Goal: Task Accomplishment & Management: Manage account settings

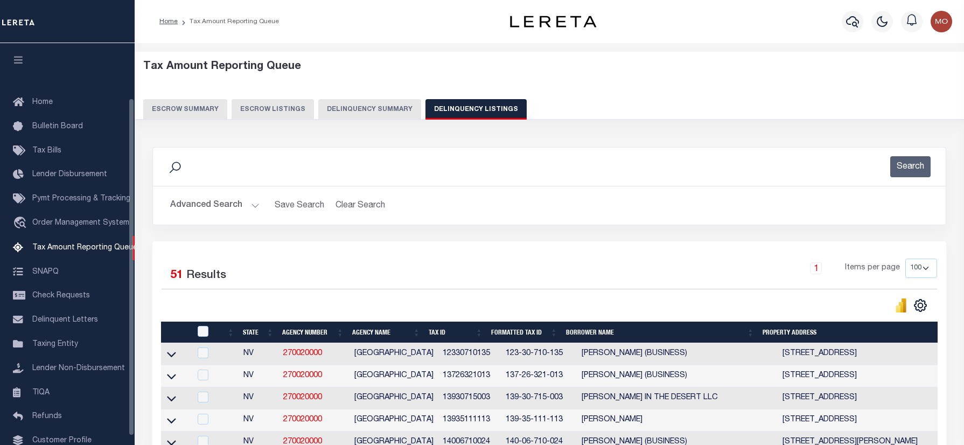
select select "100"
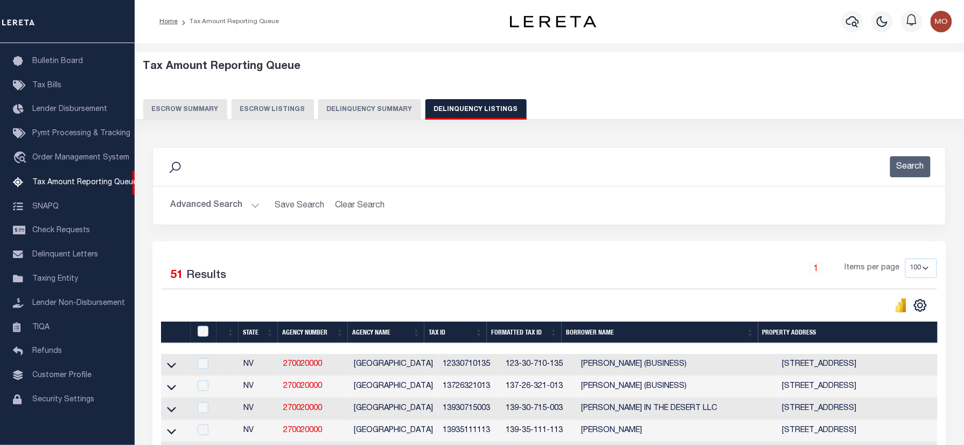
click at [201, 203] on button "Advanced Search" at bounding box center [214, 205] width 89 height 21
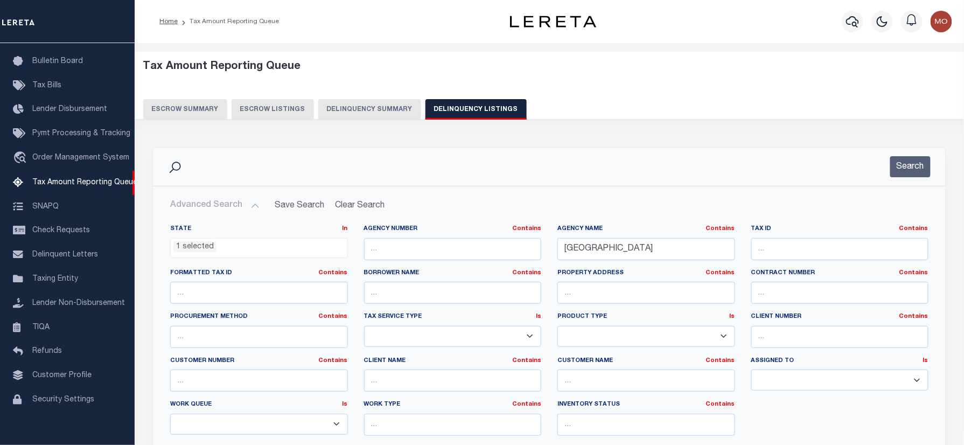
click at [197, 248] on li "1 selected" at bounding box center [194, 247] width 43 height 12
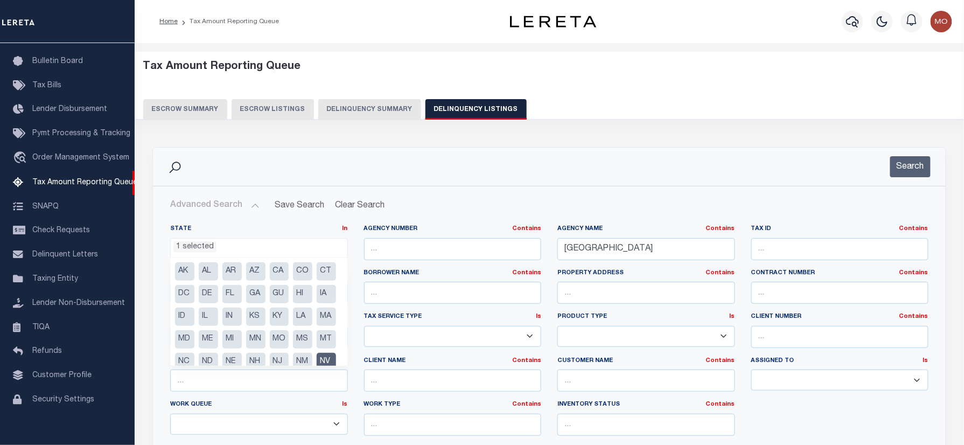
scroll to position [76, 0]
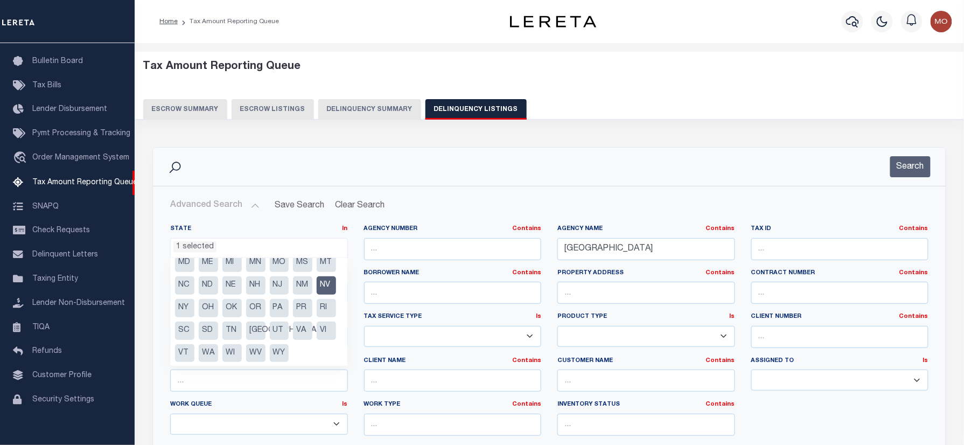
click at [317, 295] on li "NV" at bounding box center [326, 285] width 19 height 18
click at [293, 272] on li "MS" at bounding box center [302, 263] width 19 height 18
select select "MS"
click at [651, 252] on input "CLARK COUNTY" at bounding box center [646, 249] width 178 height 22
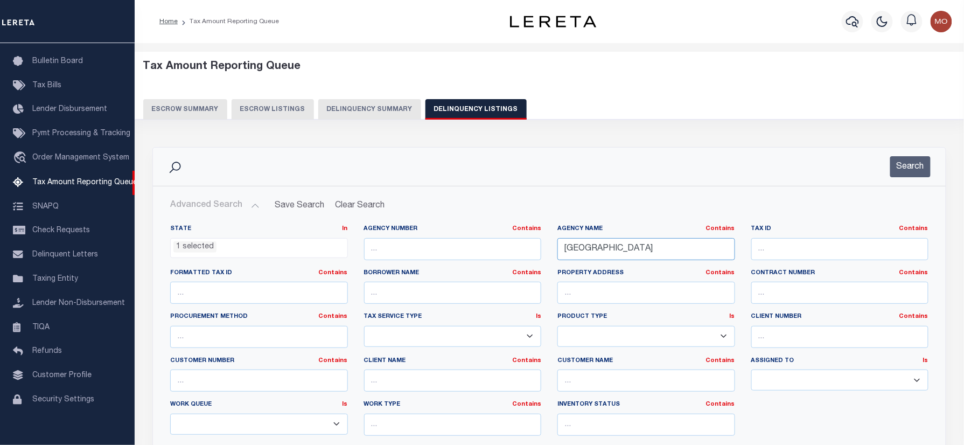
drag, startPoint x: 651, startPoint y: 252, endPoint x: 425, endPoint y: 251, distance: 225.7
click at [435, 251] on div "State In In AK AL AR AZ CA CO CT DC DE FL GA GU HI IA ID IL IN KS KY LA MA MD M…" at bounding box center [549, 335] width 774 height 220
paste input "WILKINSON"
type input "[GEOGRAPHIC_DATA]"
click at [911, 156] on button "Search" at bounding box center [910, 166] width 40 height 21
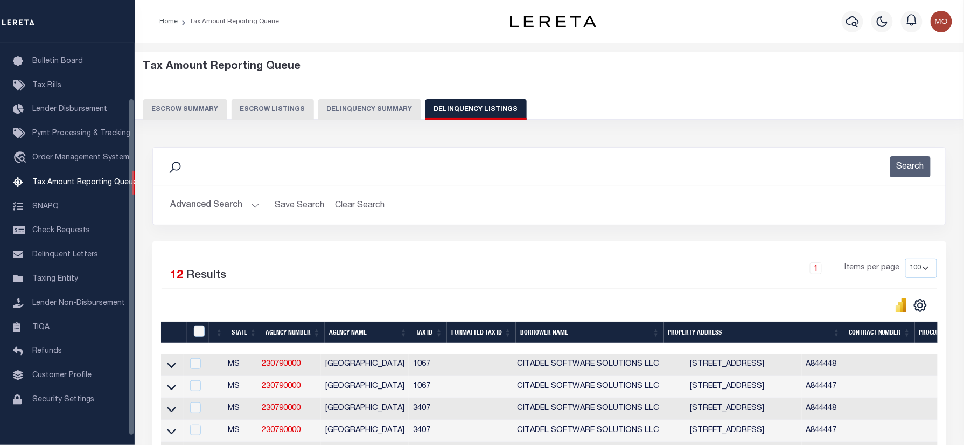
click at [478, 169] on div "Search" at bounding box center [550, 166] width 776 height 21
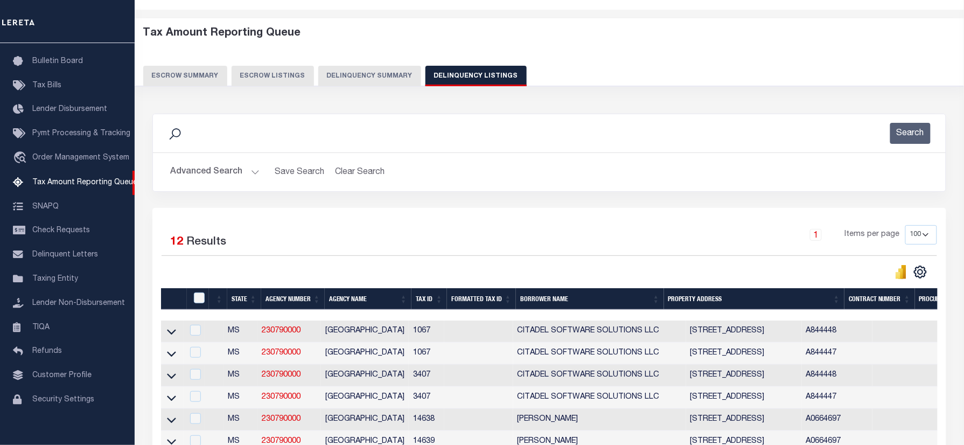
scroll to position [0, 0]
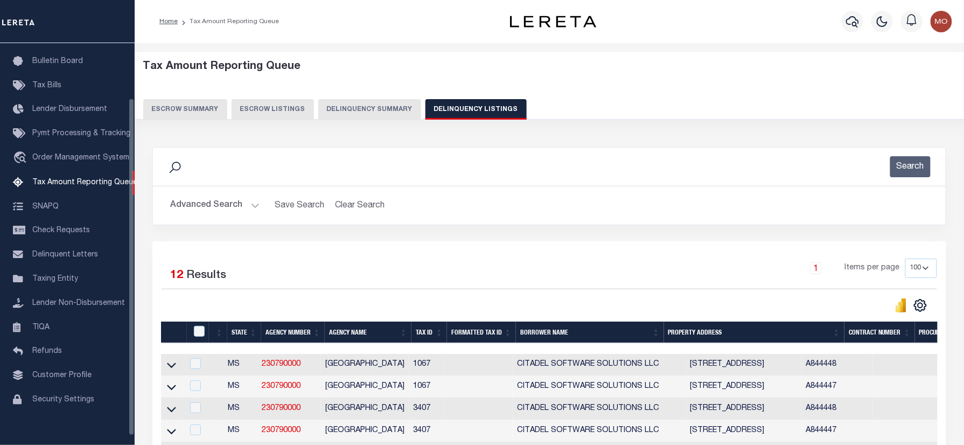
click at [350, 30] on div "Home Tax Amount Reporting Queue" at bounding box center [319, 21] width 336 height 23
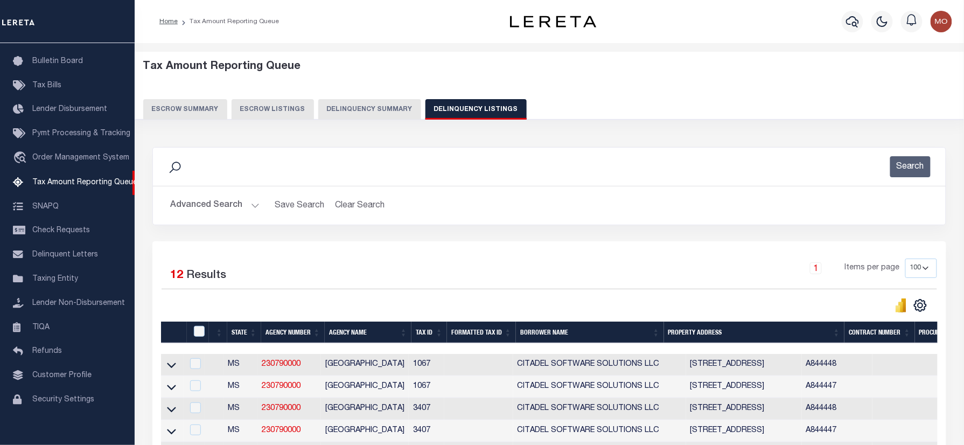
scroll to position [296, 0]
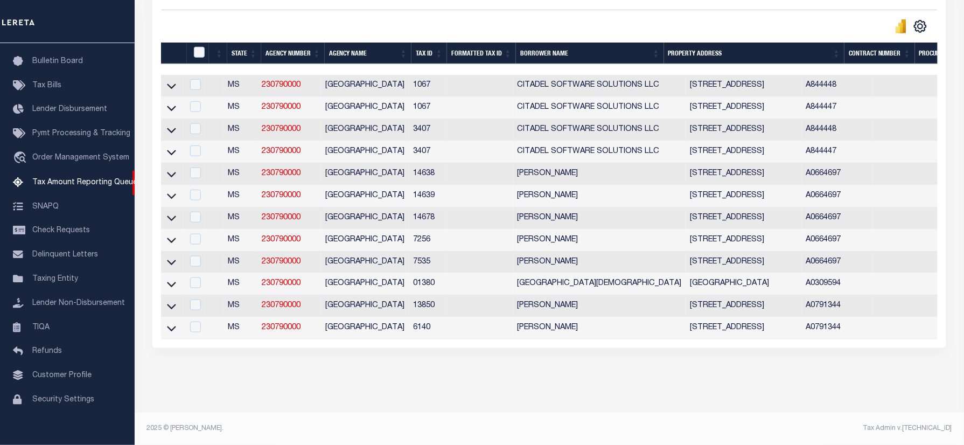
click at [485, 397] on div "Tax Amount Reporting Queue Escrow Summary Escrow Listings In" at bounding box center [549, 94] width 823 height 638
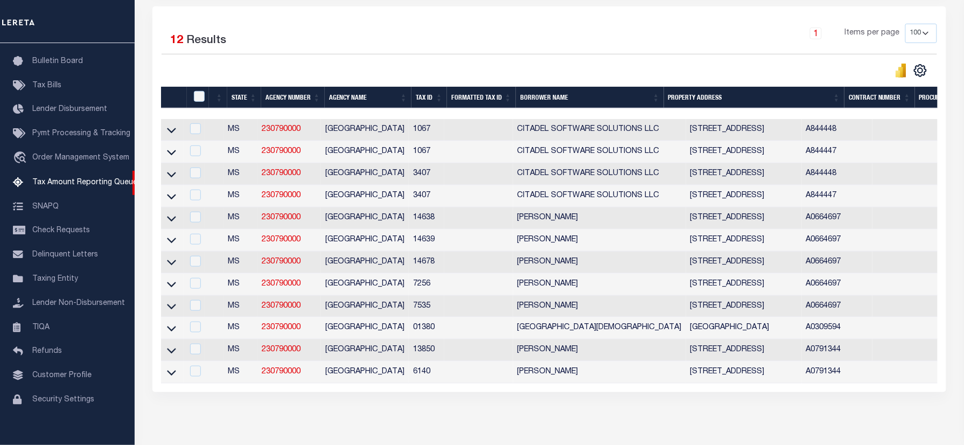
scroll to position [152, 0]
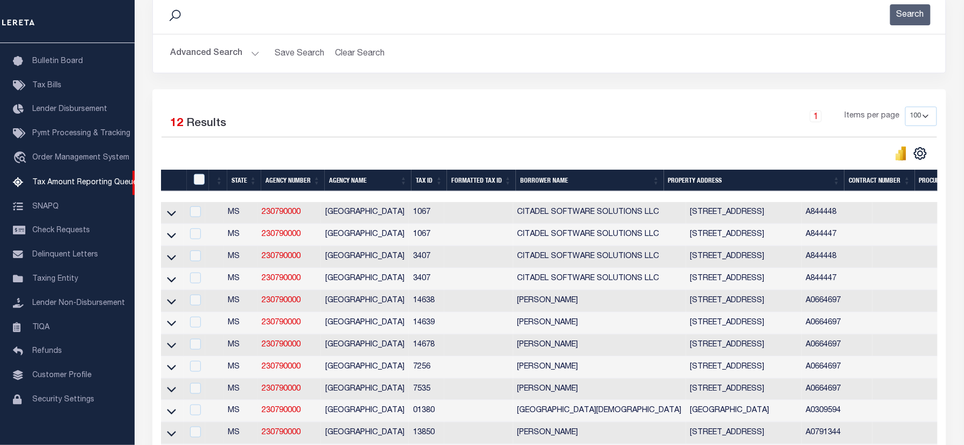
drag, startPoint x: 298, startPoint y: 107, endPoint x: 287, endPoint y: 121, distance: 18.1
click at [298, 107] on div "Selected 12 Results" at bounding box center [253, 122] width 182 height 30
click at [328, 118] on div "Selected 12 Results" at bounding box center [253, 122] width 182 height 30
click at [171, 217] on icon at bounding box center [171, 212] width 9 height 11
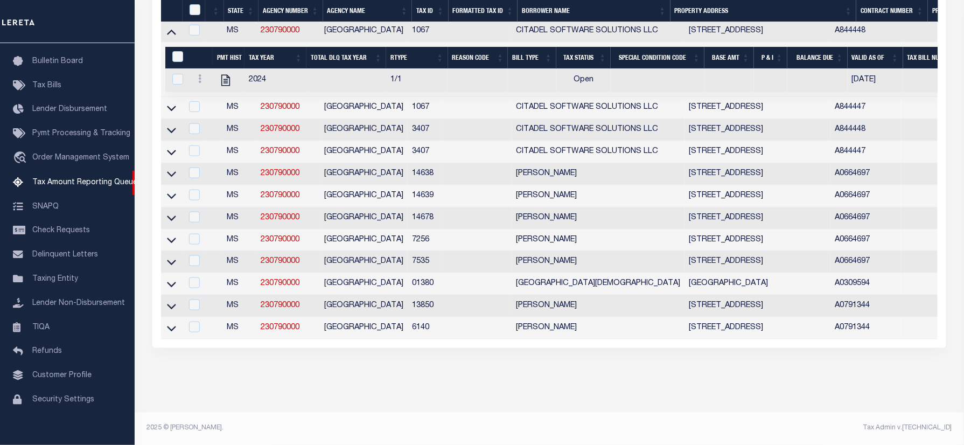
scroll to position [340, 0]
click at [173, 278] on icon at bounding box center [171, 283] width 9 height 11
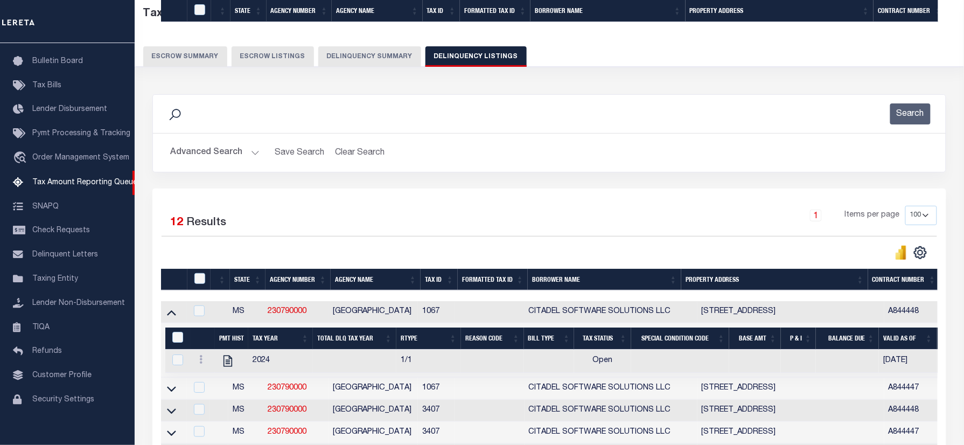
scroll to position [431, 0]
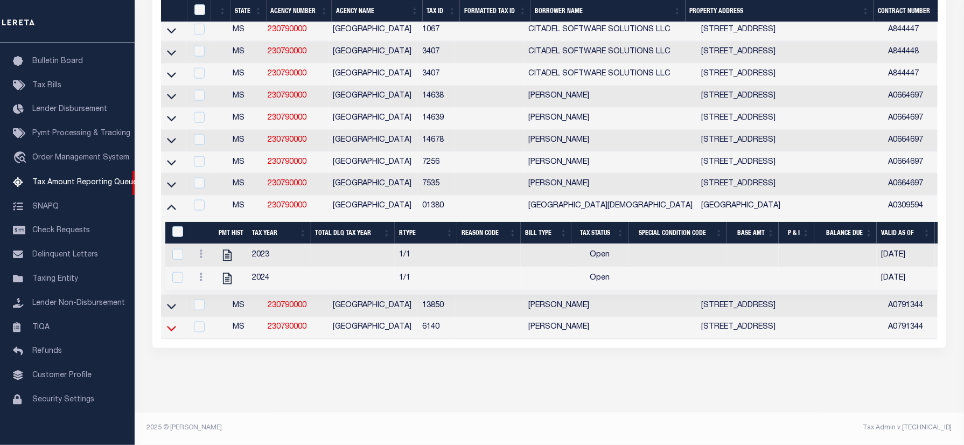
click at [170, 323] on icon at bounding box center [171, 328] width 9 height 11
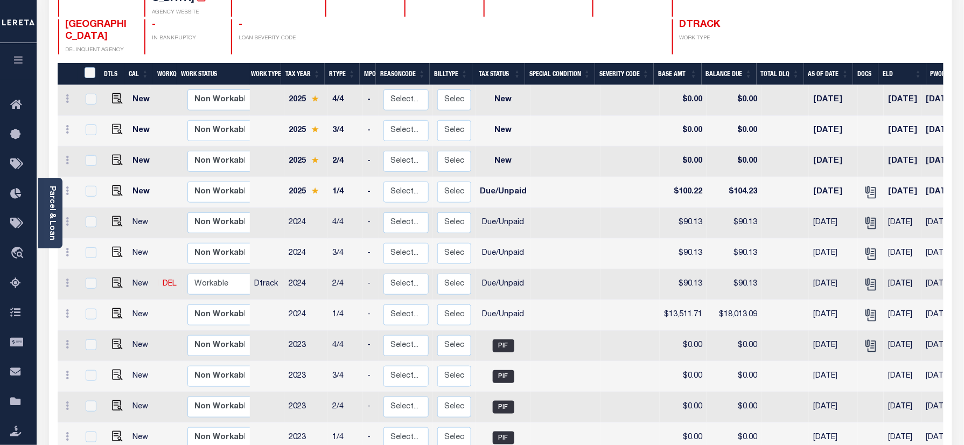
scroll to position [4, 0]
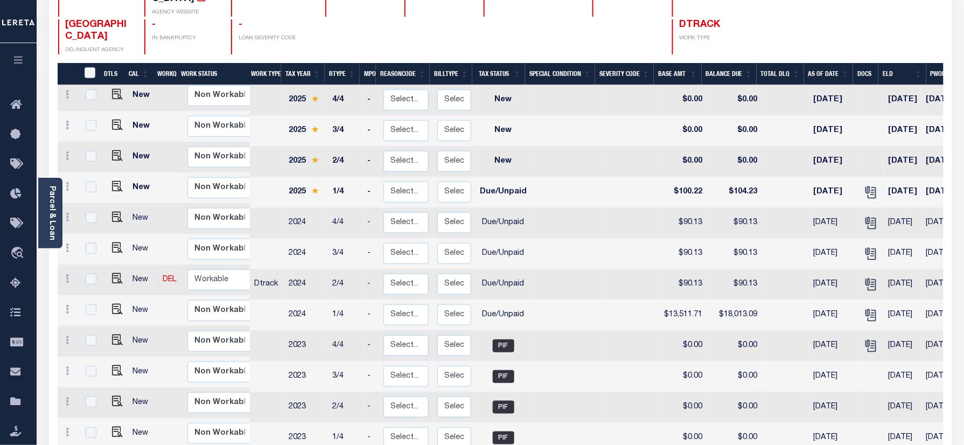
click at [448, 27] on div at bounding box center [437, 36] width 66 height 35
click at [795, 20] on div "Add Installment Line Bad Parcel Fees" at bounding box center [869, 12] width 148 height 84
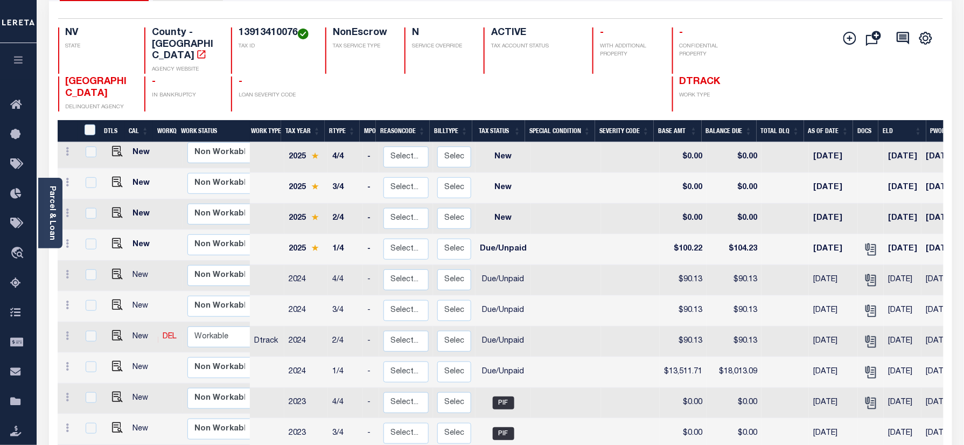
scroll to position [0, 0]
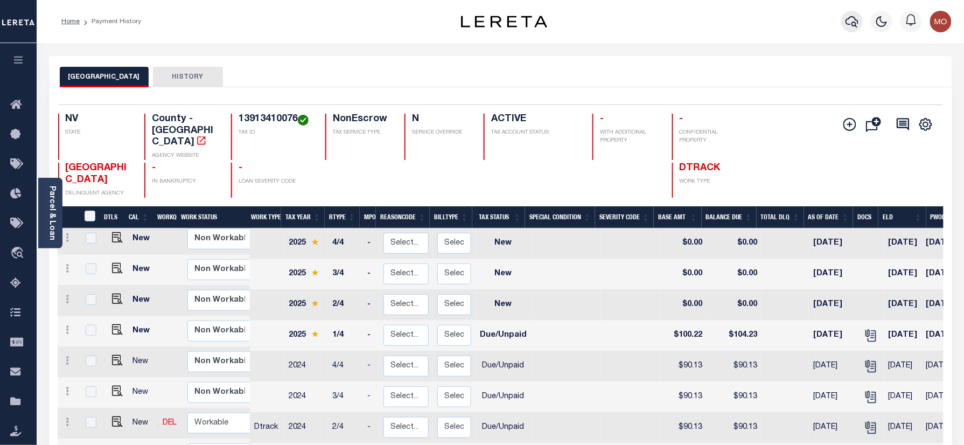
click at [849, 18] on icon "button" at bounding box center [852, 21] width 13 height 11
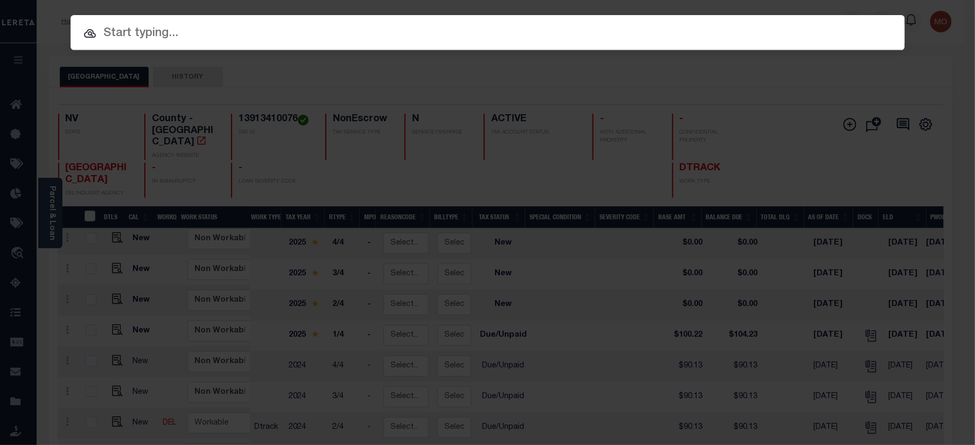
click at [178, 38] on input "text" at bounding box center [488, 33] width 834 height 19
paste input "1001370300"
type input "1001370300"
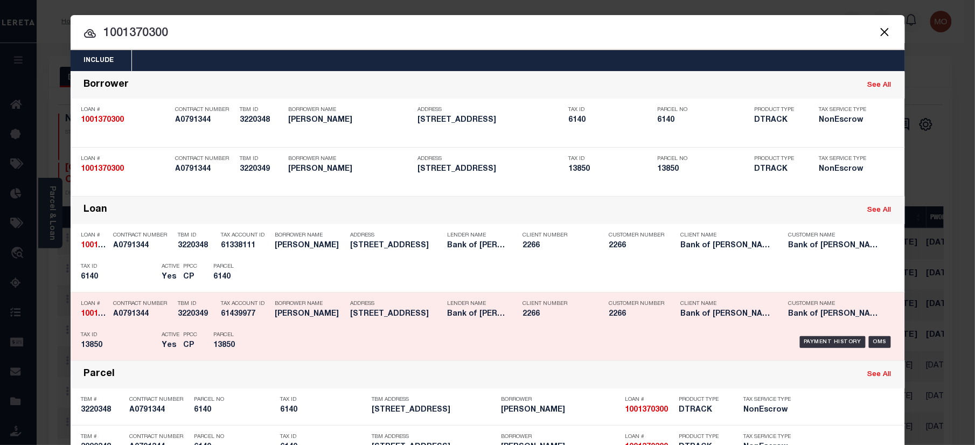
click at [144, 343] on h5 "13850" at bounding box center [118, 345] width 75 height 9
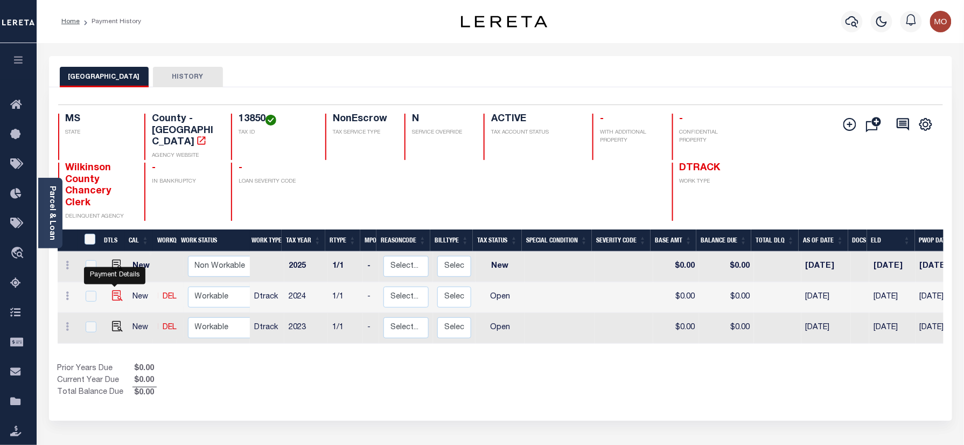
click at [112, 290] on img "" at bounding box center [117, 295] width 11 height 11
checkbox input "true"
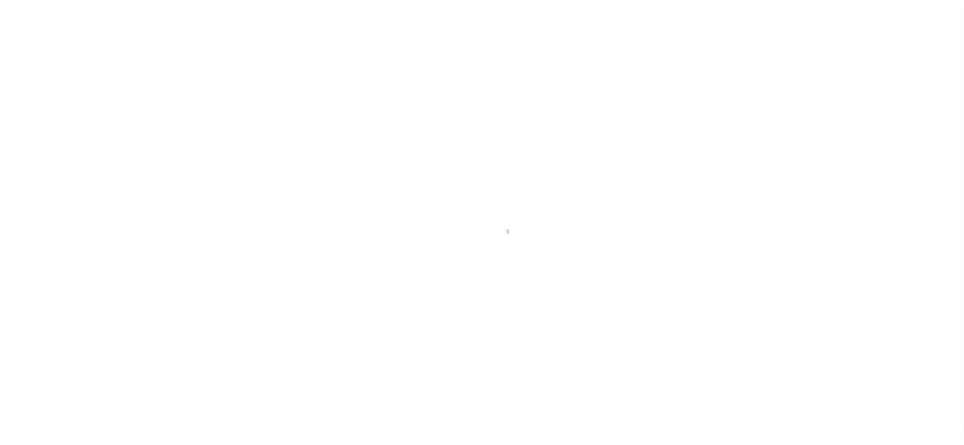
checkbox input "false"
type input "[DATE]"
select select "OP2"
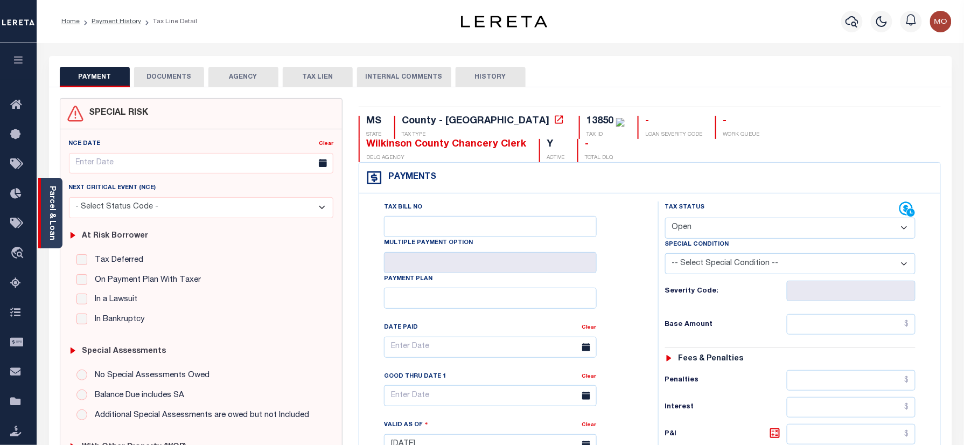
click at [48, 212] on link "Parcel & Loan" at bounding box center [52, 213] width 8 height 54
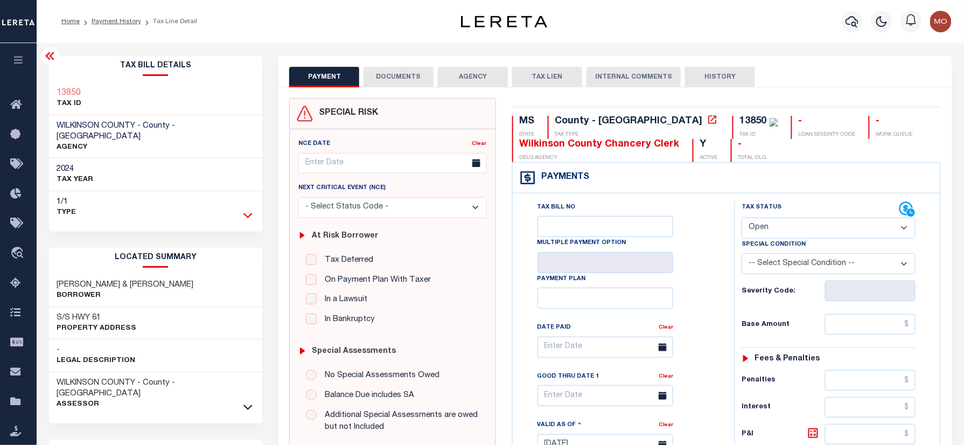
click at [251, 213] on icon at bounding box center [247, 215] width 9 height 5
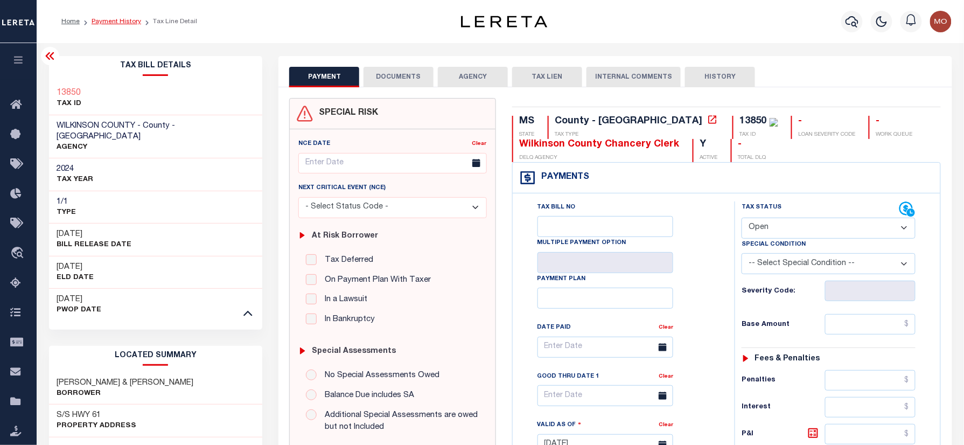
click at [116, 23] on link "Payment History" at bounding box center [117, 21] width 50 height 6
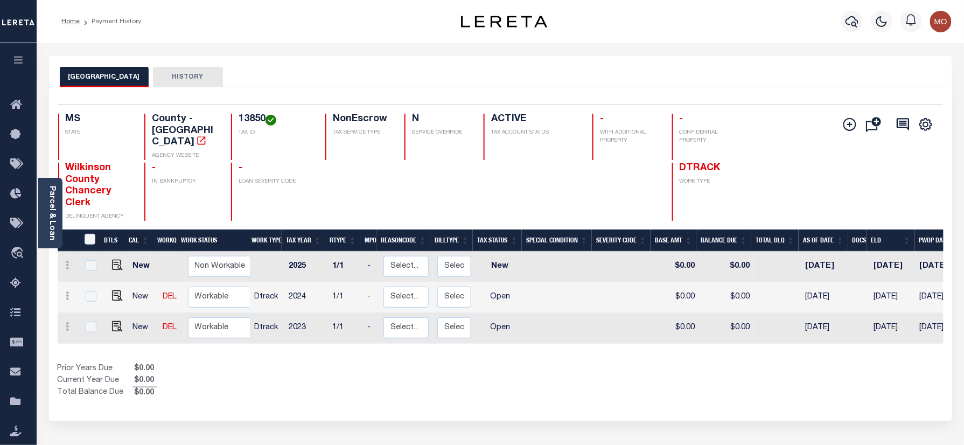
click at [296, 70] on div "WILKINSON COUNTY HISTORY" at bounding box center [501, 77] width 882 height 20
click at [113, 290] on img "" at bounding box center [117, 295] width 11 height 11
checkbox input "true"
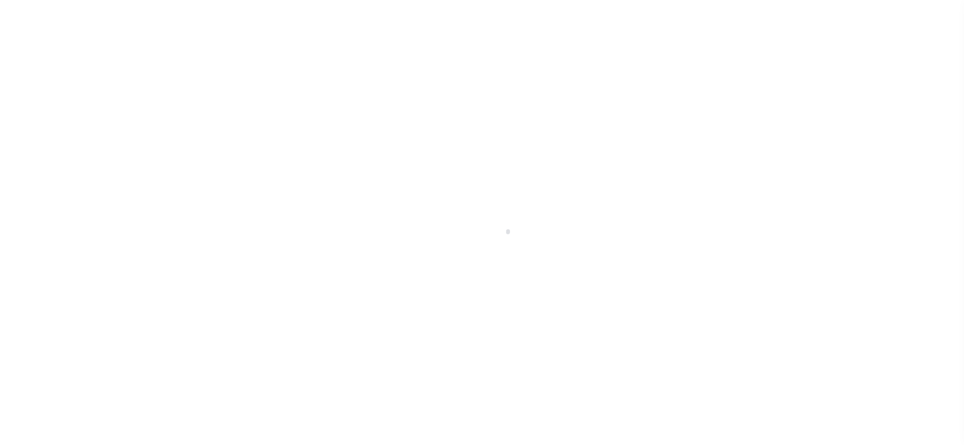
checkbox input "false"
type input "[DATE]"
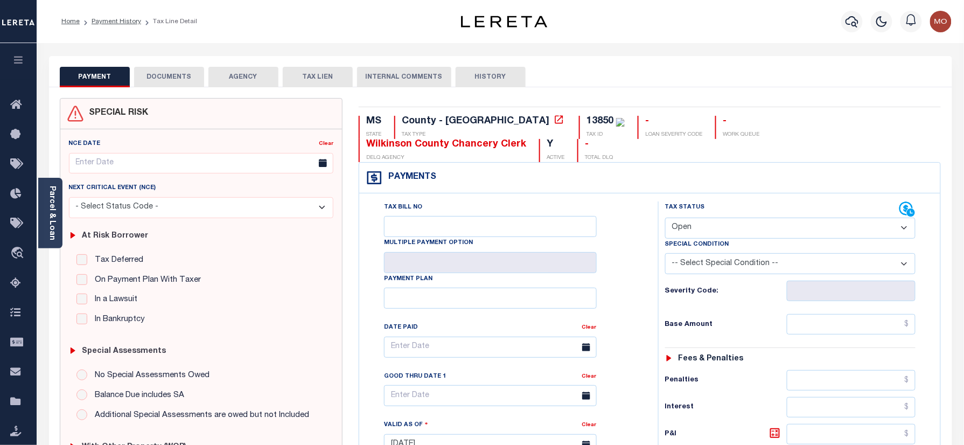
click at [700, 225] on select "- Select Status Code - Open Due/Unpaid Paid Incomplete No Tax Due Internal Refu…" at bounding box center [790, 228] width 251 height 21
select select "PYD"
click at [665, 219] on select "- Select Status Code - Open Due/Unpaid Paid Incomplete No Tax Due Internal Refu…" at bounding box center [790, 228] width 251 height 21
type input "[DATE]"
click at [619, 288] on div "Tax Bill No Multiple Payment Option Payment Plan Clear" at bounding box center [506, 352] width 272 height 302
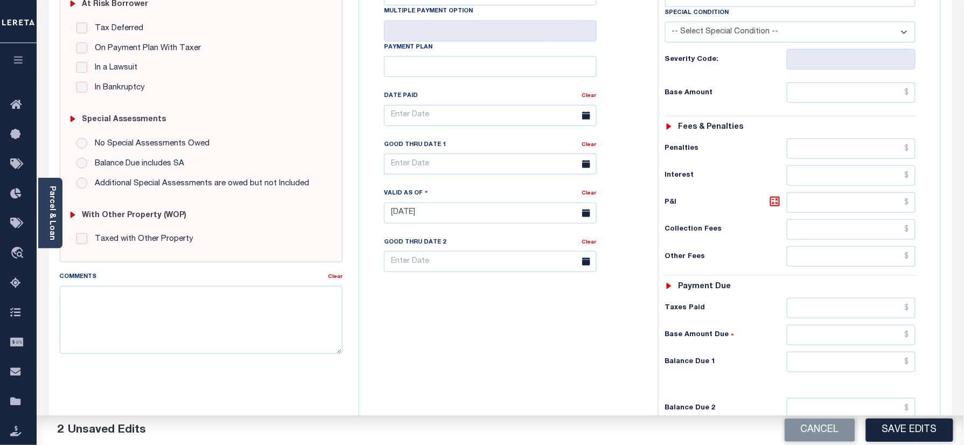
scroll to position [359, 0]
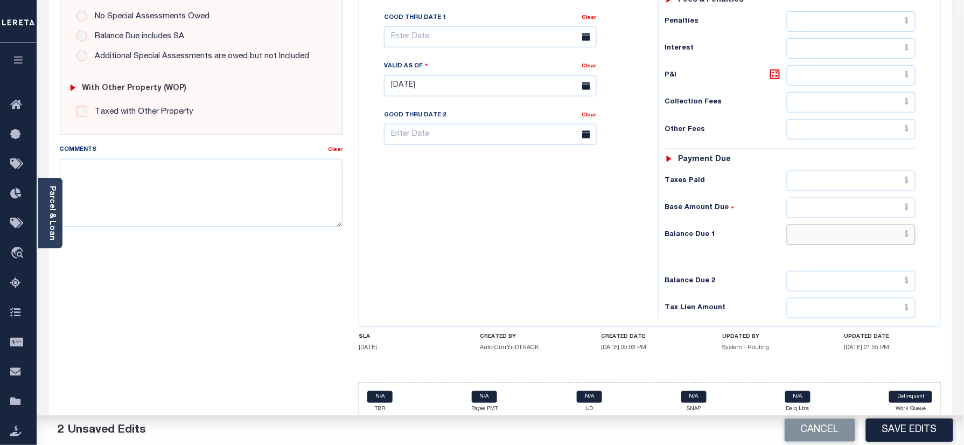
click at [832, 242] on input "text" at bounding box center [851, 235] width 129 height 20
type input "$0.00"
click at [250, 213] on textarea "Comments" at bounding box center [201, 193] width 283 height 68
drag, startPoint x: 186, startPoint y: 171, endPoint x: 69, endPoint y: 171, distance: 116.3
click at [69, 171] on textarea "Information taken verbally" at bounding box center [201, 193] width 283 height 68
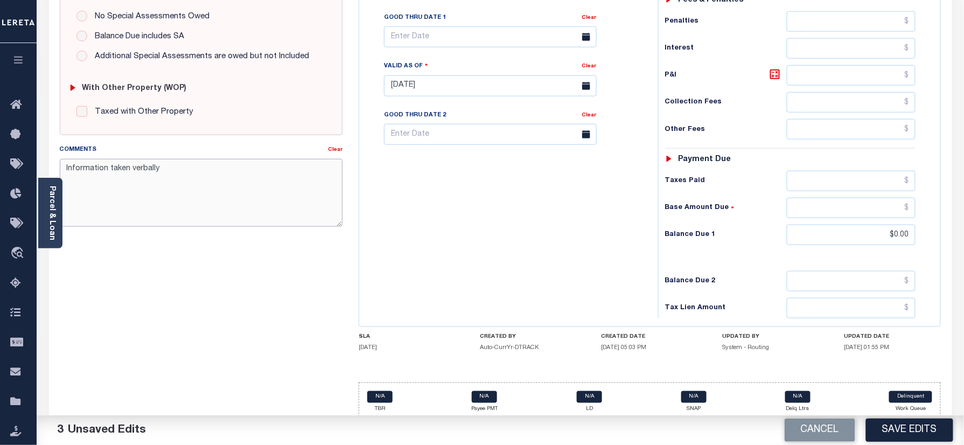
drag, startPoint x: 157, startPoint y: 197, endPoint x: 169, endPoint y: 184, distance: 17.5
click at [159, 197] on textarea "Information taken verbally" at bounding box center [201, 193] width 283 height 68
click at [173, 171] on textarea "Information taken verbally" at bounding box center [201, 193] width 283 height 68
drag, startPoint x: 92, startPoint y: 180, endPoint x: 58, endPoint y: 169, distance: 35.3
click at [58, 169] on div "Comments Clear Information taken verbally" at bounding box center [201, 190] width 299 height 92
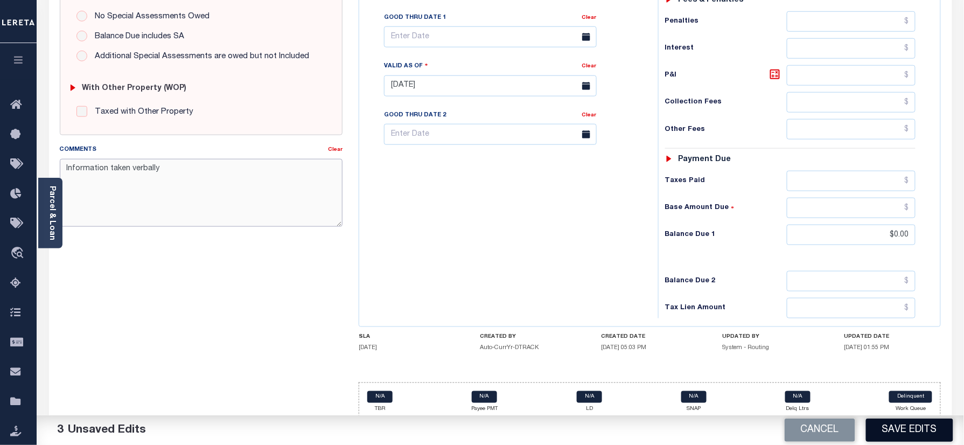
type textarea "Information taken verbally"
click at [892, 427] on button "Save Edits" at bounding box center [909, 429] width 87 height 23
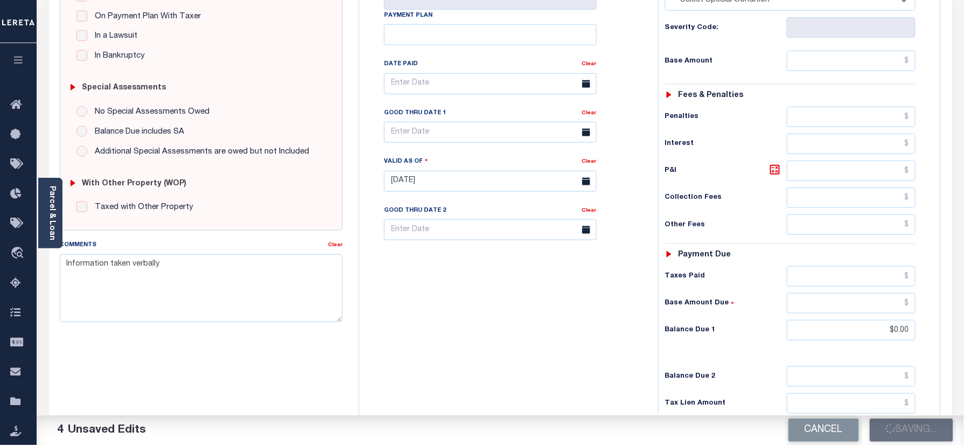
scroll to position [143, 0]
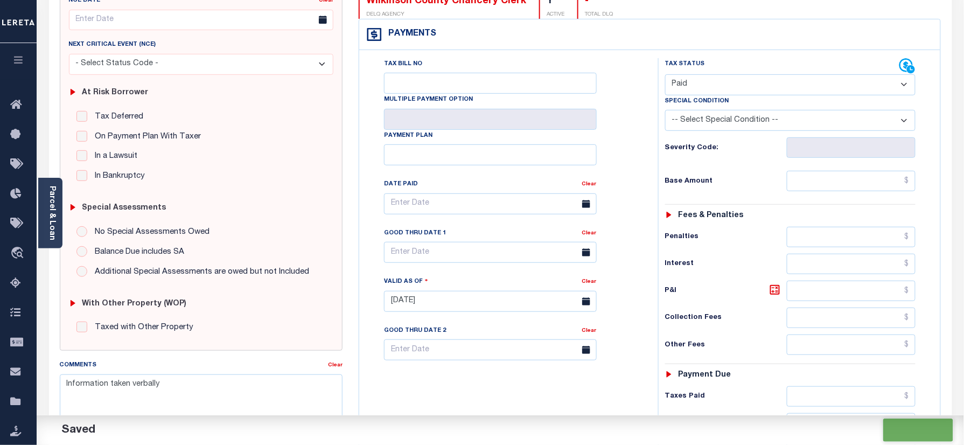
checkbox input "false"
type input "$0"
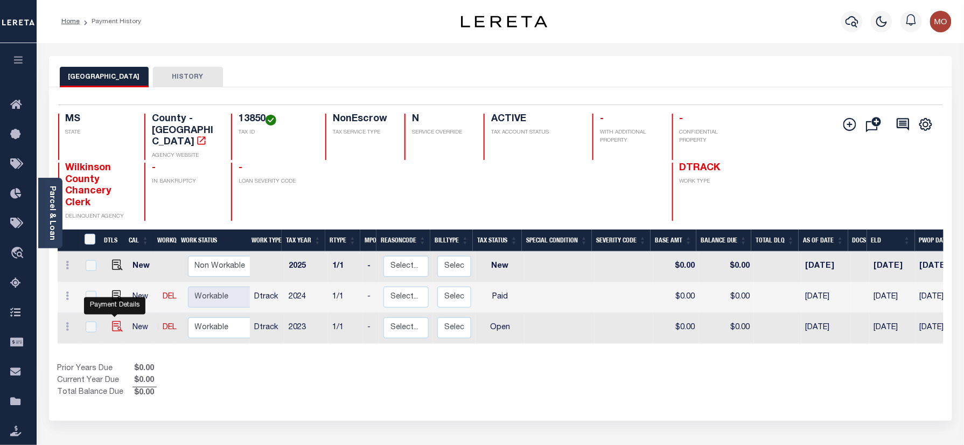
click at [113, 321] on img "" at bounding box center [117, 326] width 11 height 11
checkbox input "true"
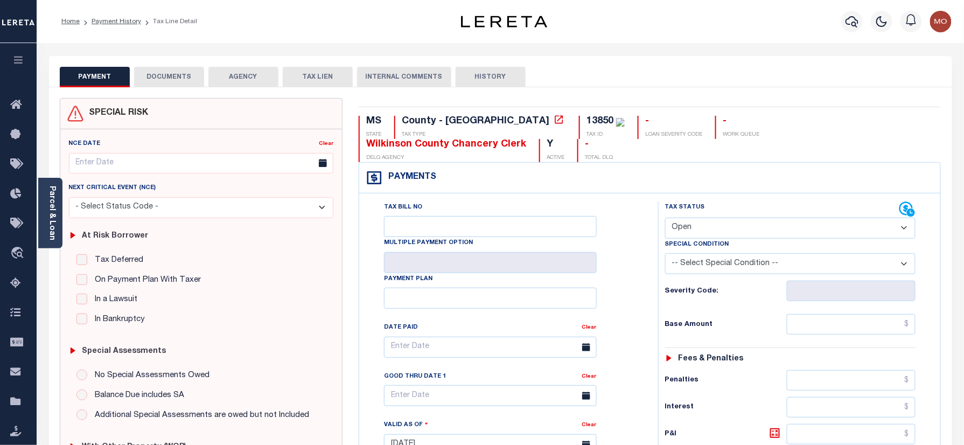
click at [722, 224] on select "- Select Status Code - Open Due/Unpaid Paid Incomplete No Tax Due Internal Refu…" at bounding box center [790, 228] width 251 height 21
select select "DUE"
click at [665, 219] on select "- Select Status Code - Open Due/Unpaid Paid Incomplete No Tax Due Internal Refu…" at bounding box center [790, 228] width 251 height 21
type input "10/08/2025"
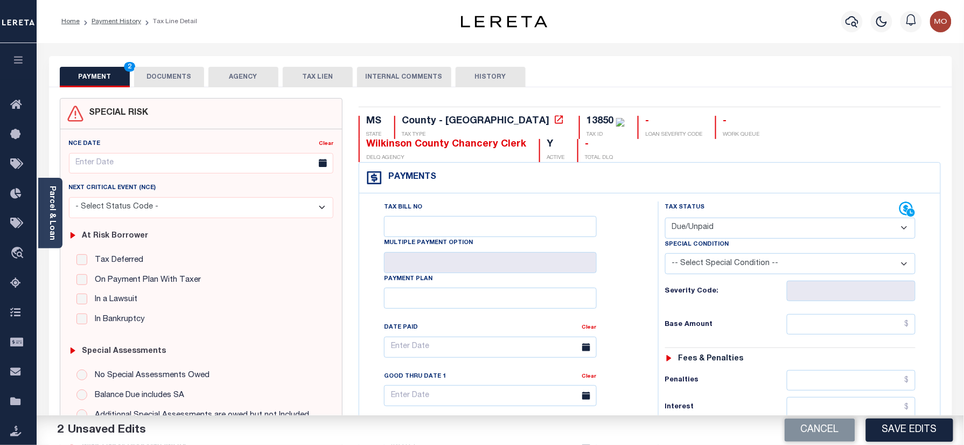
drag, startPoint x: 707, startPoint y: 232, endPoint x: 709, endPoint y: 242, distance: 10.5
click at [707, 232] on select "- Select Status Code - Open Due/Unpaid Paid Incomplete No Tax Due Internal Refu…" at bounding box center [790, 228] width 251 height 21
select select "PYD"
click at [665, 219] on select "- Select Status Code - Open Due/Unpaid Paid Incomplete No Tax Due Internal Refu…" at bounding box center [790, 228] width 251 height 21
drag, startPoint x: 841, startPoint y: 330, endPoint x: 727, endPoint y: 332, distance: 113.7
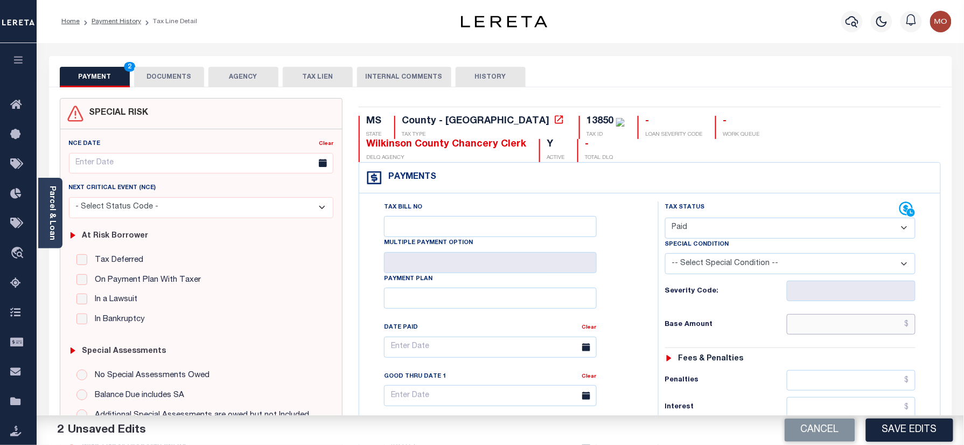
click at [841, 330] on input "text" at bounding box center [851, 324] width 129 height 20
drag, startPoint x: 727, startPoint y: 332, endPoint x: 733, endPoint y: 330, distance: 7.0
click at [727, 332] on div "Base Amount" at bounding box center [790, 324] width 251 height 20
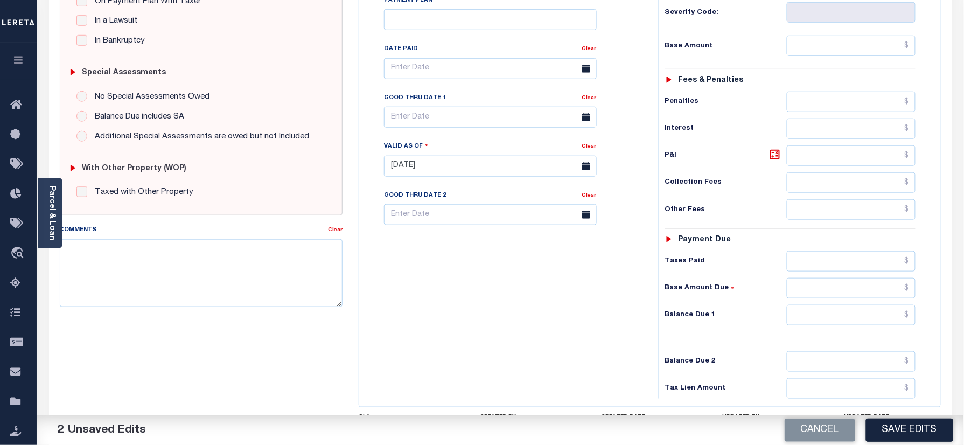
scroll to position [378, 0]
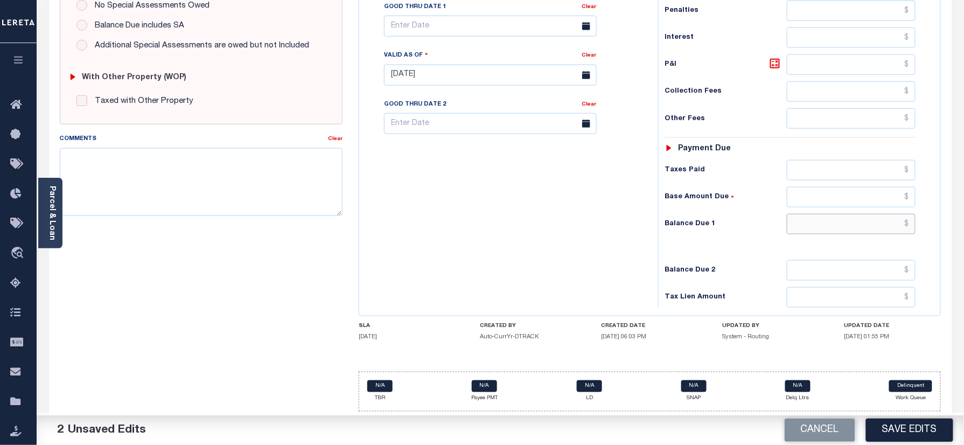
click at [828, 218] on input "text" at bounding box center [851, 224] width 129 height 20
type input "$0.00"
click at [166, 180] on textarea "Comments" at bounding box center [201, 182] width 283 height 68
paste textarea "Information taken verbally"
type textarea "Information taken verbally"
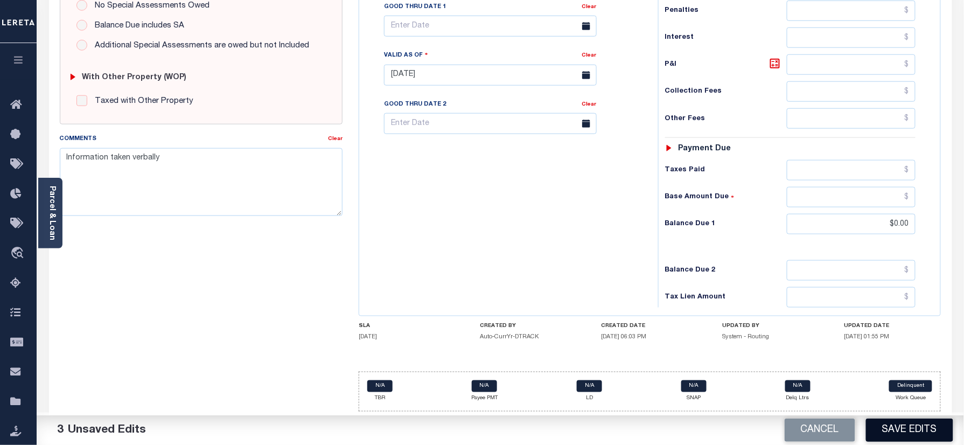
click at [912, 425] on button "Save Edits" at bounding box center [909, 429] width 87 height 23
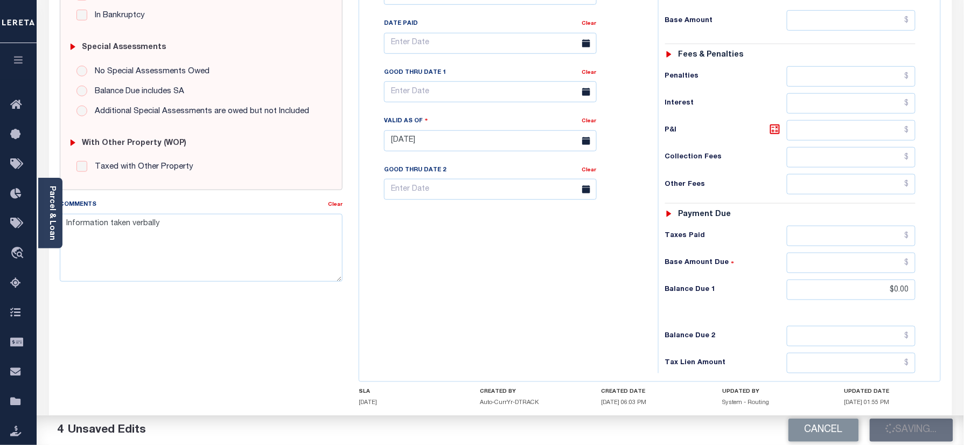
scroll to position [234, 0]
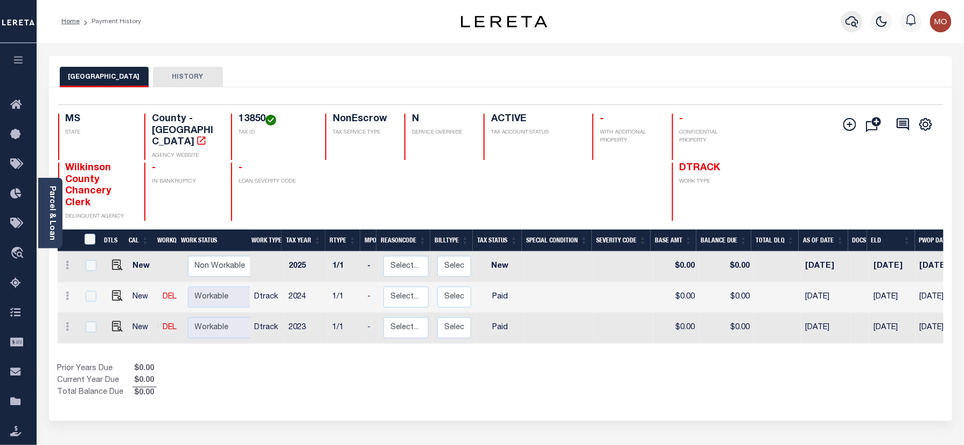
click at [852, 23] on icon "button" at bounding box center [852, 21] width 13 height 13
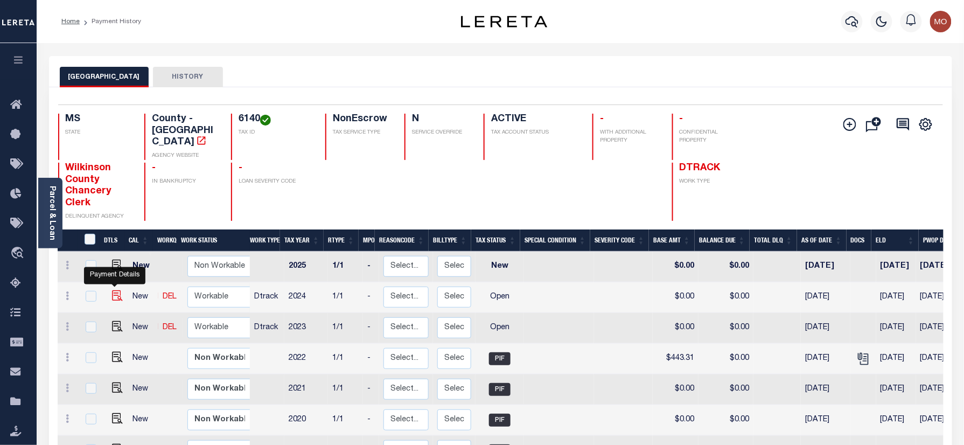
click at [112, 290] on img "" at bounding box center [117, 295] width 11 height 11
checkbox input "true"
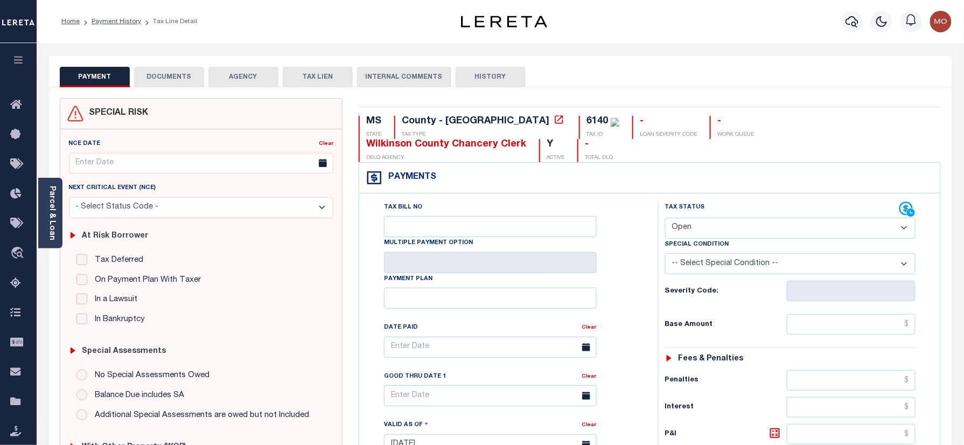
click at [715, 218] on select "- Select Status Code - Open Due/Unpaid Paid Incomplete No Tax Due Internal Refu…" at bounding box center [790, 228] width 251 height 21
select select "PYD"
click at [665, 218] on select "- Select Status Code - Open Due/Unpaid Paid Incomplete No Tax Due Internal Refu…" at bounding box center [790, 228] width 251 height 21
type input "[DATE]"
click at [632, 278] on div "Tax Bill No Multiple Payment Option Payment Plan Clear" at bounding box center [506, 352] width 272 height 302
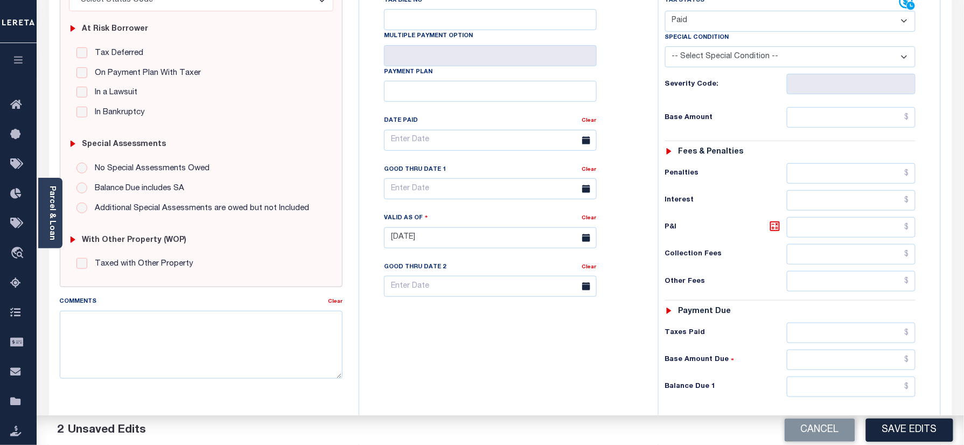
scroll to position [354, 0]
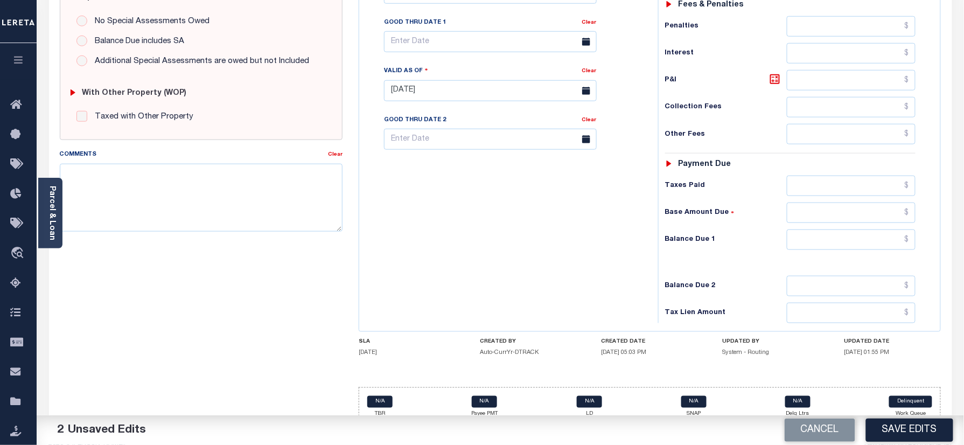
click at [801, 234] on div "Tax Status Status - Select Status Code -" at bounding box center [794, 86] width 272 height 476
click at [806, 229] on input "text" at bounding box center [851, 239] width 129 height 20
type input "$0.00"
paste textarea "Information taken verbally"
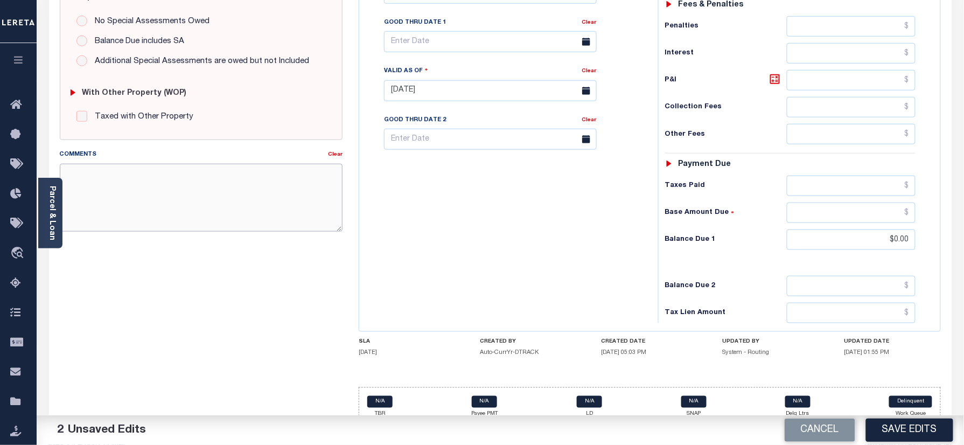
click at [248, 212] on textarea "Comments" at bounding box center [201, 198] width 283 height 68
type textarea "Information taken verbally"
click at [889, 427] on button "Save Edits" at bounding box center [909, 429] width 87 height 23
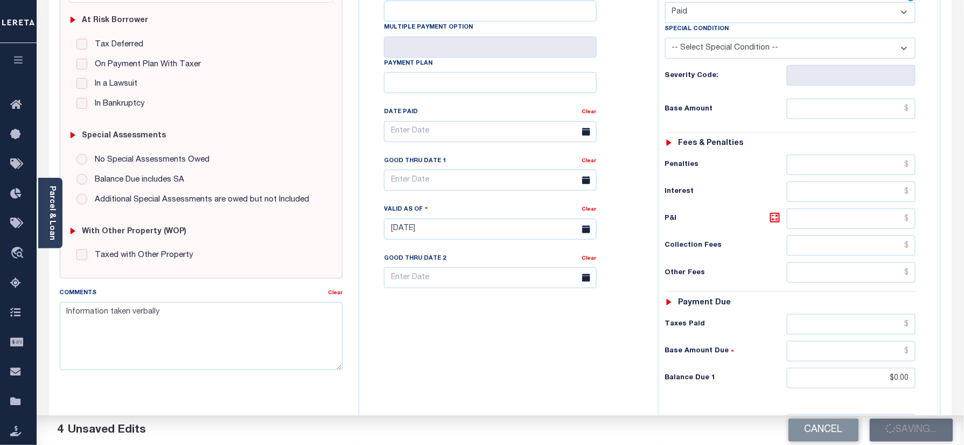
scroll to position [138, 0]
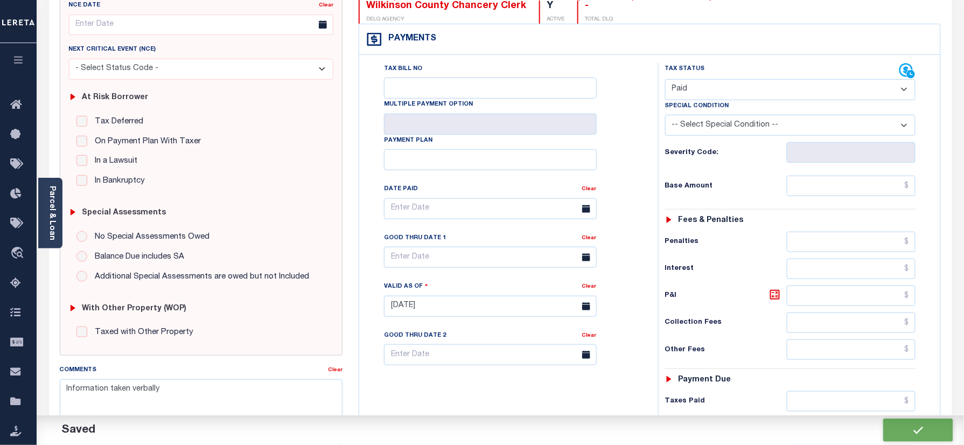
checkbox input "false"
type input "$0"
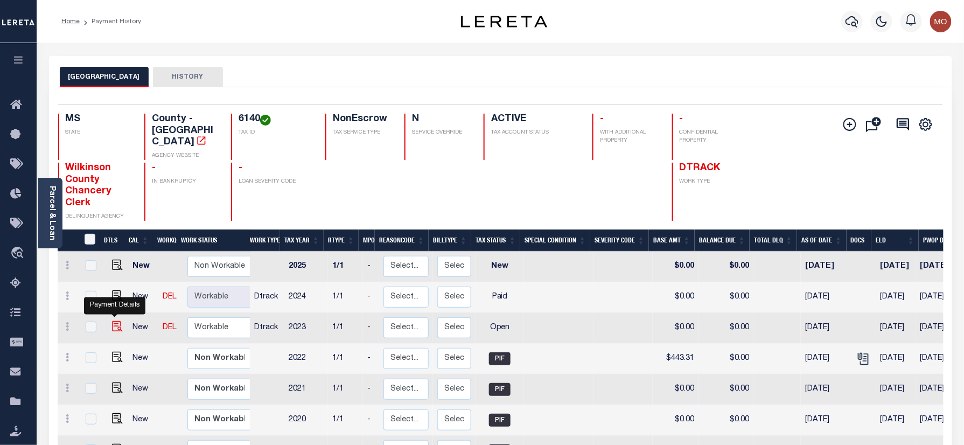
click at [115, 321] on img "" at bounding box center [117, 326] width 11 height 11
checkbox input "true"
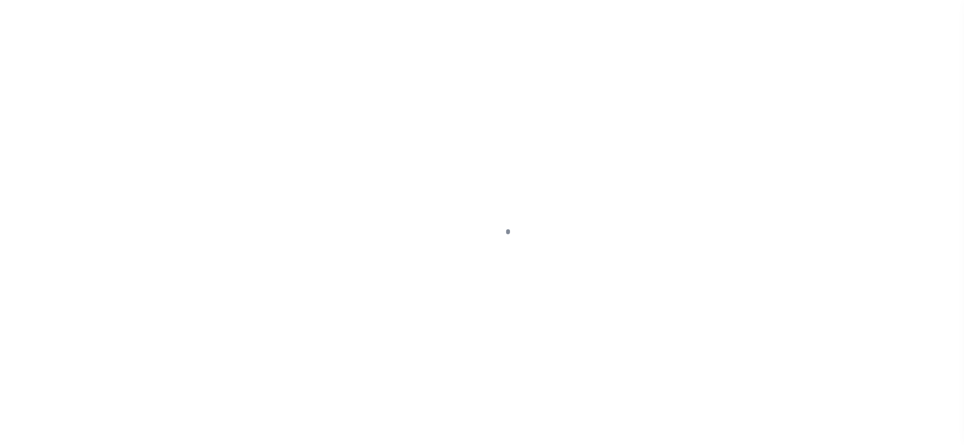
checkbox input "false"
type input "[DATE]"
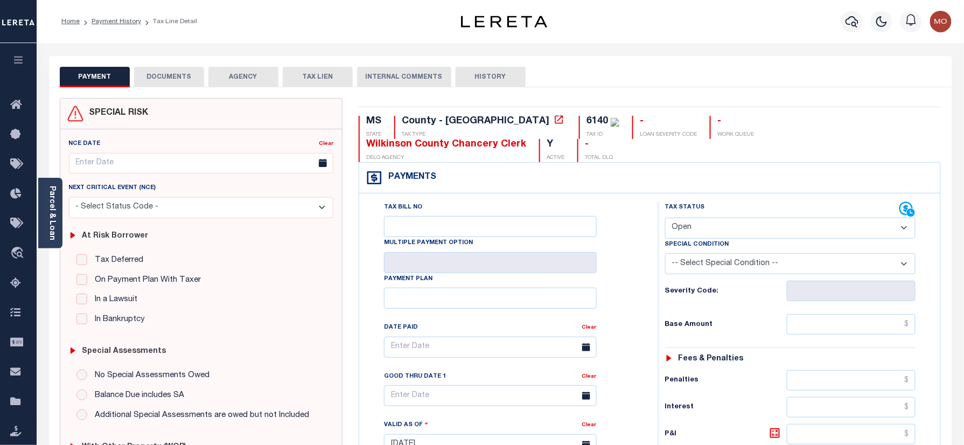
click at [745, 218] on select "- Select Status Code - Open Due/Unpaid Paid Incomplete No Tax Due Internal Refu…" at bounding box center [790, 228] width 251 height 21
select select "PYD"
click at [665, 218] on select "- Select Status Code - Open Due/Unpaid Paid Incomplete No Tax Due Internal Refu…" at bounding box center [790, 228] width 251 height 21
type input "[DATE]"
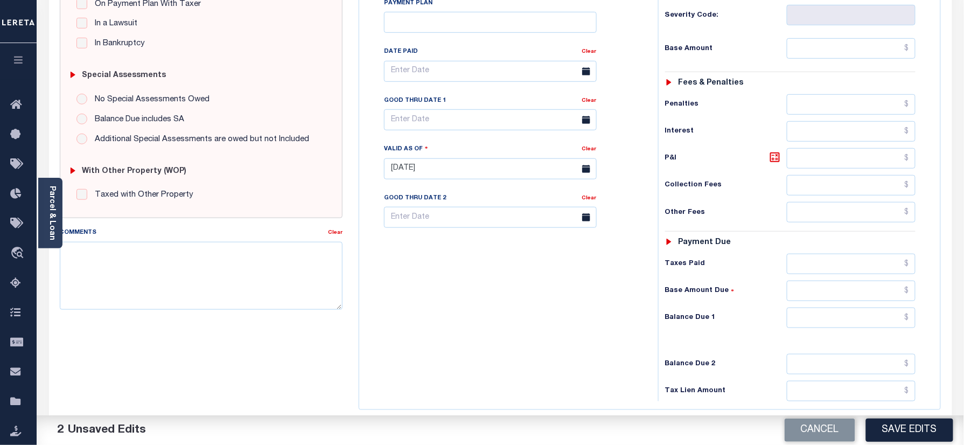
scroll to position [354, 0]
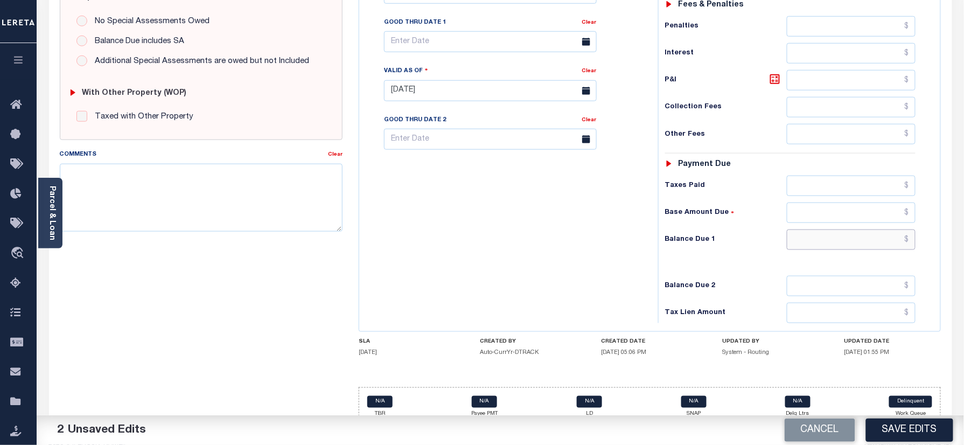
click at [841, 232] on input "text" at bounding box center [851, 239] width 129 height 20
type input "$0.00"
paste textarea "Information taken verbally"
click at [224, 203] on textarea "Comments" at bounding box center [201, 198] width 283 height 68
type textarea "Information taken verbally"
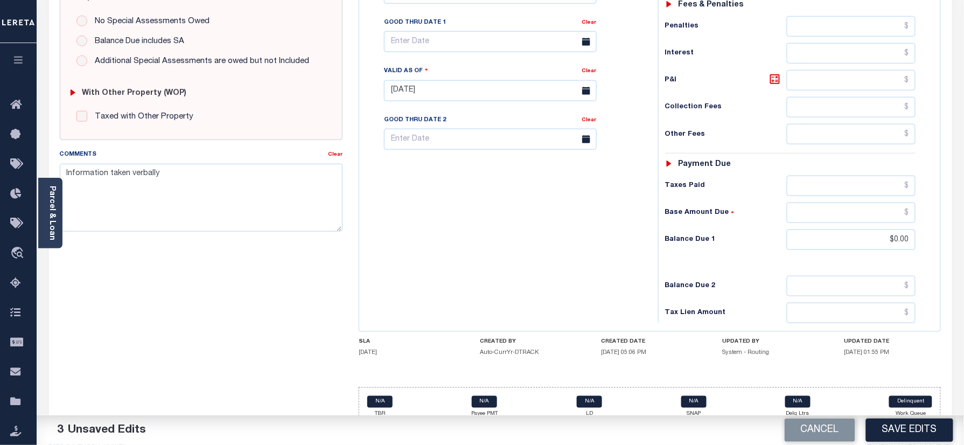
click at [912, 427] on button "Save Edits" at bounding box center [909, 429] width 87 height 23
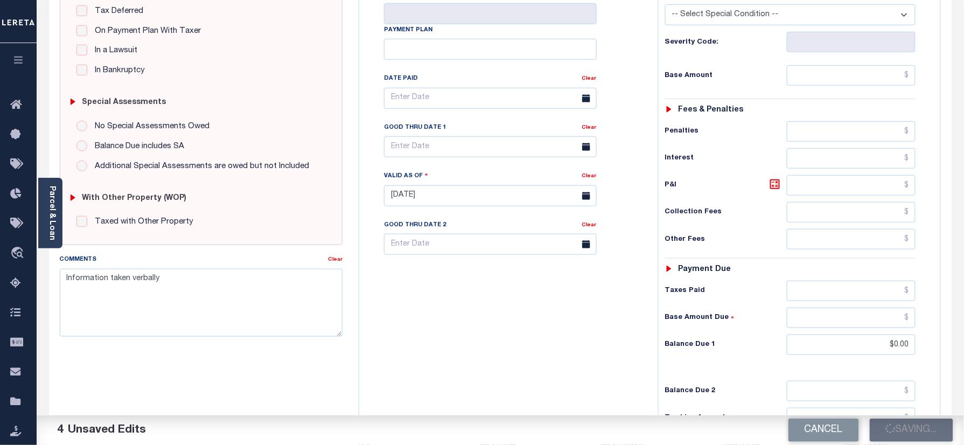
scroll to position [138, 0]
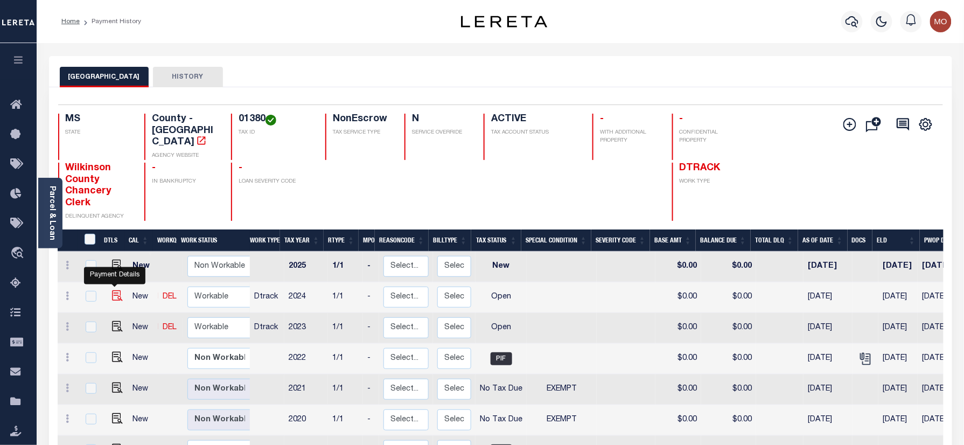
click at [116, 290] on img "" at bounding box center [117, 295] width 11 height 11
checkbox input "true"
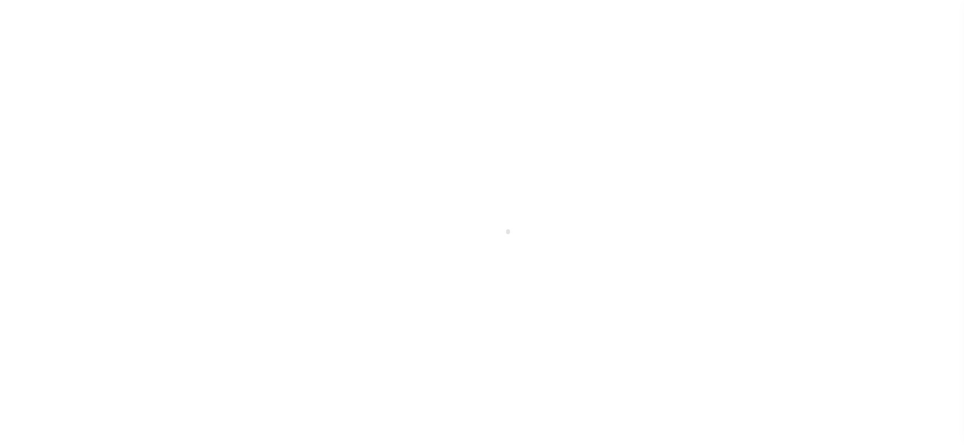
checkbox input "false"
type input "[DATE]"
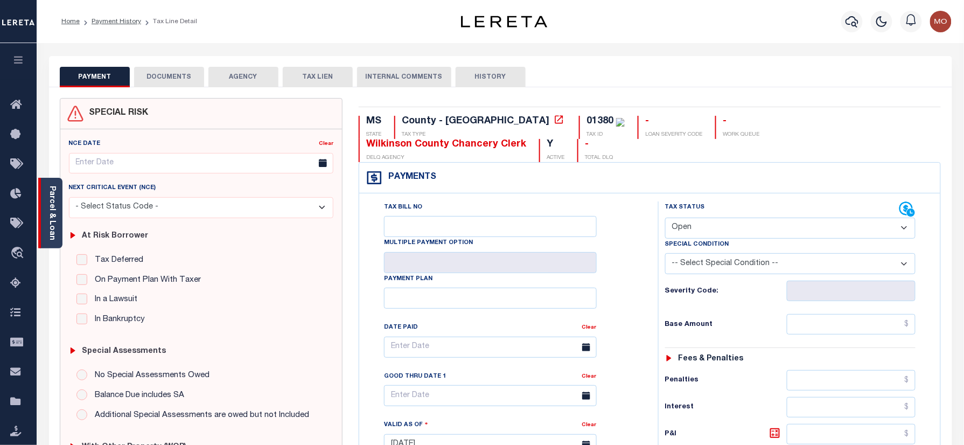
click at [58, 204] on div "Parcel & Loan" at bounding box center [50, 213] width 24 height 71
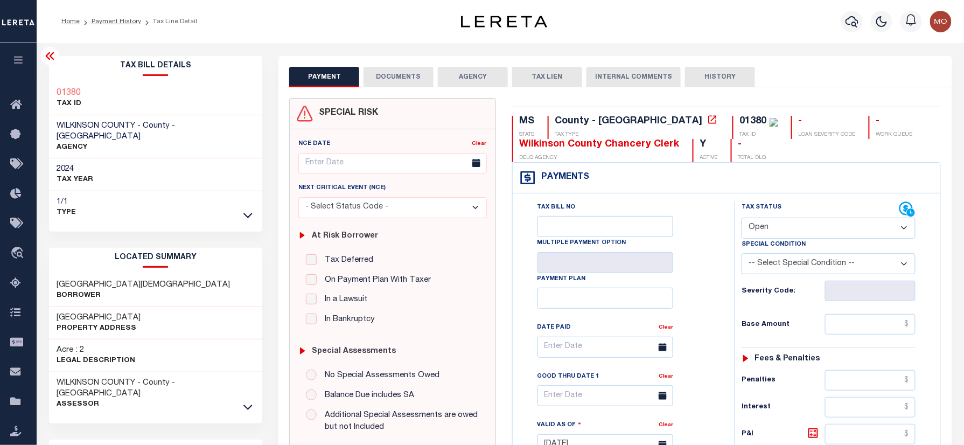
click at [795, 227] on select "- Select Status Code - Open Due/Unpaid Paid Incomplete No Tax Due Internal Refu…" at bounding box center [829, 228] width 174 height 21
select select "PYD"
click at [742, 219] on select "- Select Status Code - Open Due/Unpaid Paid Incomplete No Tax Due Internal Refu…" at bounding box center [829, 228] width 174 height 21
type input "[DATE]"
click at [715, 281] on div "Tax Bill No Multiple Payment Option Payment Plan Clear" at bounding box center [620, 352] width 195 height 302
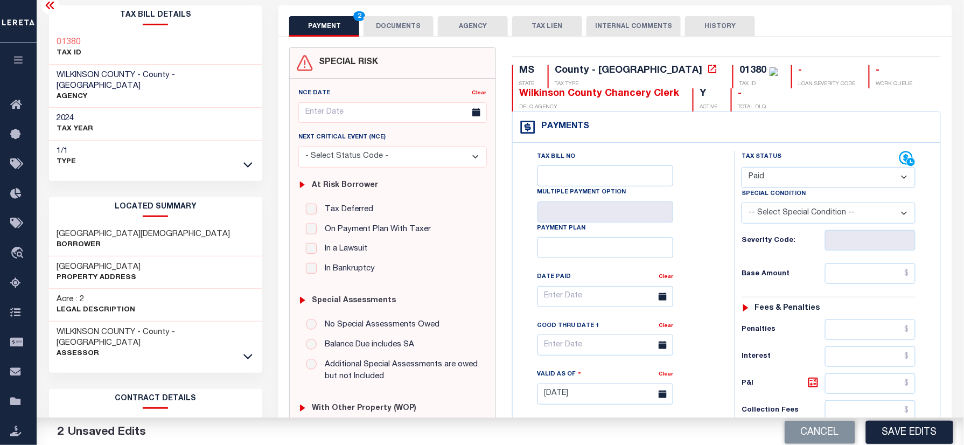
scroll to position [378, 0]
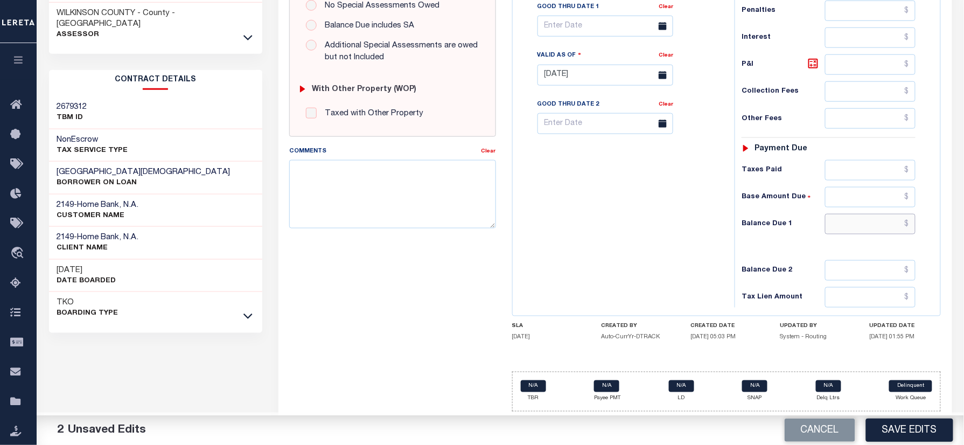
click at [845, 218] on input "text" at bounding box center [870, 224] width 90 height 20
type input "$0.00"
click at [328, 207] on textarea "Comments" at bounding box center [392, 194] width 206 height 68
paste textarea "Information taken verbally"
type textarea "Information taken verbally"
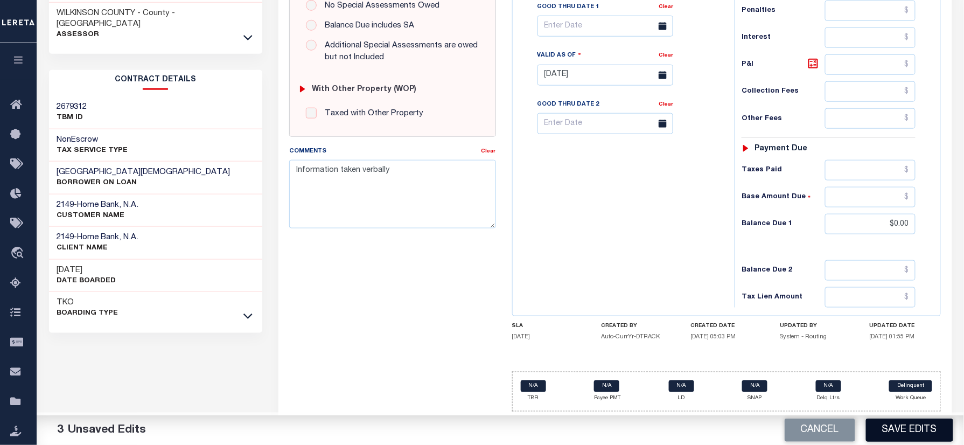
click at [897, 421] on button "Save Edits" at bounding box center [909, 429] width 87 height 23
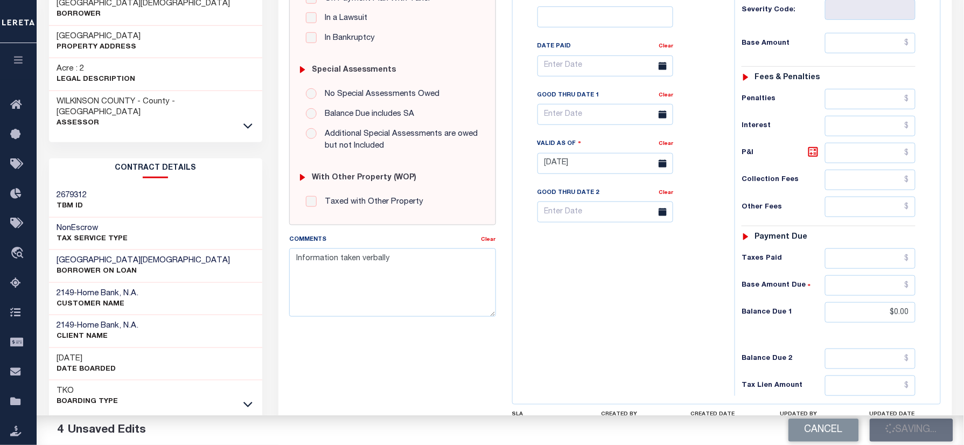
scroll to position [162, 0]
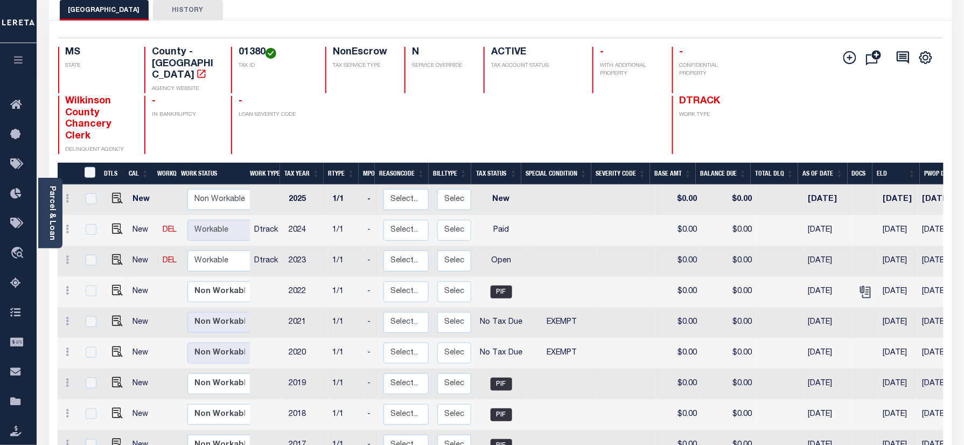
scroll to position [143, 0]
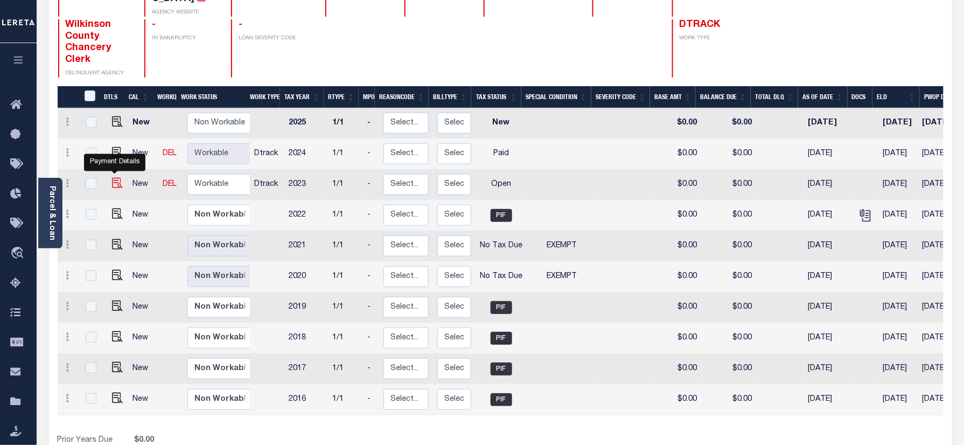
click at [116, 178] on img "" at bounding box center [117, 183] width 11 height 11
checkbox input "true"
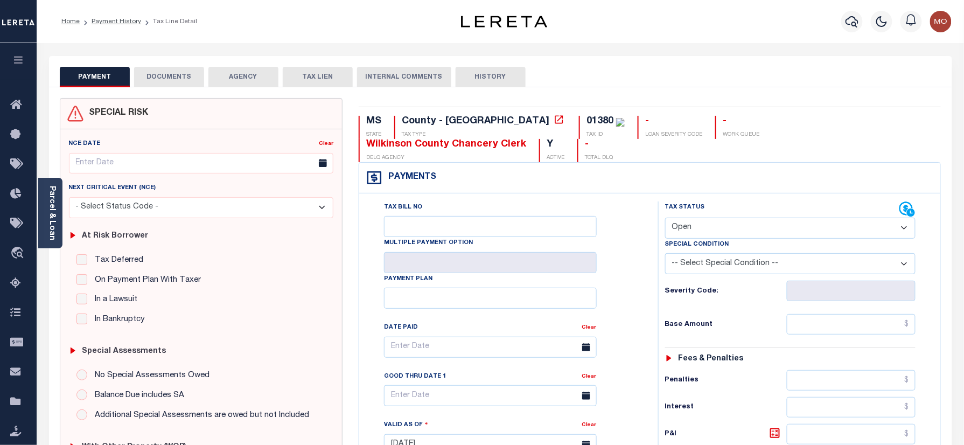
click at [729, 218] on select "- Select Status Code - Open Due/Unpaid Paid Incomplete No Tax Due Internal Refu…" at bounding box center [790, 228] width 251 height 21
select select "PYD"
click at [665, 219] on select "- Select Status Code - Open Due/Unpaid Paid Incomplete No Tax Due Internal Refu…" at bounding box center [790, 228] width 251 height 21
type input "[DATE]"
click at [615, 294] on div "Tax Bill No Multiple Payment Option Payment Plan Clear" at bounding box center [506, 352] width 272 height 302
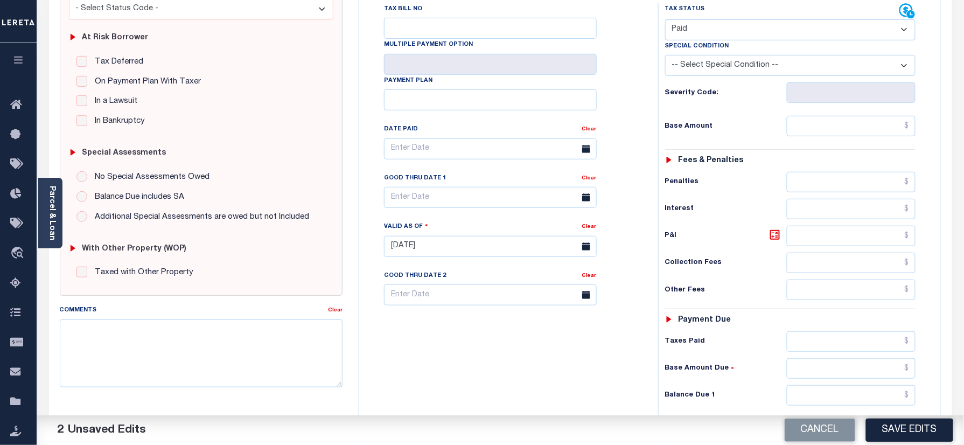
scroll to position [378, 0]
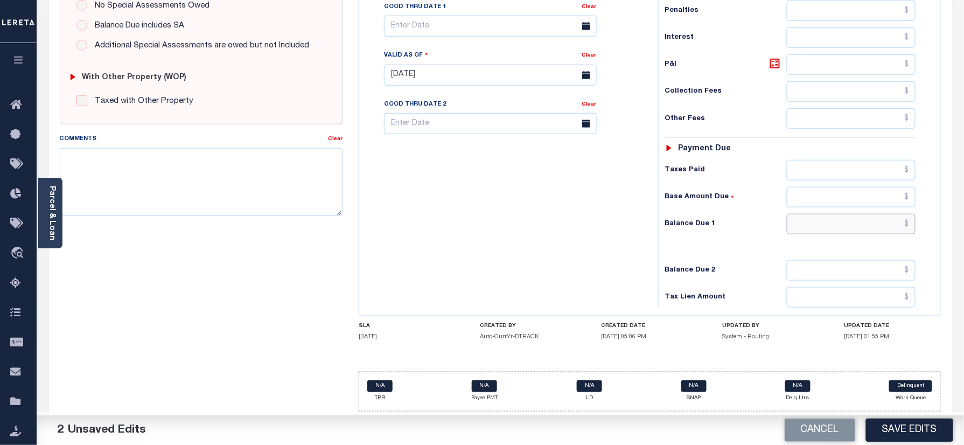
click at [816, 229] on input "text" at bounding box center [851, 224] width 129 height 20
type input "$0.00"
click at [152, 172] on textarea "Comments" at bounding box center [201, 182] width 283 height 68
paste textarea "Information taken verbally"
type textarea "Information taken verbally"
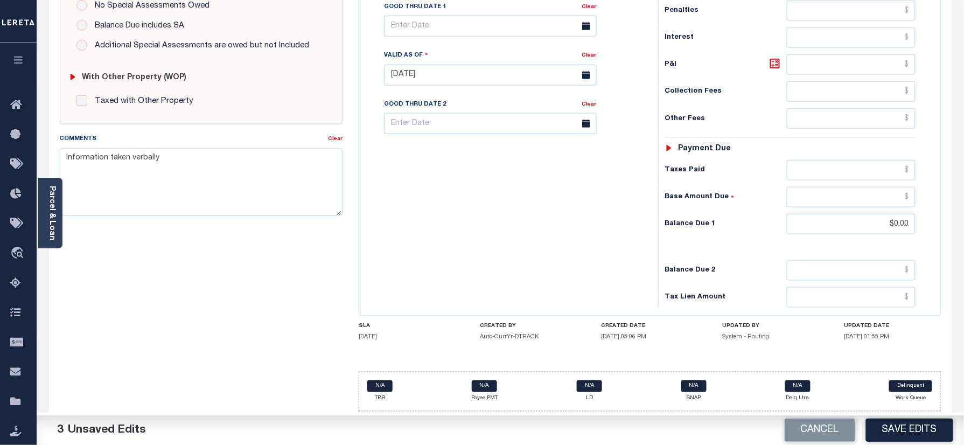
click at [890, 419] on button "Save Edits" at bounding box center [909, 429] width 87 height 23
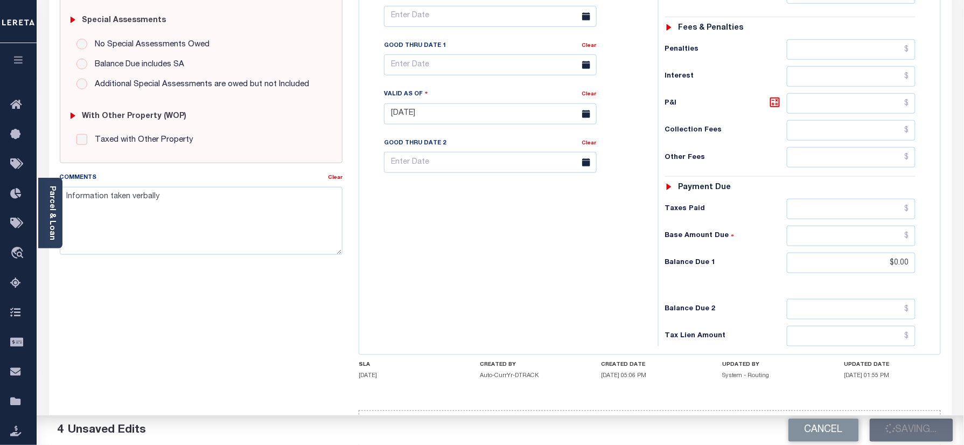
scroll to position [306, 0]
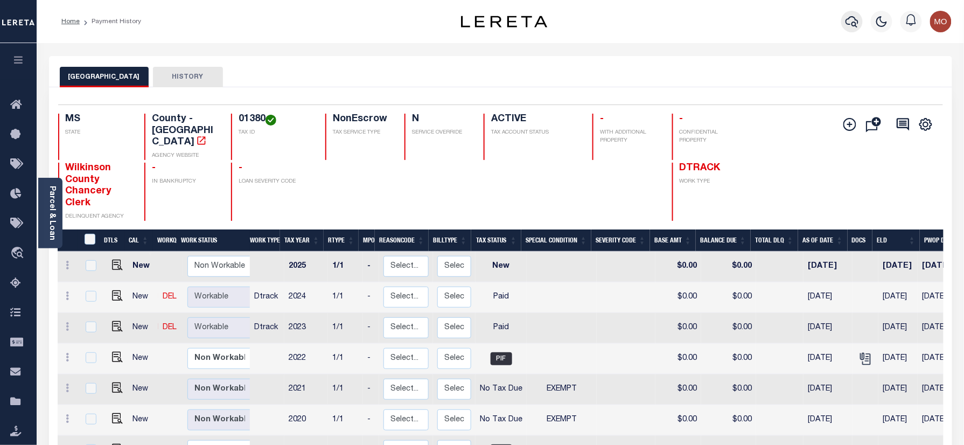
click at [854, 20] on icon "button" at bounding box center [852, 21] width 13 height 13
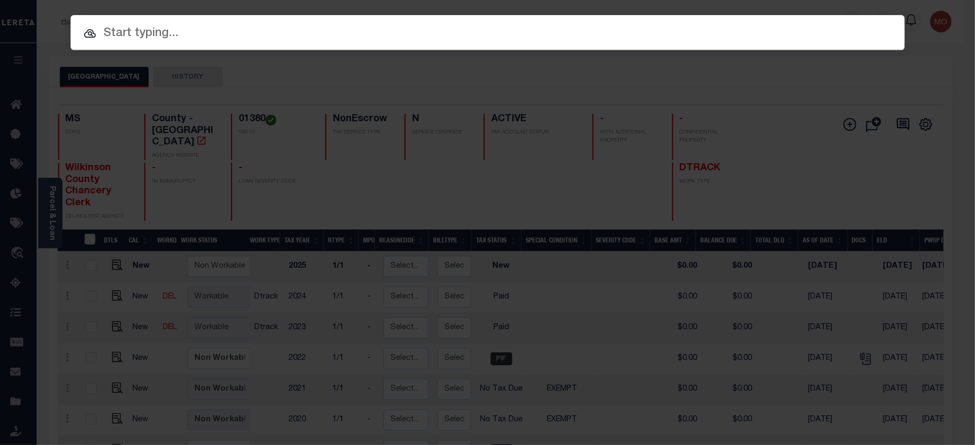
click at [213, 35] on input "text" at bounding box center [488, 33] width 834 height 19
paste input "319534"
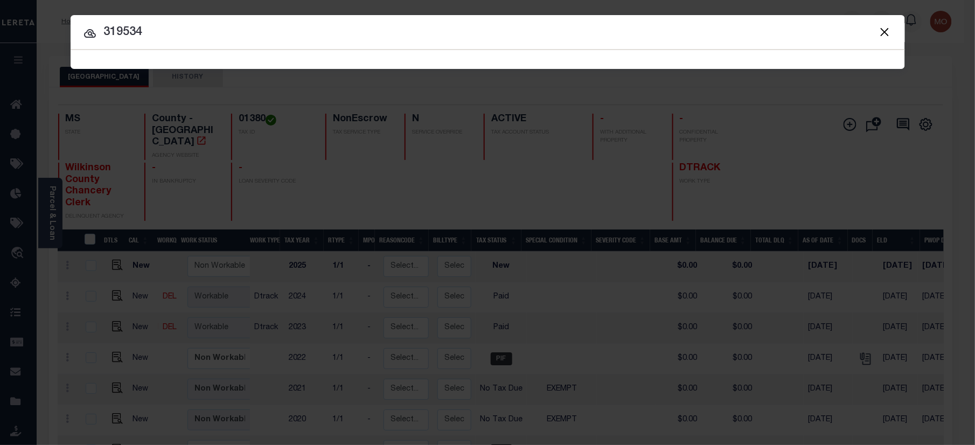
type input "319534"
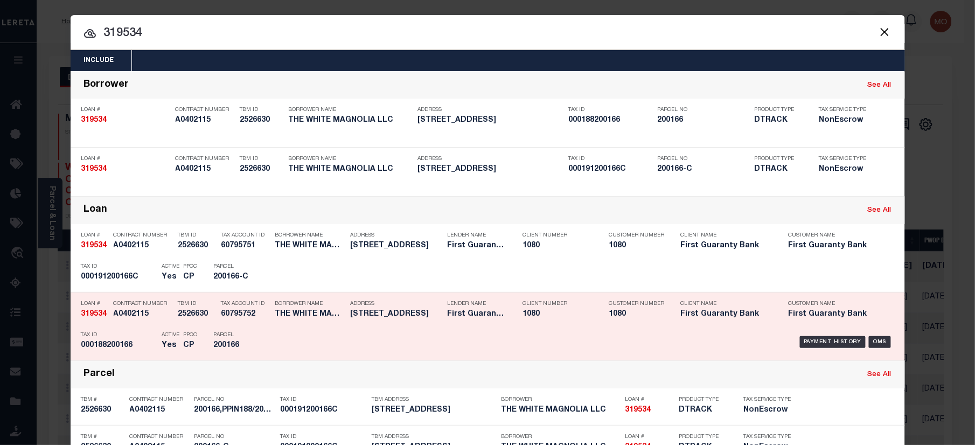
click at [162, 343] on h5 "Yes" at bounding box center [170, 345] width 16 height 9
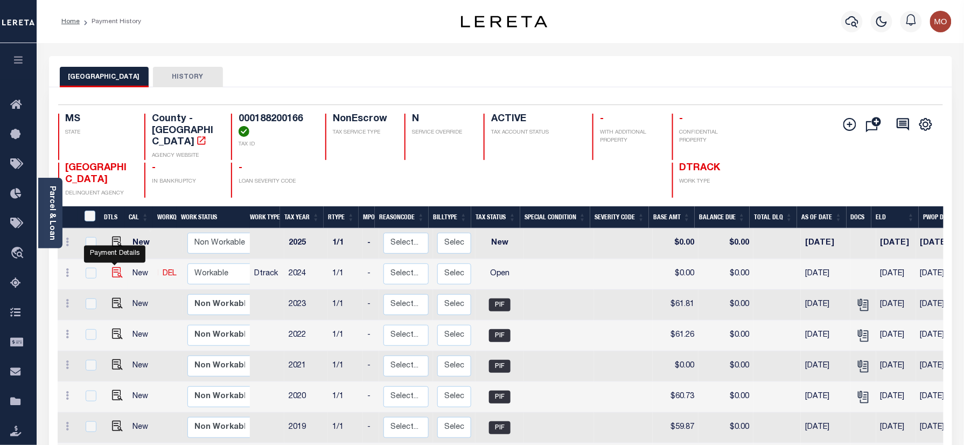
click at [116, 267] on img "" at bounding box center [117, 272] width 11 height 11
checkbox input "true"
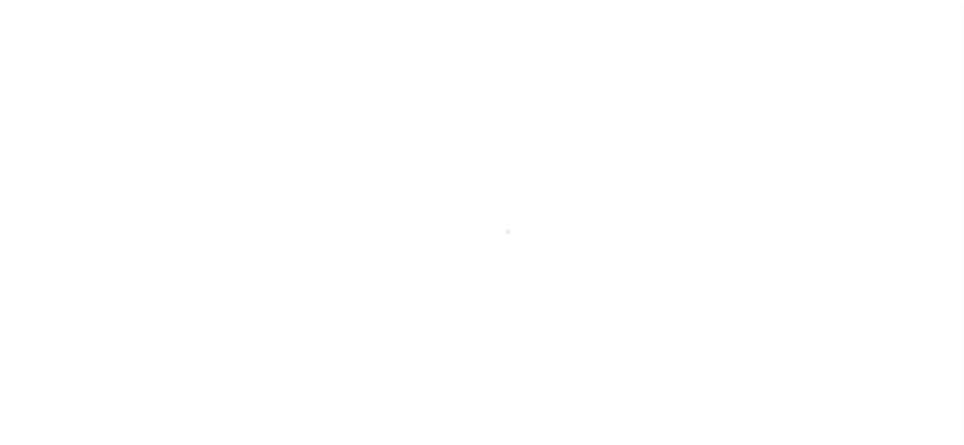
select select "OP2"
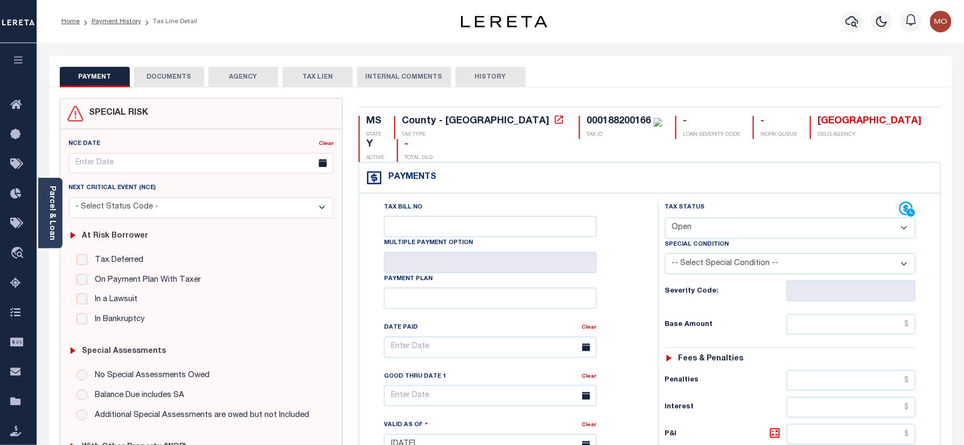
click at [587, 117] on div "000188200166" at bounding box center [619, 121] width 65 height 10
copy div "000188200166"
click at [41, 213] on div "Parcel & Loan" at bounding box center [50, 213] width 24 height 71
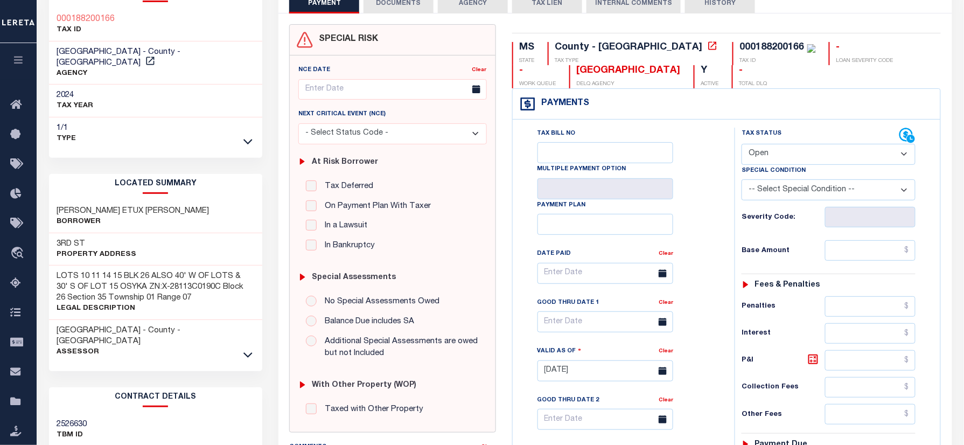
scroll to position [143, 0]
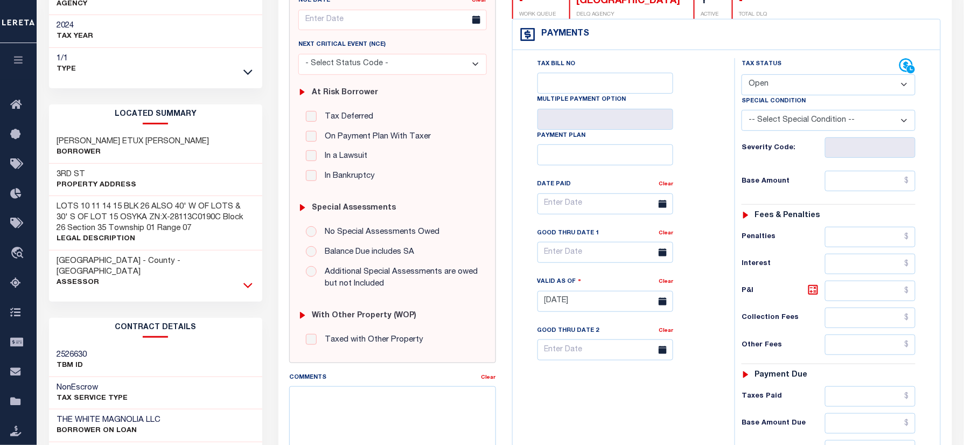
click at [246, 280] on icon at bounding box center [247, 285] width 9 height 11
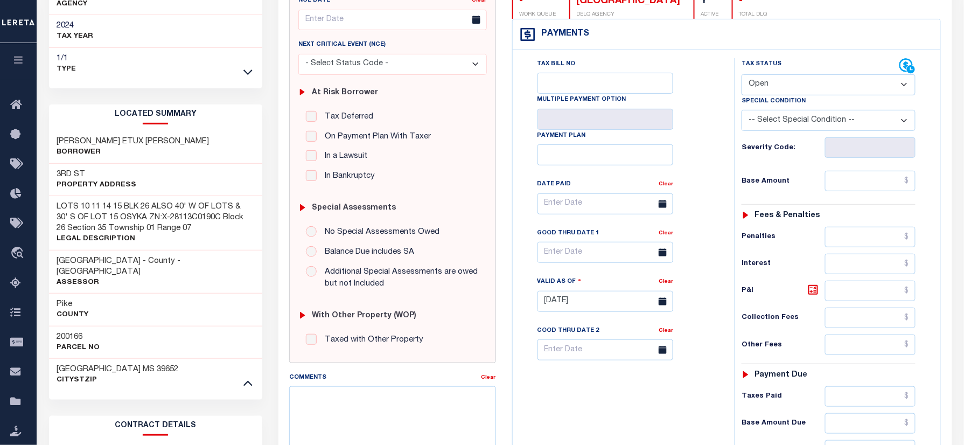
click at [67, 332] on h3 "200166" at bounding box center [78, 337] width 43 height 11
copy h3 "200166"
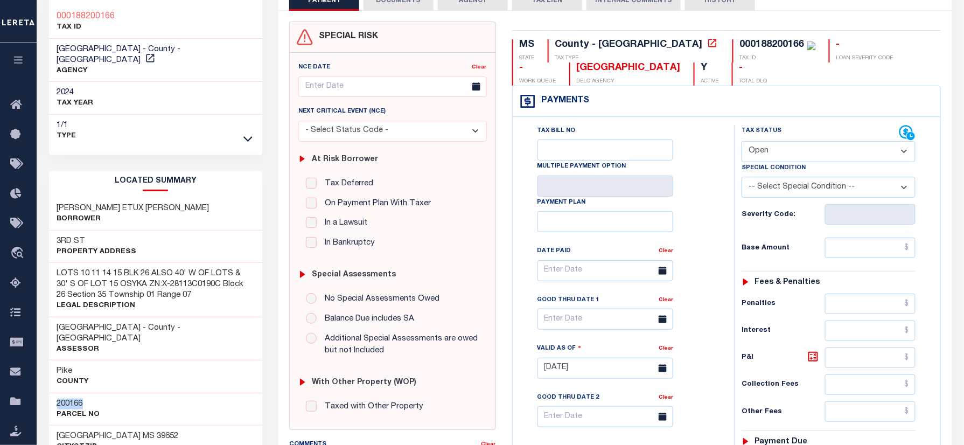
scroll to position [72, 0]
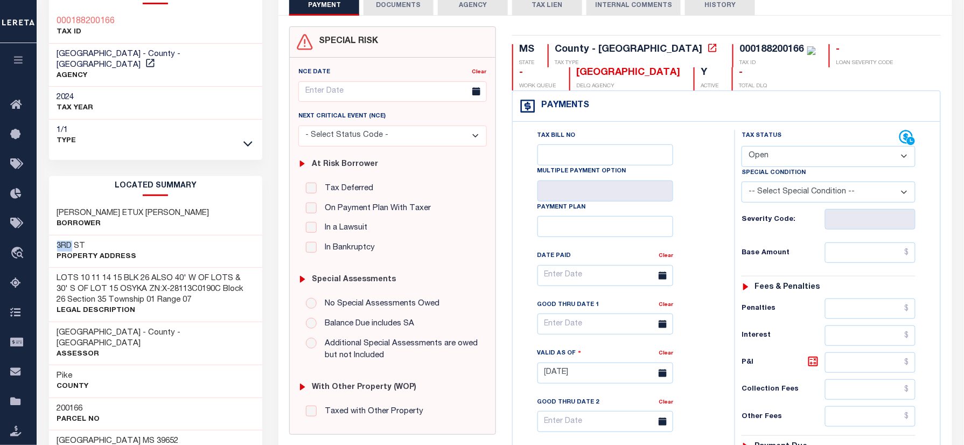
drag, startPoint x: 73, startPoint y: 235, endPoint x: 52, endPoint y: 237, distance: 21.1
click at [52, 237] on div "3RD ST Property Address" at bounding box center [156, 251] width 214 height 33
copy h3 "3RD"
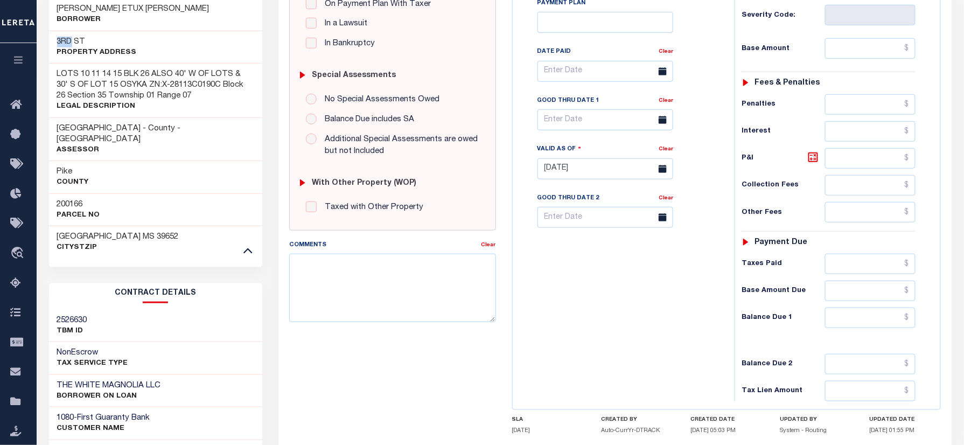
scroll to position [287, 0]
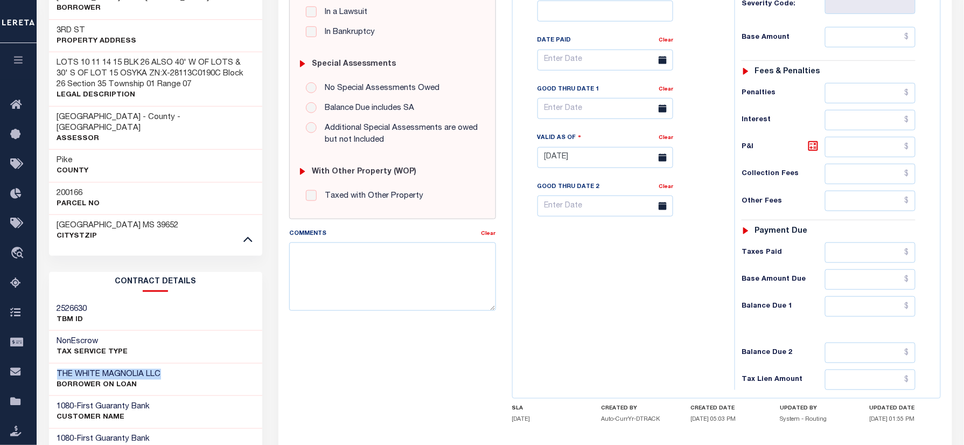
drag, startPoint x: 164, startPoint y: 352, endPoint x: 52, endPoint y: 348, distance: 112.6
click at [52, 364] on div "THE WHITE MAGNOLIA LLC BORROWER ON LOAN" at bounding box center [156, 380] width 214 height 33
copy h3 "THE WHITE MAGNOLIA LLC"
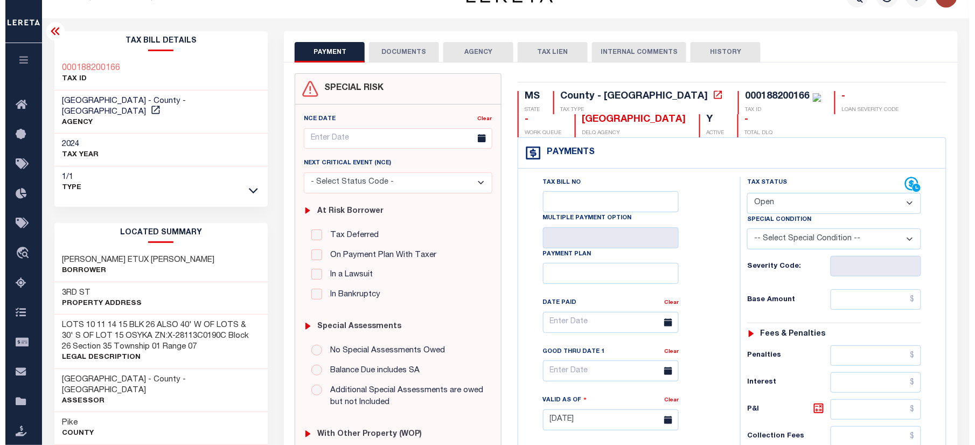
scroll to position [0, 0]
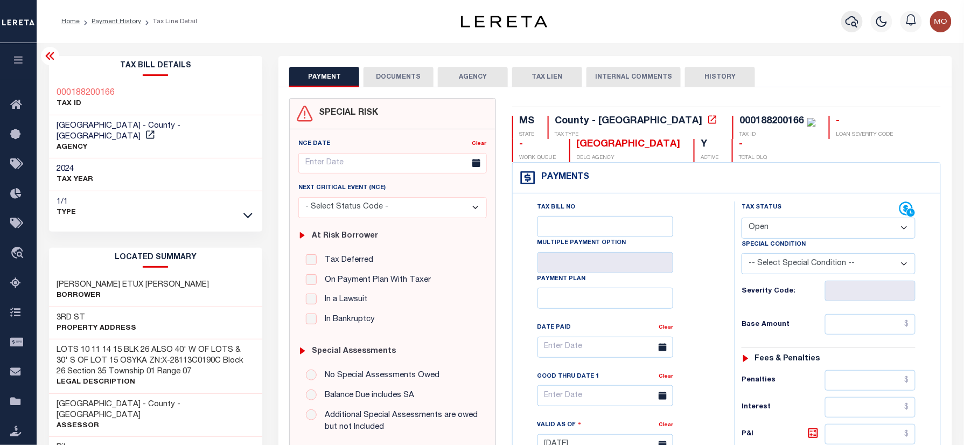
click at [851, 23] on icon "button" at bounding box center [852, 21] width 13 height 13
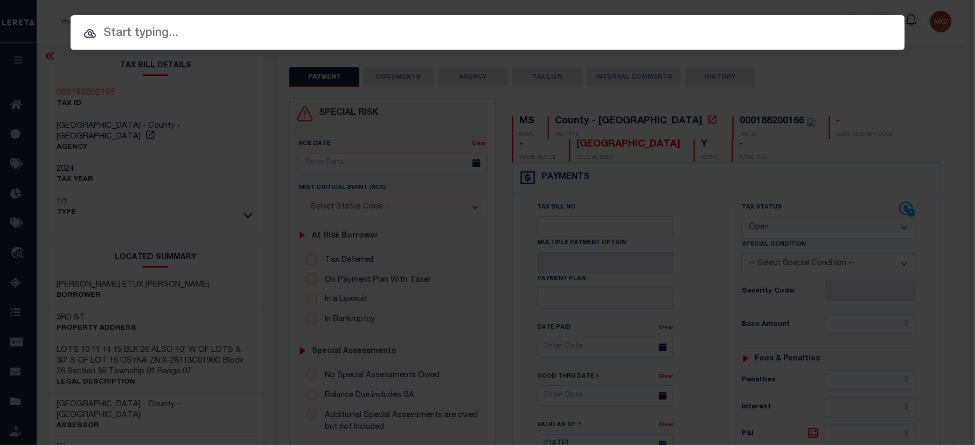
paste input "FTF_143132_226896"
click at [222, 39] on input "text" at bounding box center [488, 33] width 834 height 19
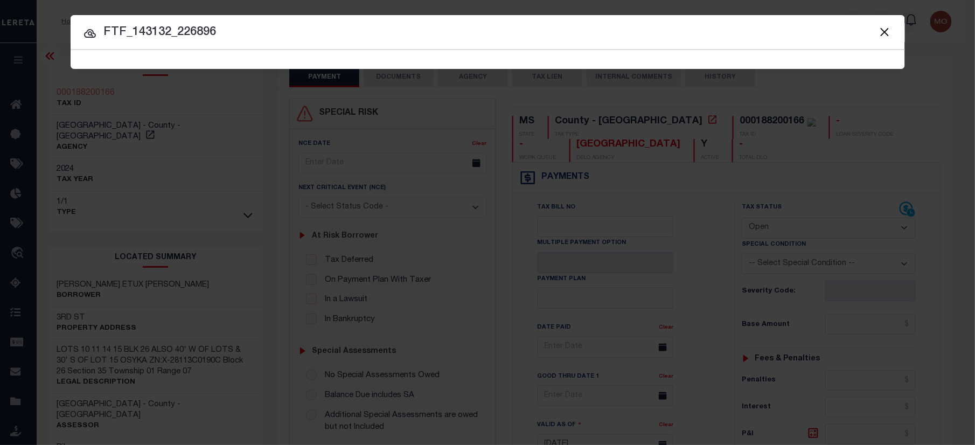
type input "FTF_143132_226896"
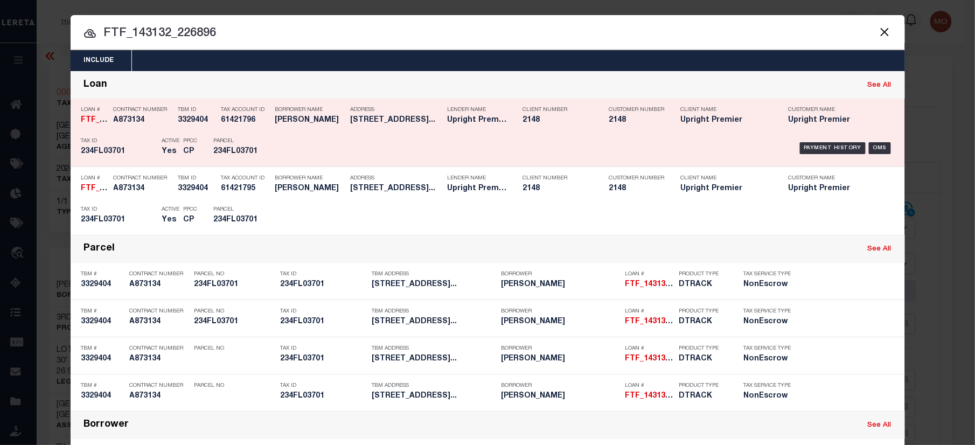
click at [192, 153] on h5 "CP" at bounding box center [191, 151] width 14 height 9
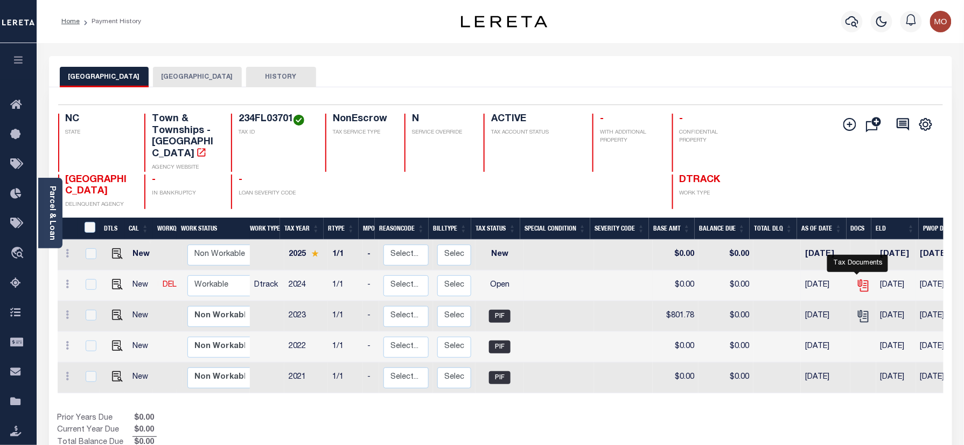
click at [860, 278] on icon "" at bounding box center [863, 285] width 14 height 14
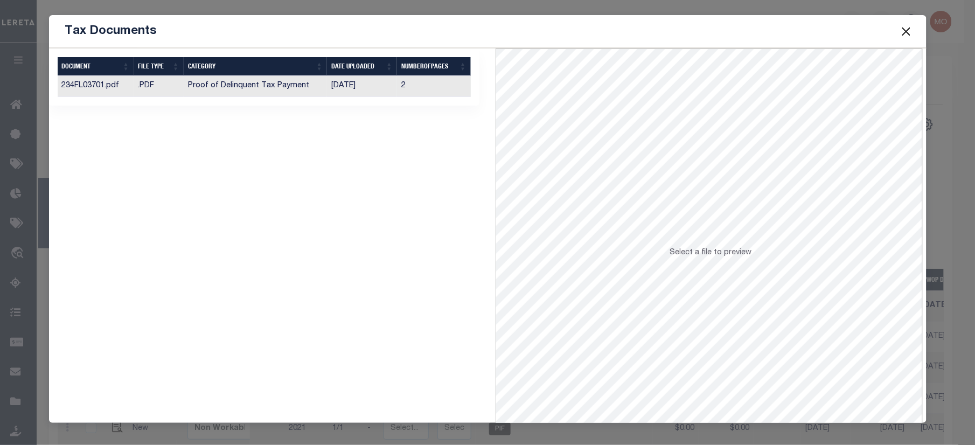
click at [251, 89] on td "Proof of Delinquent Tax Payment" at bounding box center [256, 86] width 144 height 21
click at [903, 31] on button "Close" at bounding box center [906, 31] width 14 height 14
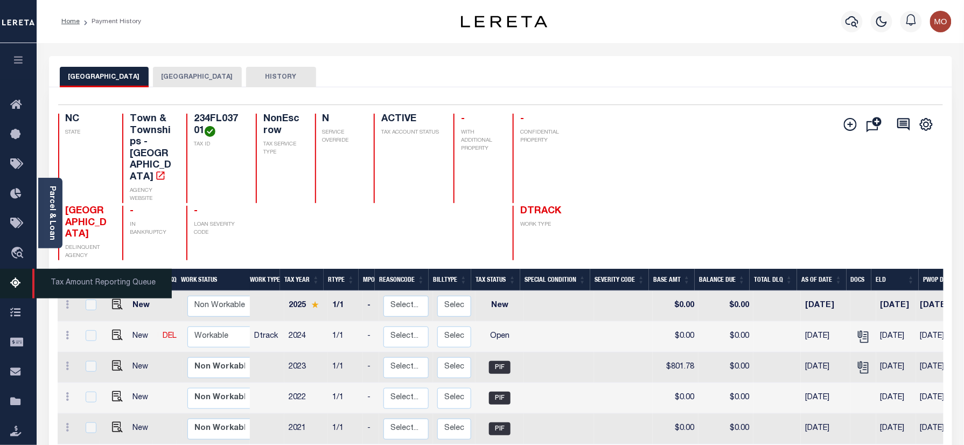
click at [11, 285] on icon at bounding box center [18, 283] width 17 height 13
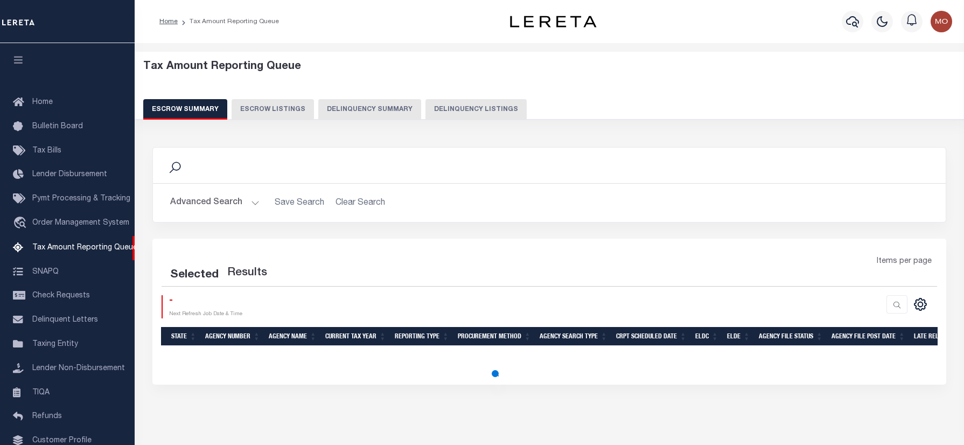
select select "100"
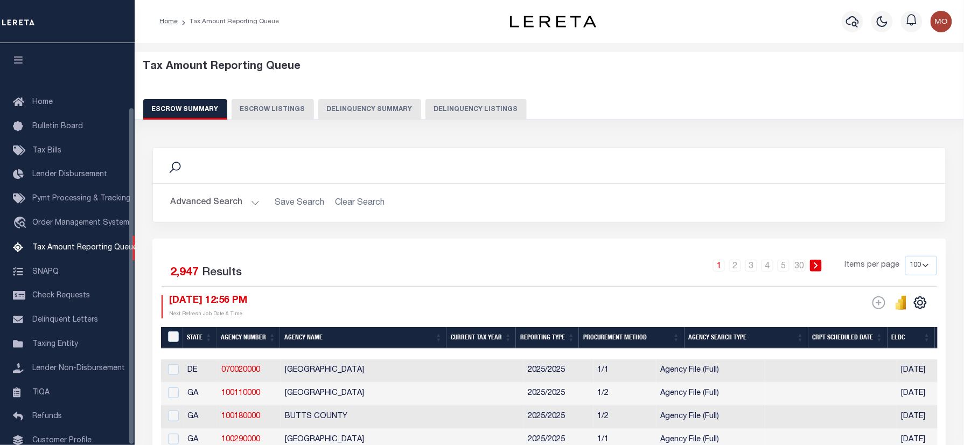
scroll to position [76, 0]
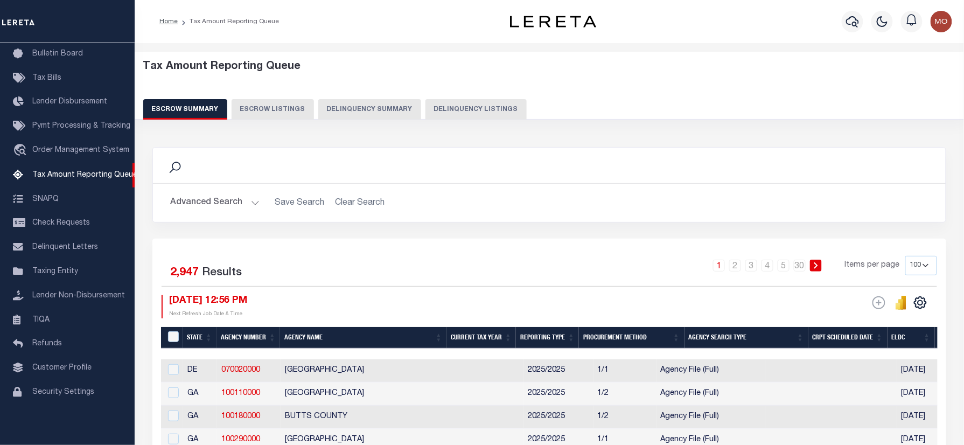
click at [445, 110] on button "Delinquency Listings" at bounding box center [475, 109] width 101 height 20
select select "MS"
select select "100"
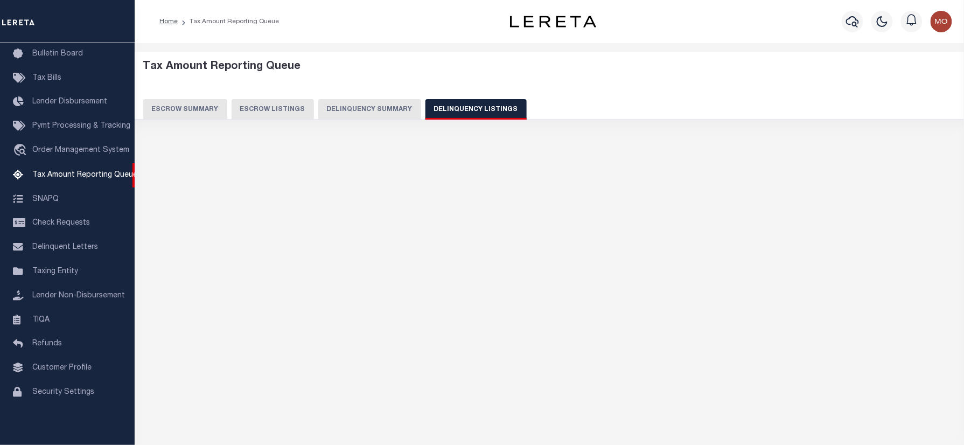
select select "100"
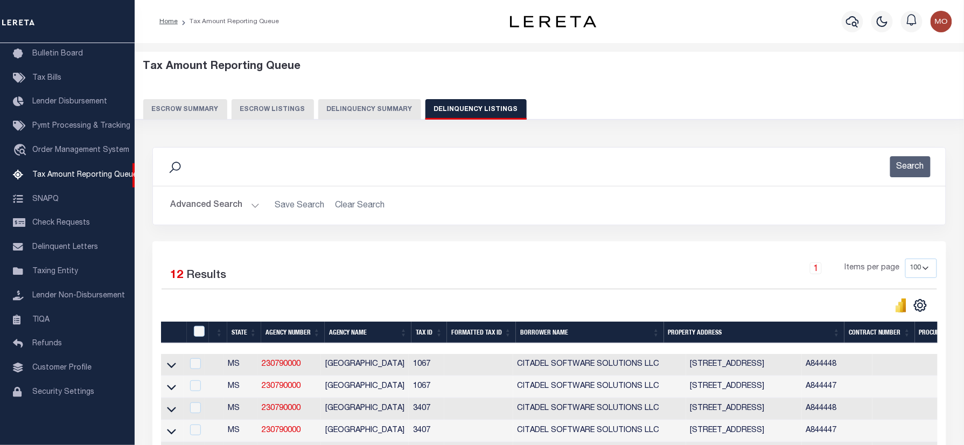
click at [204, 204] on button "Advanced Search" at bounding box center [214, 205] width 89 height 21
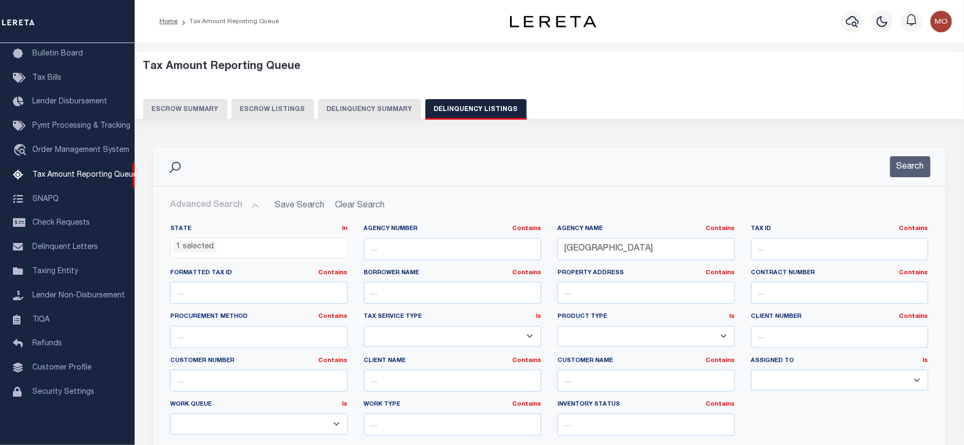
click at [205, 249] on li "1 selected" at bounding box center [194, 247] width 43 height 12
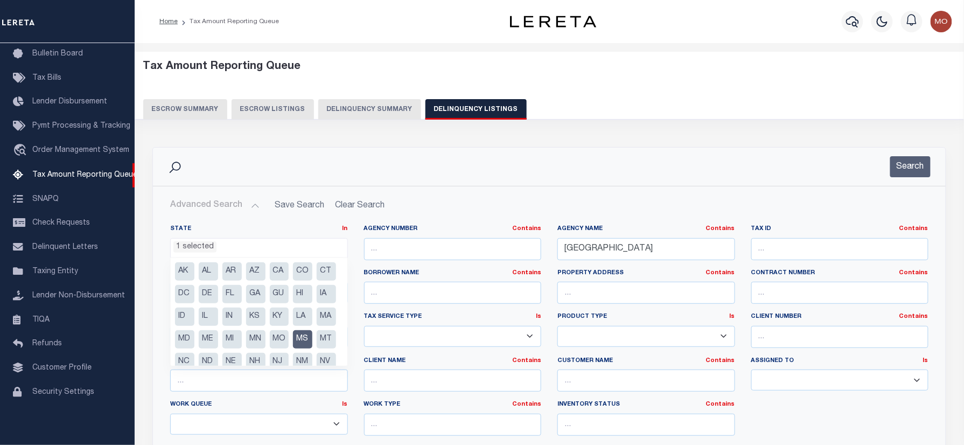
scroll to position [100, 0]
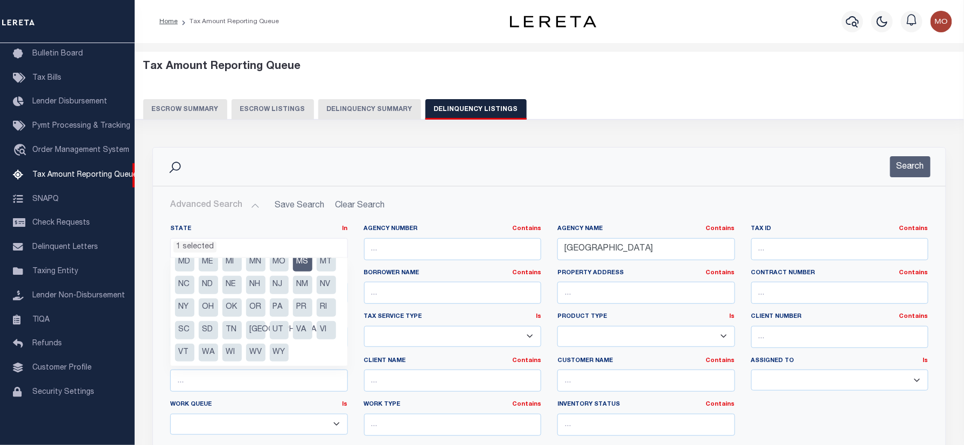
click at [293, 261] on li "MS" at bounding box center [302, 262] width 19 height 18
click at [194, 276] on li "NC" at bounding box center [184, 285] width 19 height 18
select select "NC"
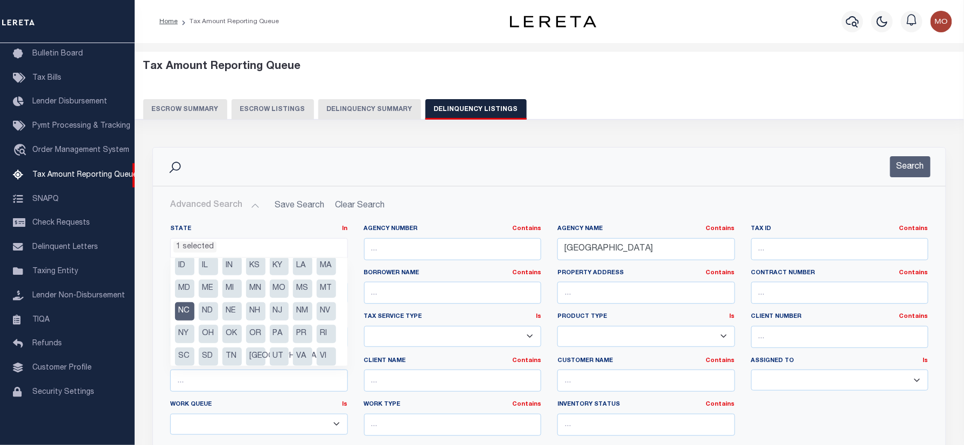
scroll to position [28, 0]
click at [565, 256] on input "WILKINSON COUNTY" at bounding box center [646, 249] width 178 height 22
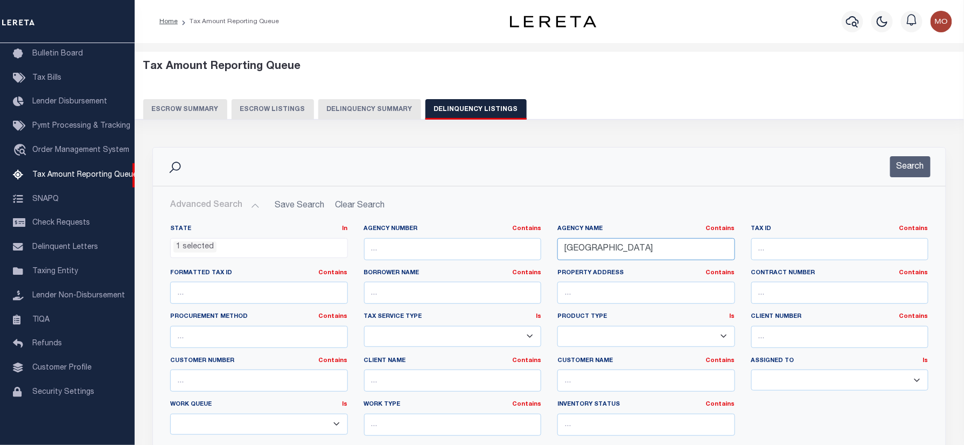
paste input "PITT"
type input "PITT COUNTY"
click at [920, 164] on button "Search" at bounding box center [910, 166] width 40 height 21
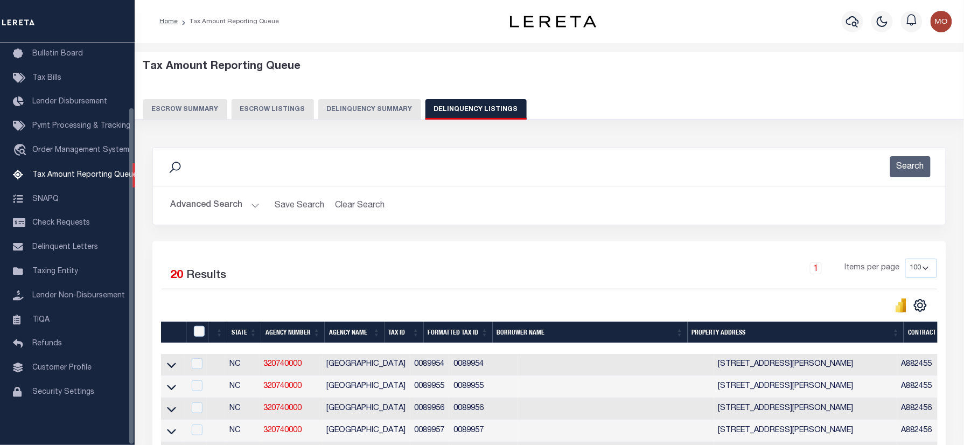
click at [244, 171] on div "Search" at bounding box center [550, 166] width 776 height 21
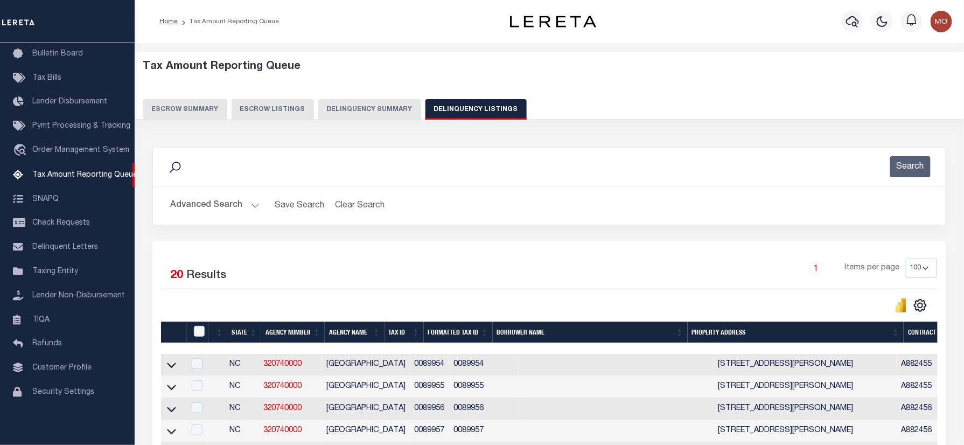
drag, startPoint x: 169, startPoint y: 415, endPoint x: 210, endPoint y: 403, distance: 42.5
click at [169, 412] on icon at bounding box center [171, 409] width 9 height 5
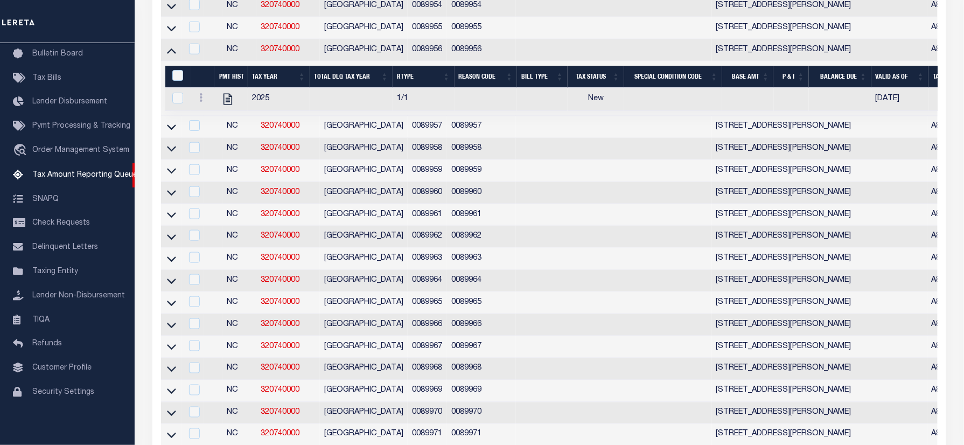
scroll to position [72, 0]
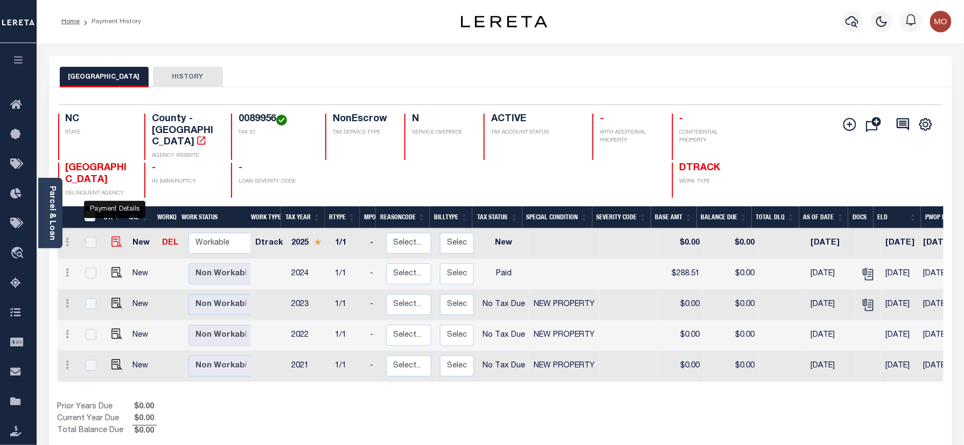
click at [111, 236] on img "" at bounding box center [116, 241] width 11 height 11
checkbox input "true"
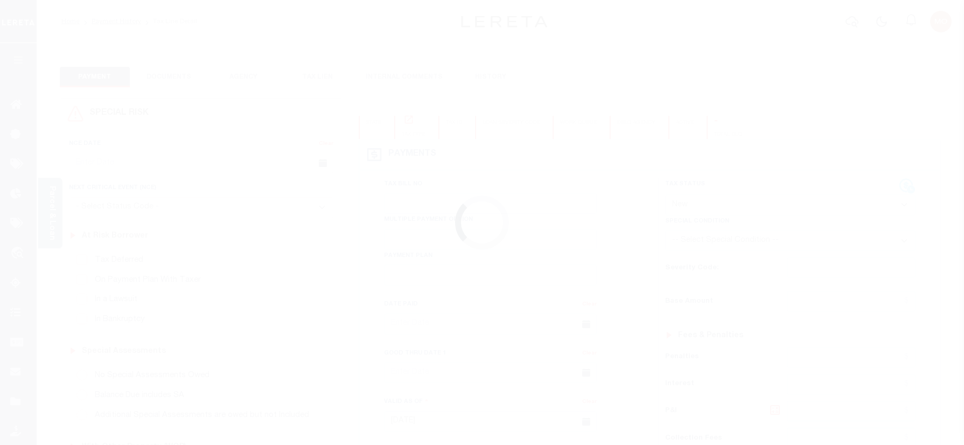
select select "NW2"
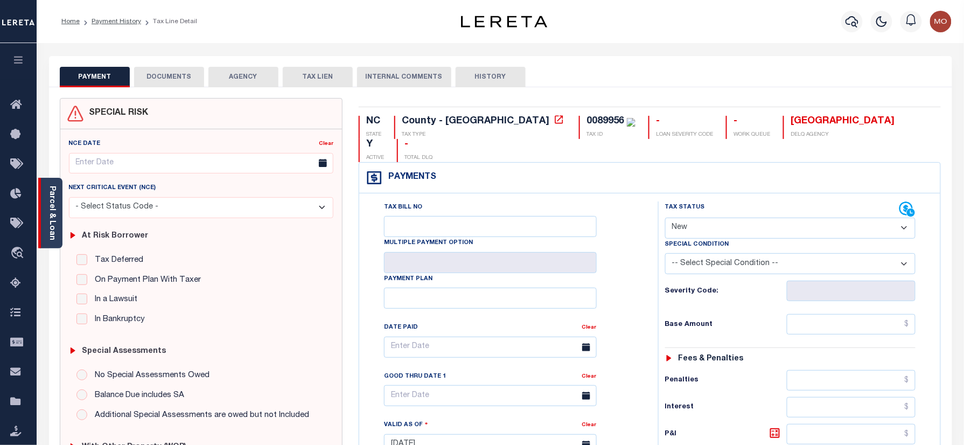
click at [50, 211] on link "Parcel & Loan" at bounding box center [52, 213] width 8 height 54
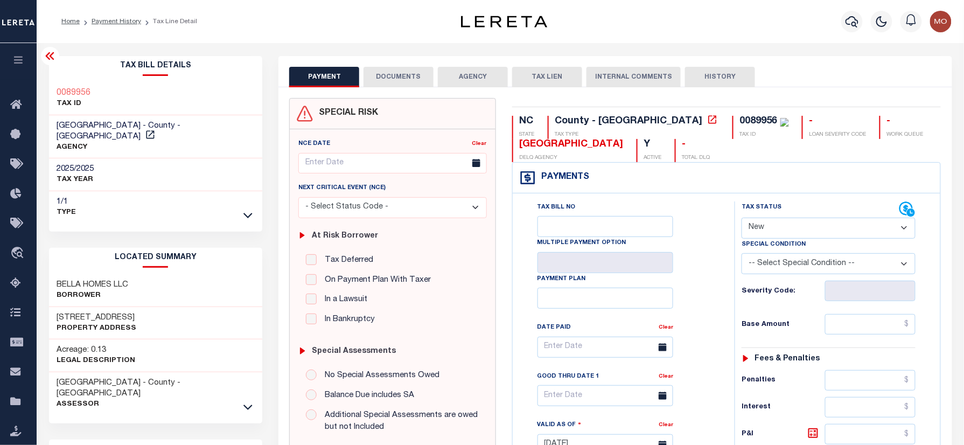
click at [50, 56] on icon at bounding box center [49, 56] width 9 height 8
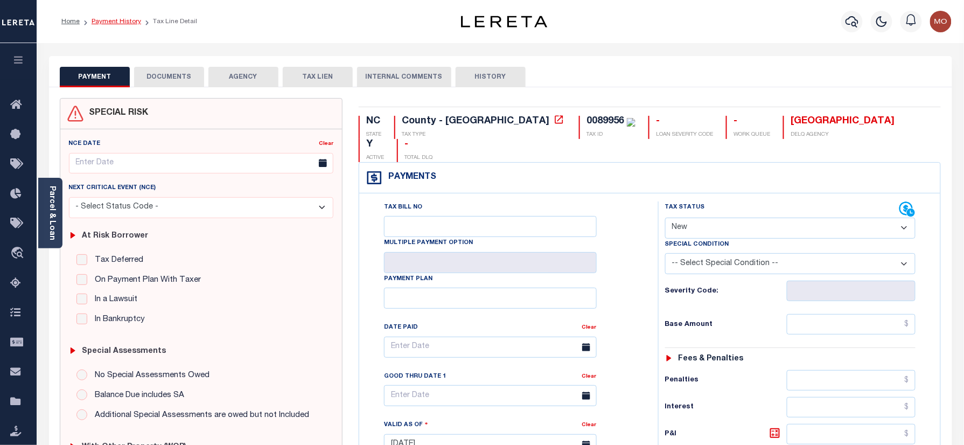
click at [115, 20] on link "Payment History" at bounding box center [117, 21] width 50 height 6
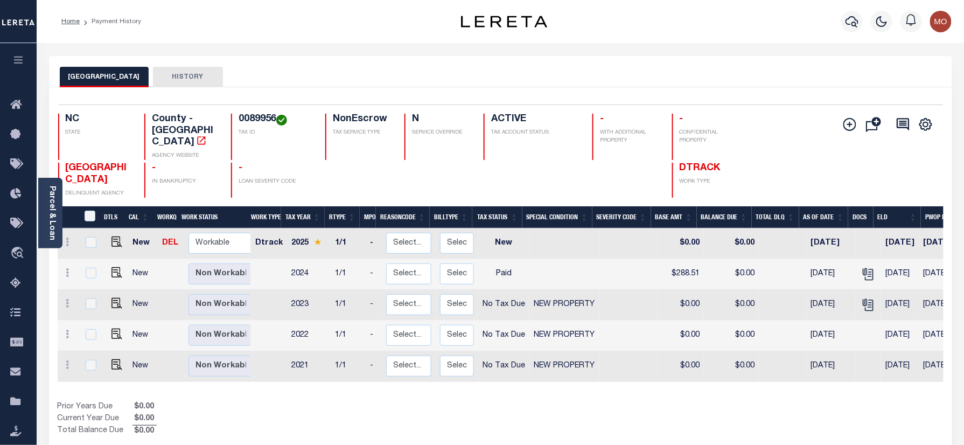
click at [322, 69] on div "PITT COUNTY HISTORY" at bounding box center [501, 77] width 882 height 20
click at [116, 236] on img "" at bounding box center [116, 241] width 11 height 11
checkbox input "true"
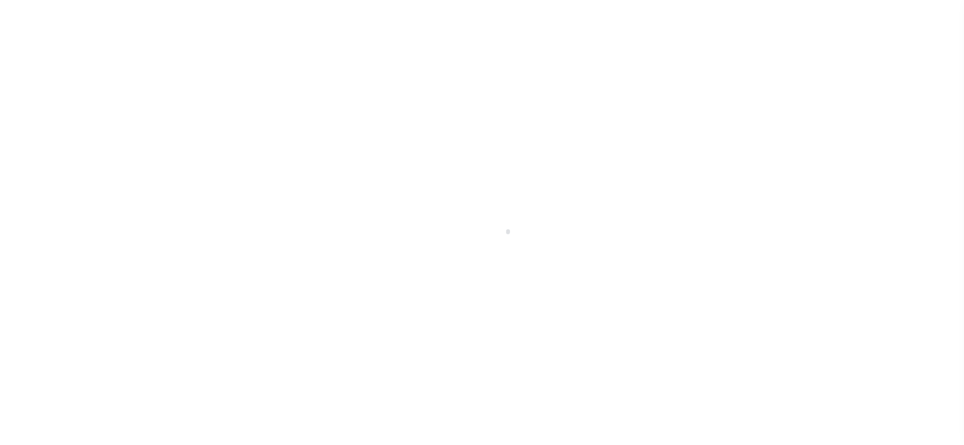
checkbox input "false"
type input "[DATE]"
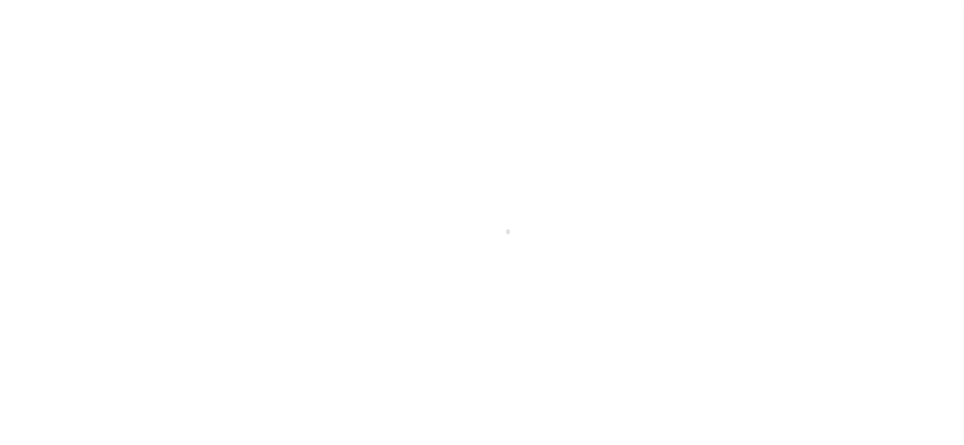
select select "NW2"
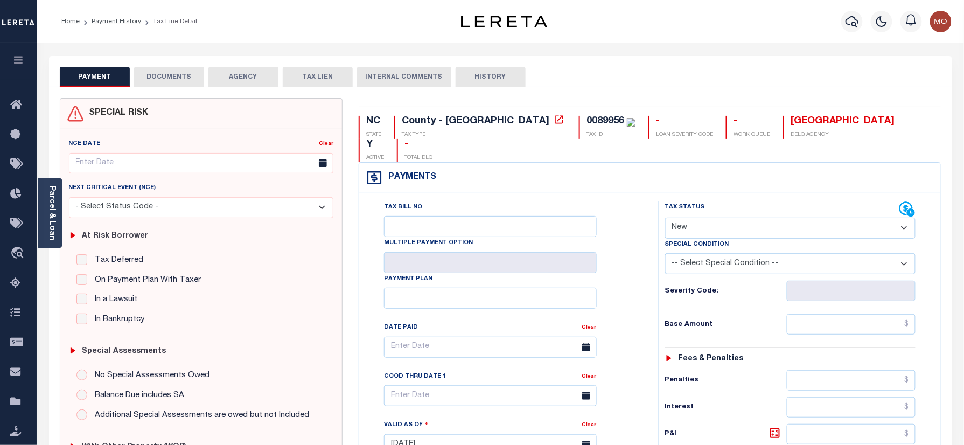
drag, startPoint x: 47, startPoint y: 197, endPoint x: 61, endPoint y: 190, distance: 15.4
click at [48, 197] on link "Parcel & Loan" at bounding box center [52, 213] width 8 height 54
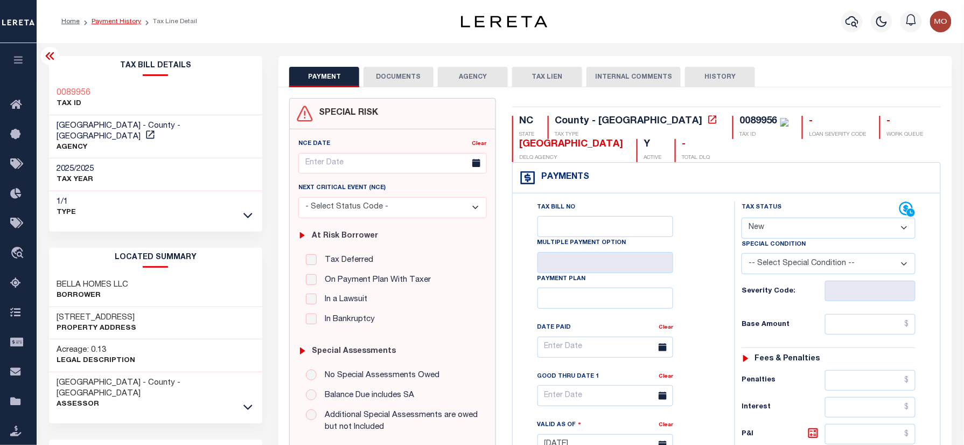
click at [124, 18] on link "Payment History" at bounding box center [117, 21] width 50 height 6
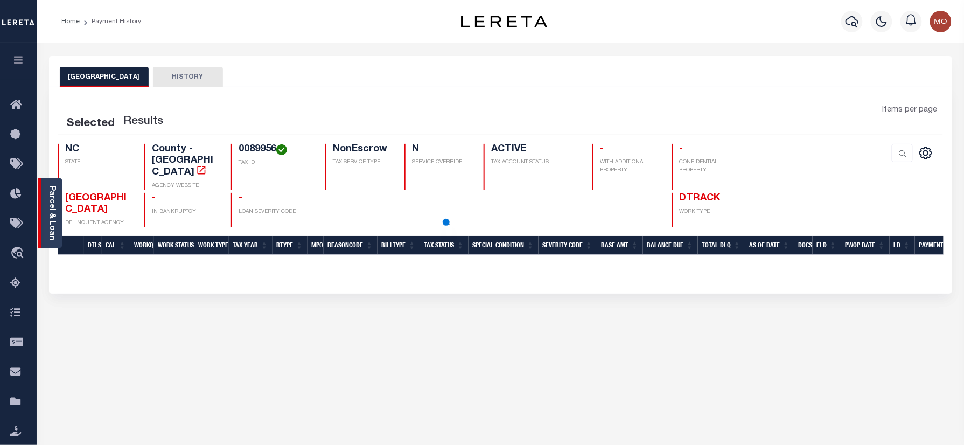
click at [48, 210] on link "Parcel & Loan" at bounding box center [52, 213] width 8 height 54
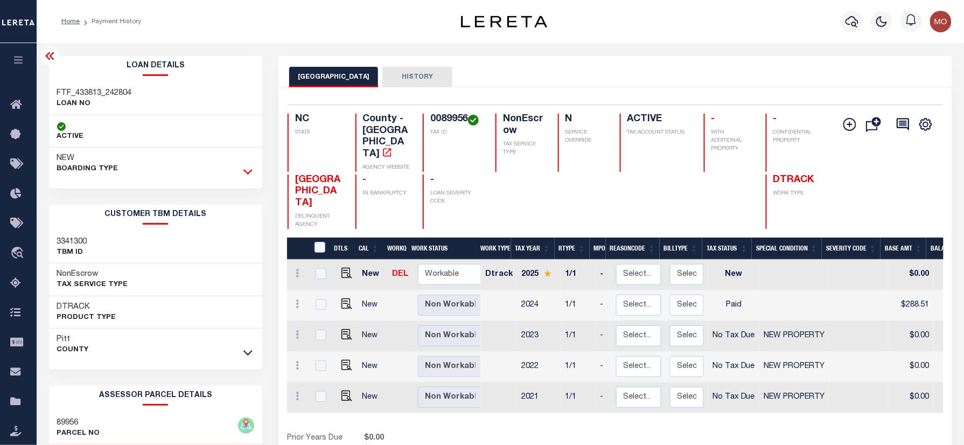
click at [248, 173] on icon at bounding box center [247, 171] width 9 height 11
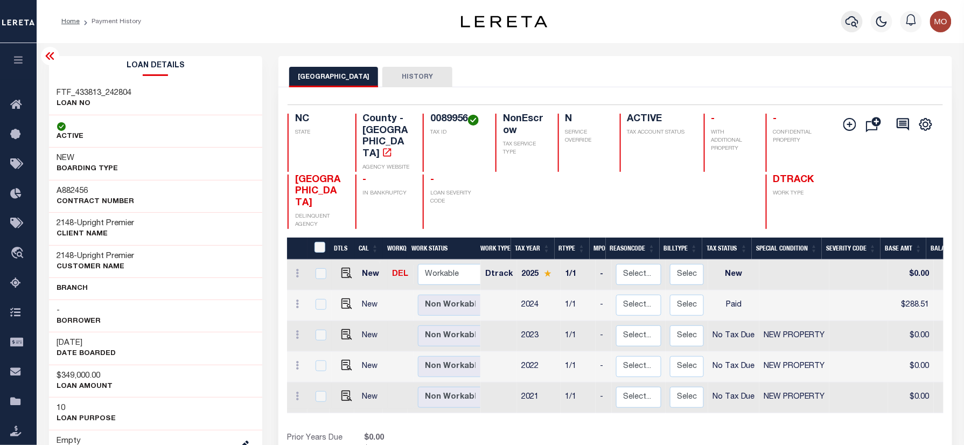
click at [847, 22] on icon "button" at bounding box center [852, 21] width 13 height 11
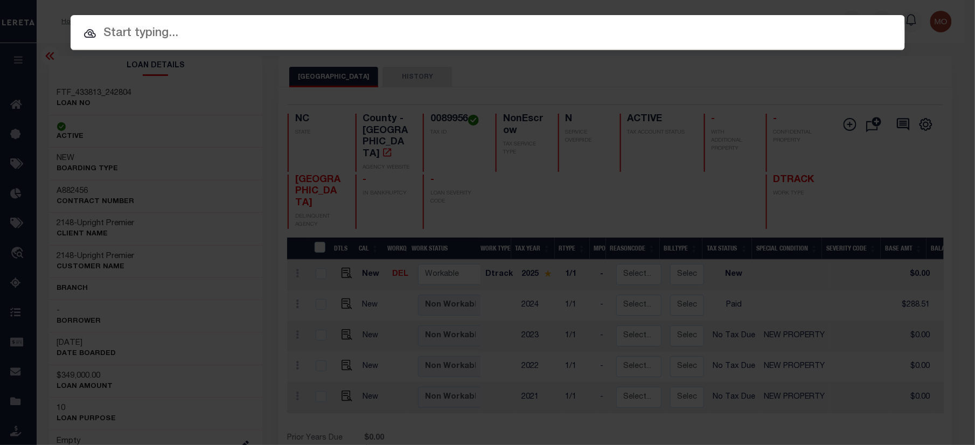
click at [181, 29] on input "text" at bounding box center [488, 33] width 834 height 19
paste input "444009956"
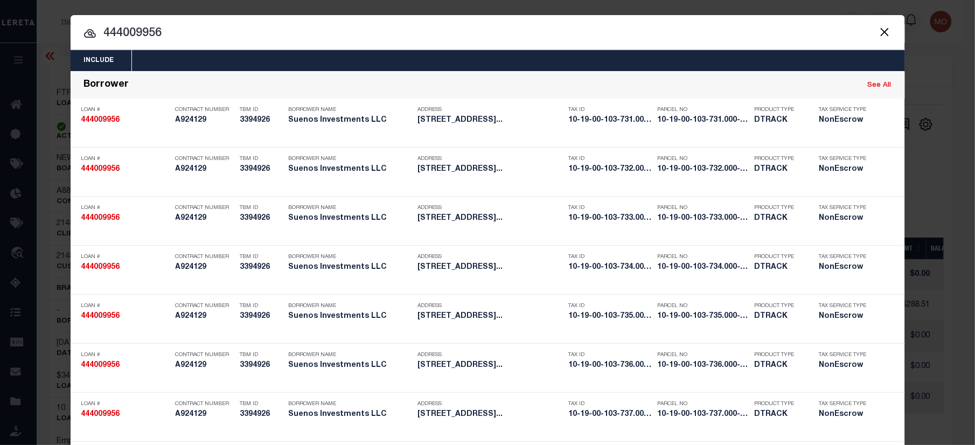
type input "444009956"
click at [207, 33] on input "444009956" at bounding box center [488, 33] width 834 height 19
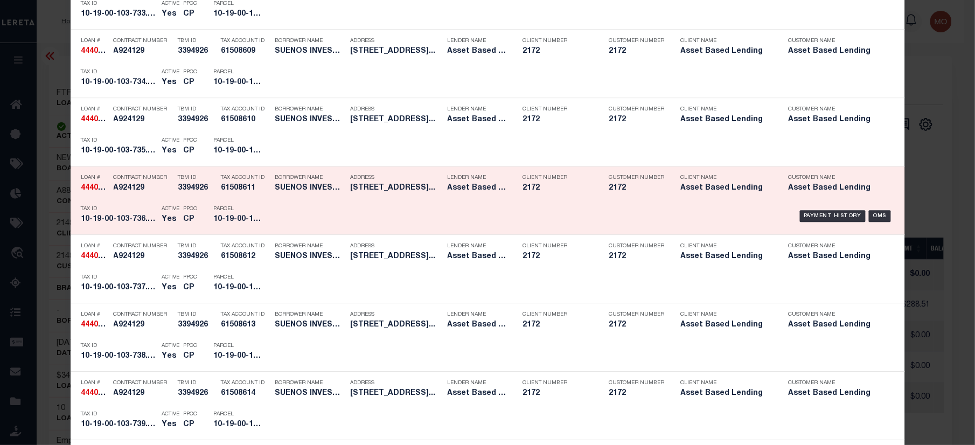
click at [233, 209] on p "Parcel" at bounding box center [238, 209] width 48 height 6
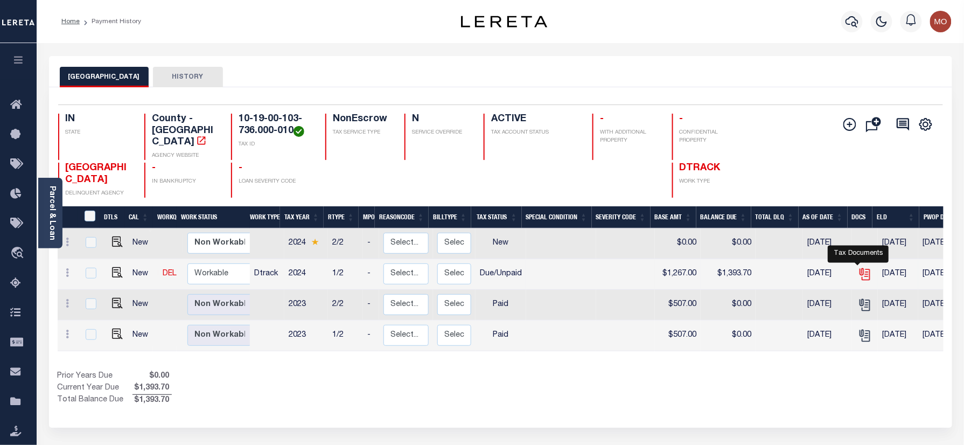
click at [862, 267] on icon "" at bounding box center [865, 274] width 14 height 14
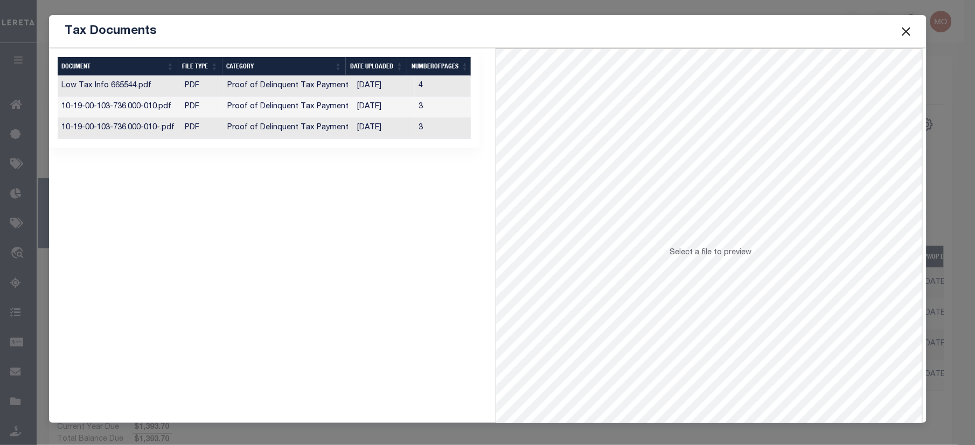
click at [284, 125] on td "Proof of Delinquent Tax Payment" at bounding box center [289, 128] width 130 height 21
click at [904, 29] on button "Close" at bounding box center [906, 31] width 14 height 14
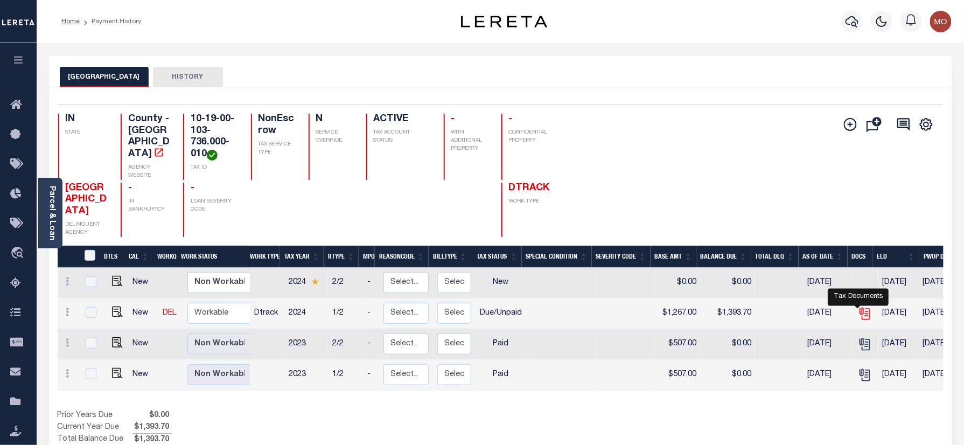
click at [862, 307] on icon "" at bounding box center [865, 313] width 14 height 14
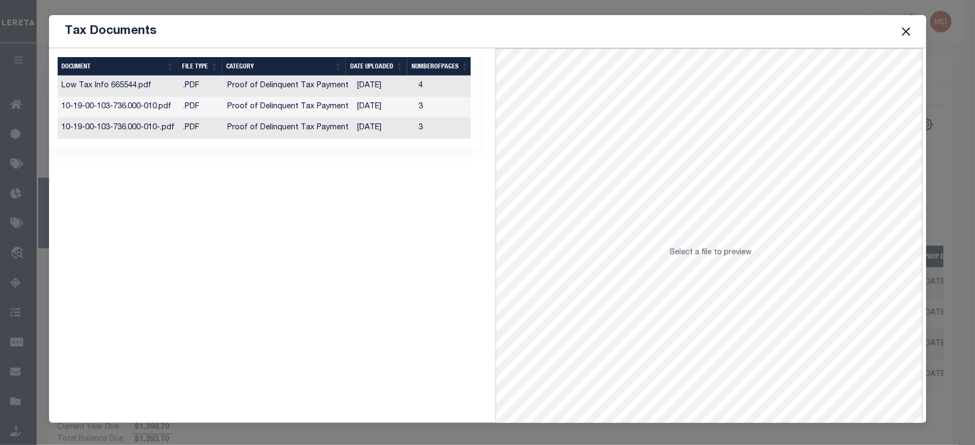
click at [358, 125] on td "10/08/2025" at bounding box center [383, 128] width 61 height 21
click at [906, 31] on button "Close" at bounding box center [906, 31] width 14 height 14
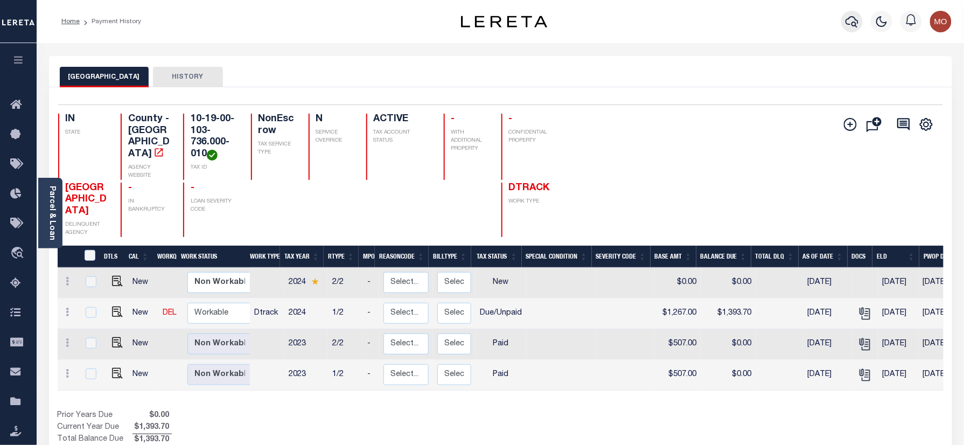
click at [846, 18] on icon "button" at bounding box center [852, 21] width 13 height 13
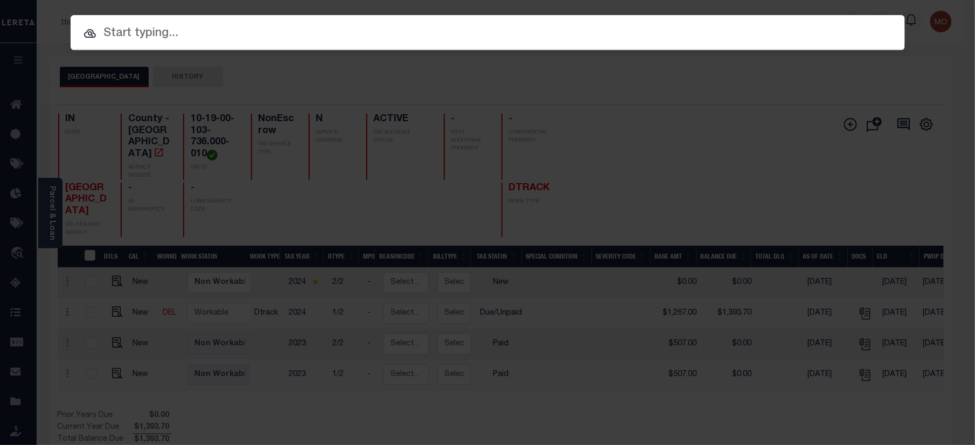
click at [164, 44] on div at bounding box center [488, 32] width 834 height 34
paste input "125215"
click at [144, 26] on input "125215" at bounding box center [488, 33] width 834 height 19
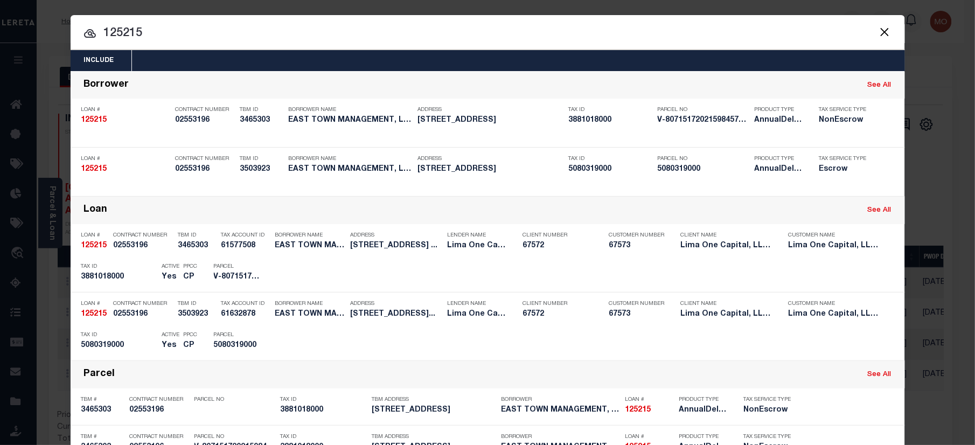
type input "125215"
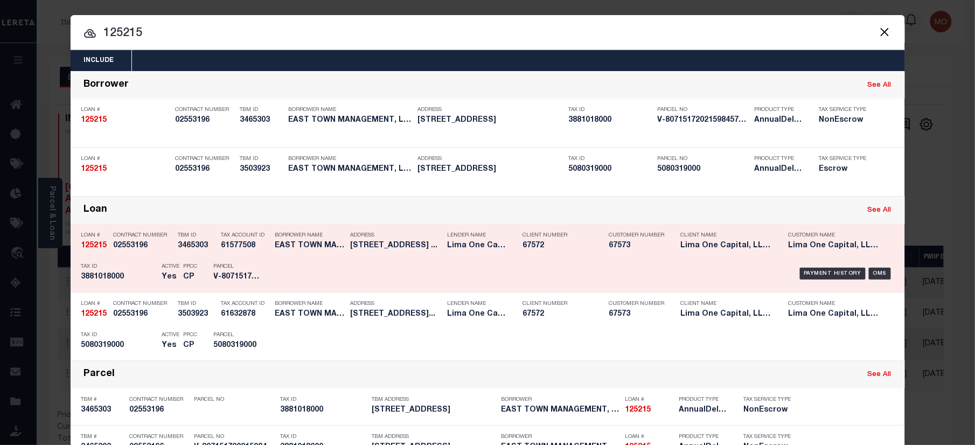
click at [138, 266] on p "Tax ID" at bounding box center [118, 266] width 75 height 6
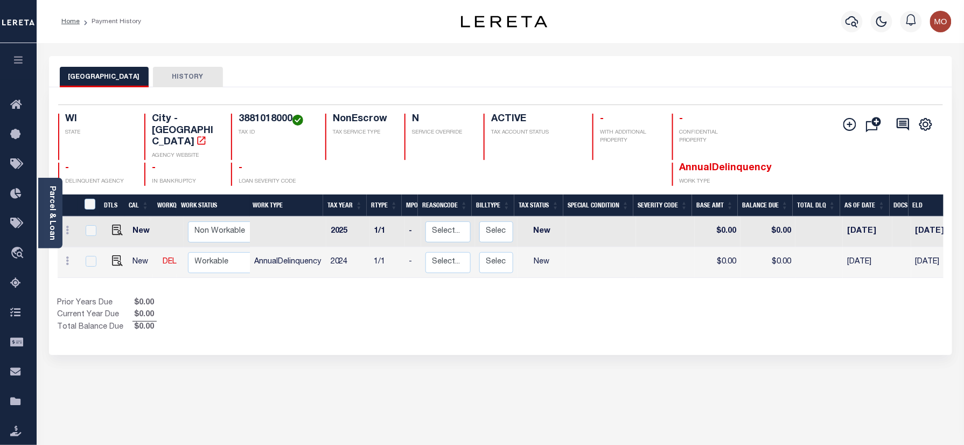
click at [268, 121] on h4 "3881018000" at bounding box center [276, 120] width 74 height 12
copy h4 "3881018000"
click at [860, 22] on button "button" at bounding box center [852, 22] width 22 height 22
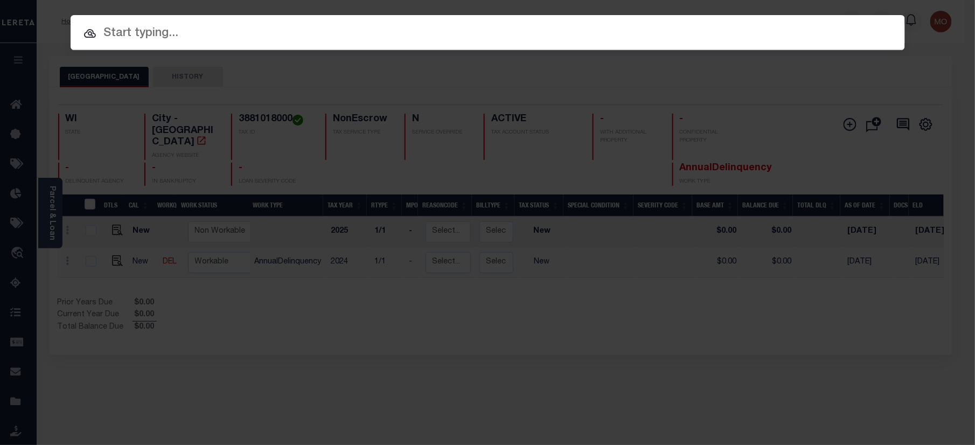
click at [134, 41] on input "text" at bounding box center [488, 33] width 834 height 19
paste input "69689051"
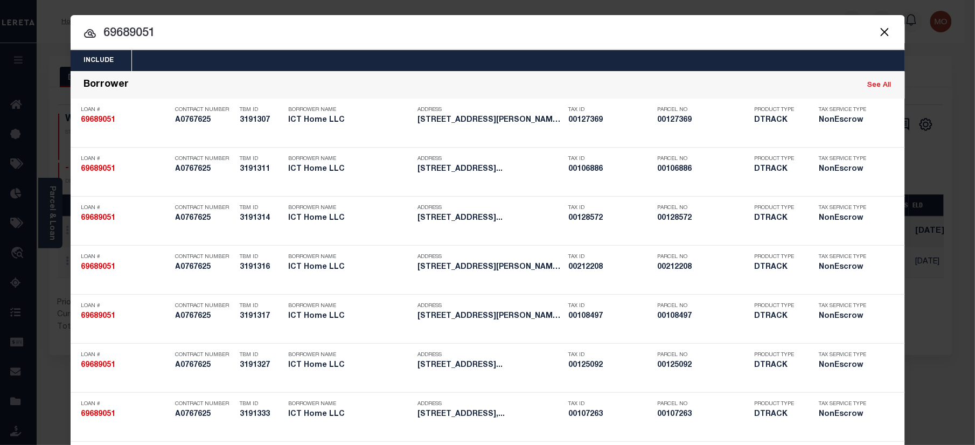
click at [211, 24] on input "69689051" at bounding box center [488, 33] width 834 height 19
click at [881, 30] on button "Close" at bounding box center [885, 32] width 14 height 14
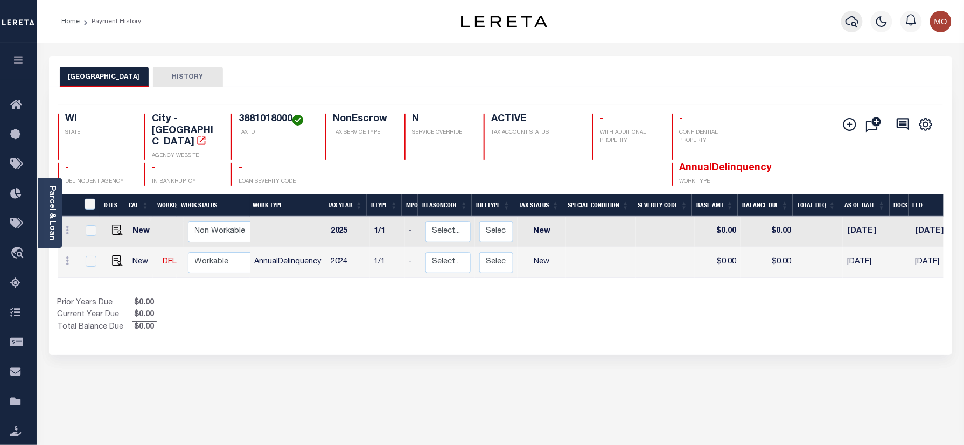
click at [852, 20] on icon "button" at bounding box center [852, 21] width 13 height 13
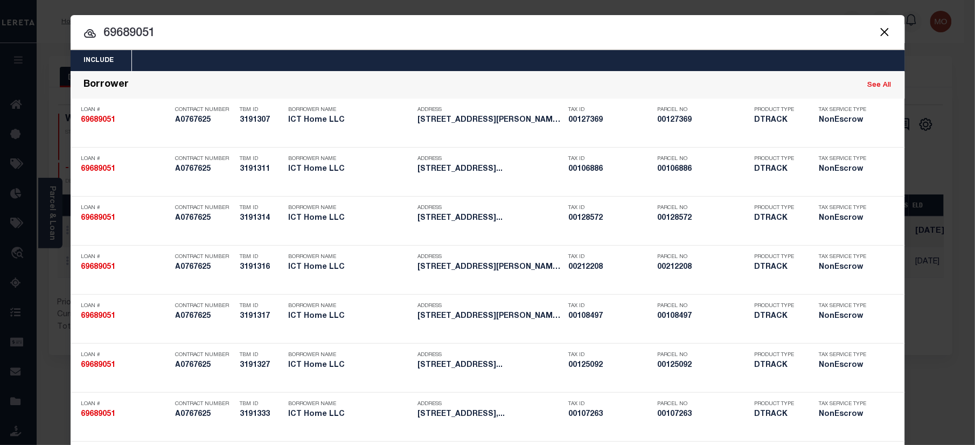
drag, startPoint x: 221, startPoint y: 23, endPoint x: 114, endPoint y: 38, distance: 107.7
drag, startPoint x: 205, startPoint y: 27, endPoint x: -106, endPoint y: 43, distance: 311.2
click at [0, 43] on html "Home Payment History Profile Sign out" at bounding box center [487, 337] width 975 height 675
paste input "2189835"
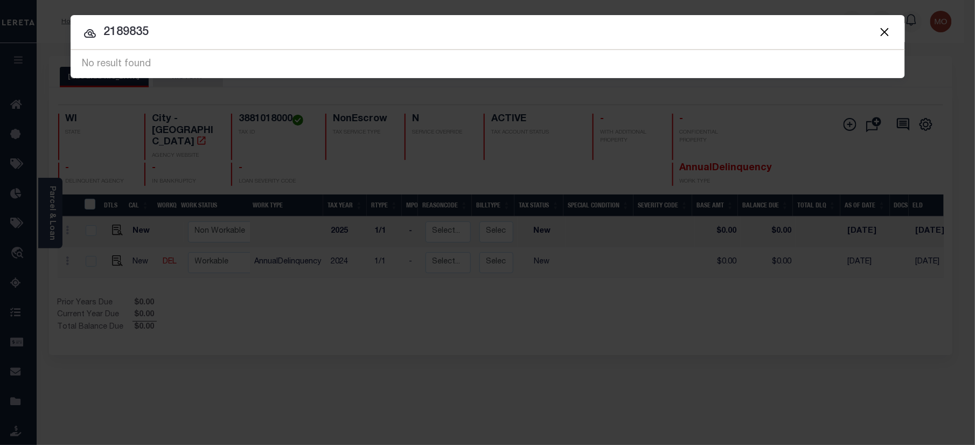
click at [882, 30] on button "Close" at bounding box center [885, 32] width 14 height 14
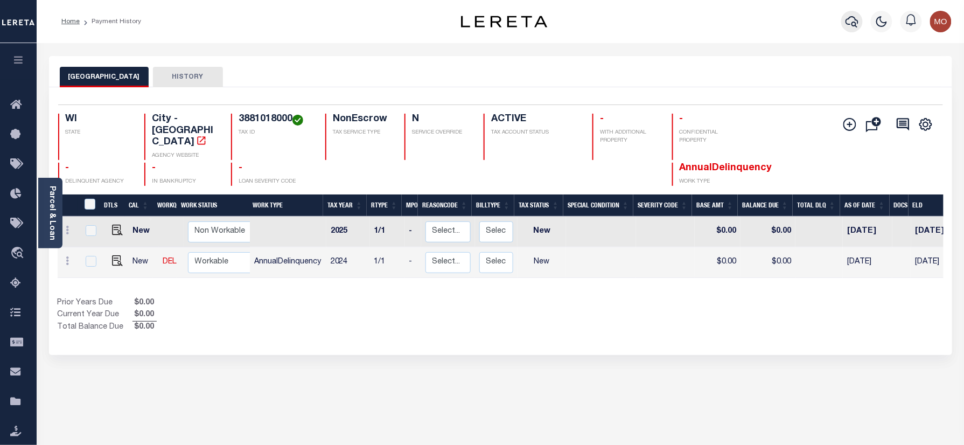
click at [847, 25] on icon "button" at bounding box center [852, 21] width 13 height 13
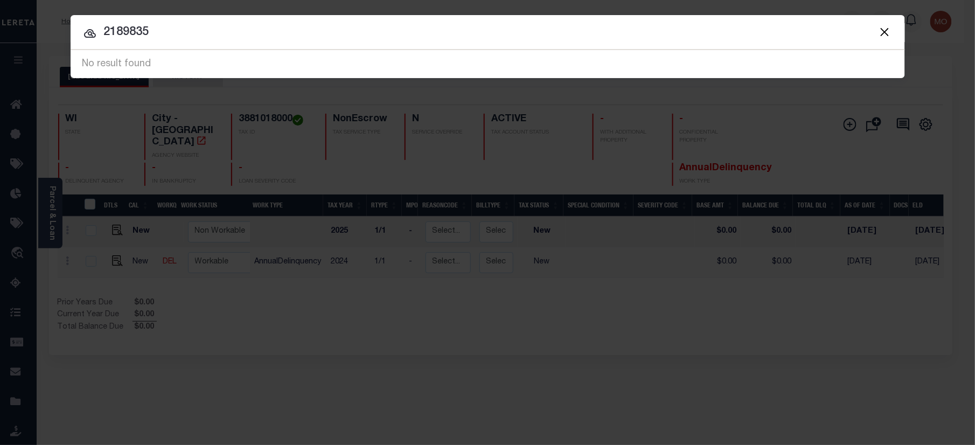
click at [149, 44] on div at bounding box center [488, 32] width 834 height 34
drag, startPoint x: 173, startPoint y: 37, endPoint x: 106, endPoint y: 42, distance: 68.1
click at [107, 42] on div "Include Loans TBM Customers Borrowers Payments (Lender Non-Disb) Payments (Lend…" at bounding box center [488, 46] width 834 height 63
paste input "40010462"
type input "40010462"
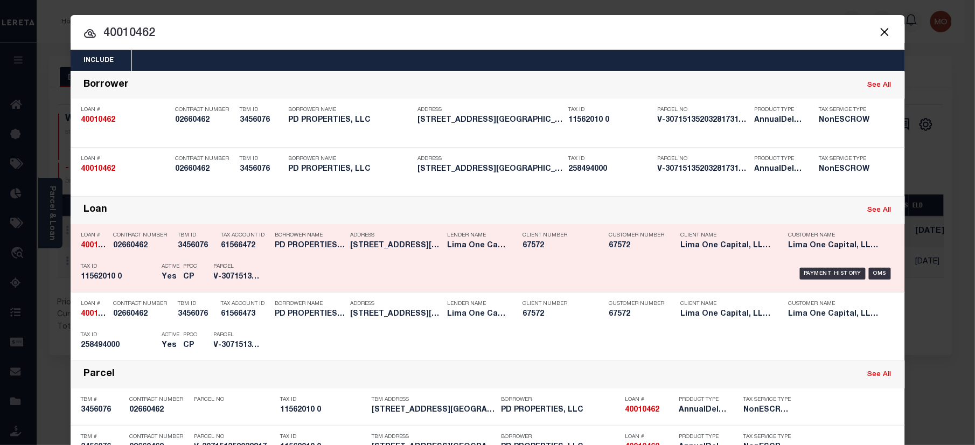
click at [102, 267] on p "Tax ID" at bounding box center [118, 266] width 75 height 6
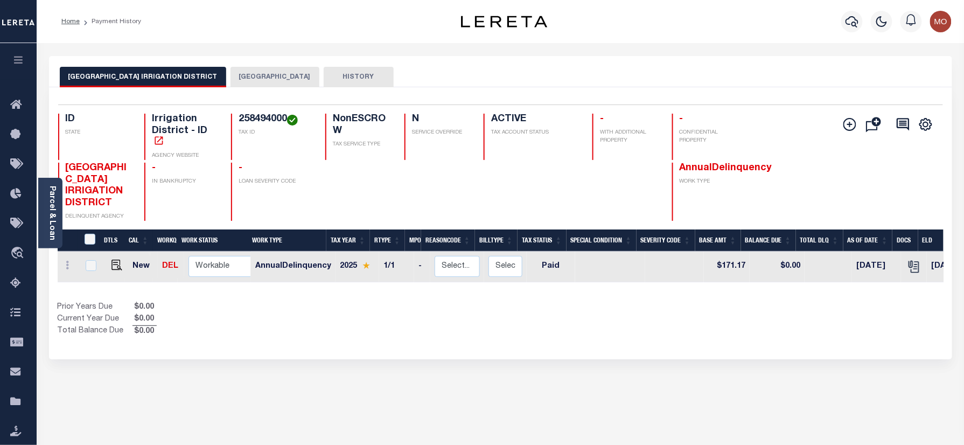
click at [235, 78] on button "[GEOGRAPHIC_DATA]" at bounding box center [275, 77] width 89 height 20
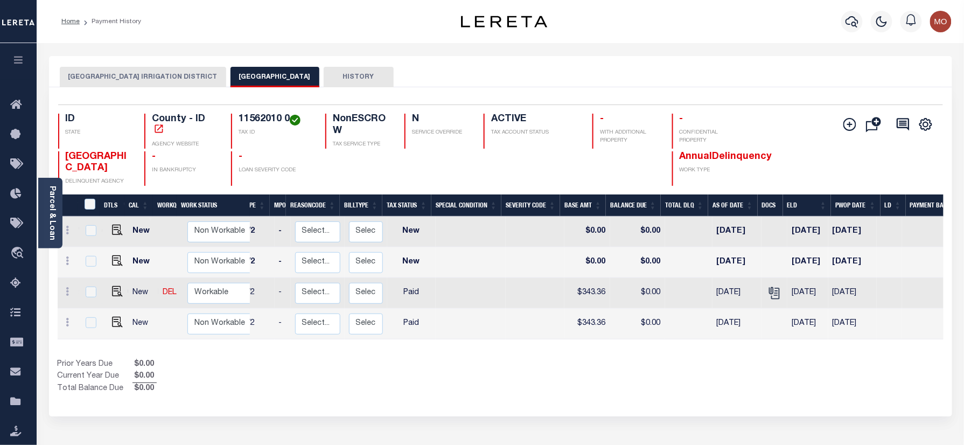
scroll to position [0, 139]
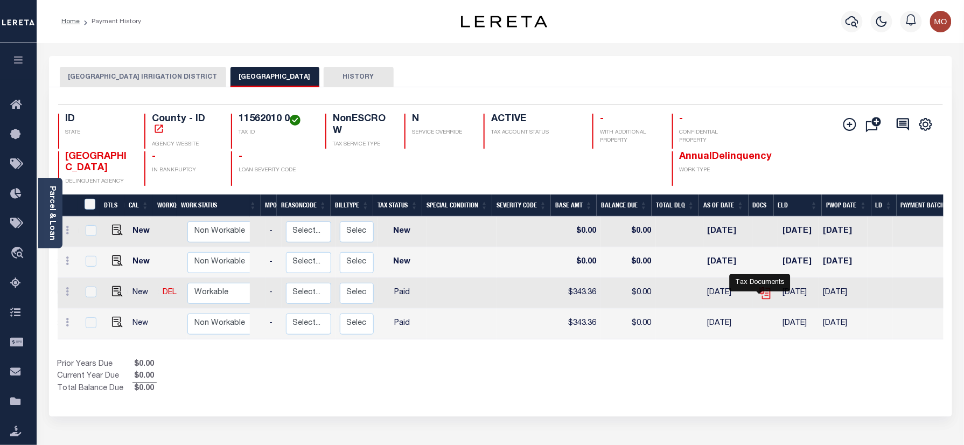
click at [763, 294] on icon "" at bounding box center [764, 291] width 9 height 9
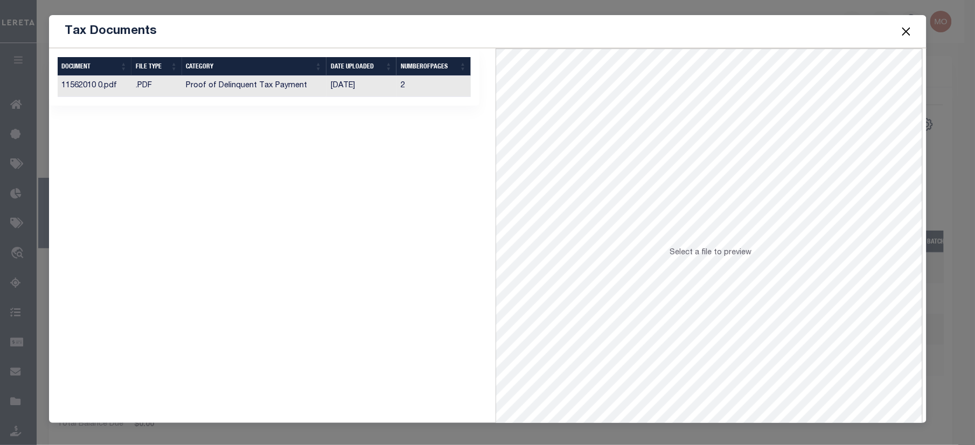
click at [313, 82] on td "Proof of Delinquent Tax Payment" at bounding box center [254, 86] width 144 height 21
click at [907, 28] on button "Close" at bounding box center [906, 31] width 14 height 14
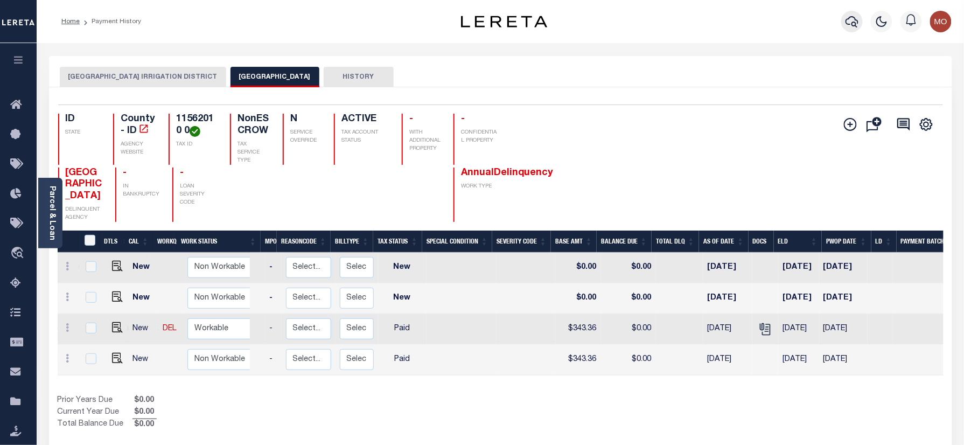
click at [848, 23] on icon "button" at bounding box center [852, 21] width 13 height 13
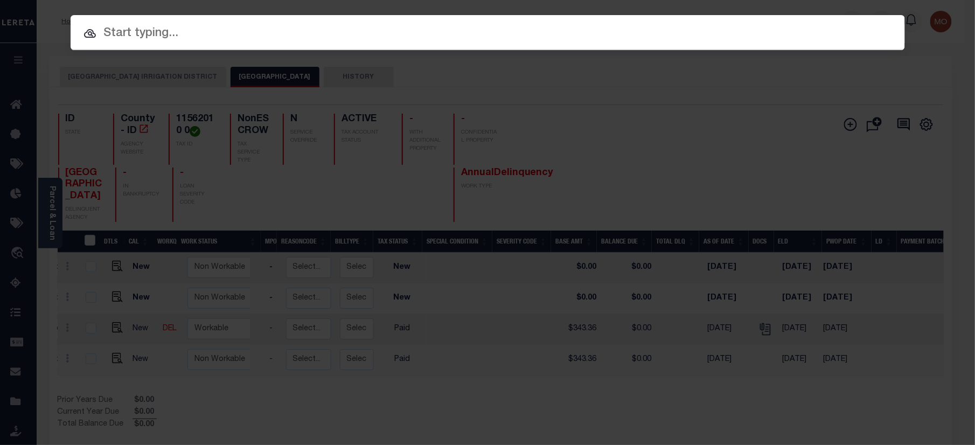
click at [156, 38] on input "text" at bounding box center [488, 33] width 834 height 19
paste input "40008867"
type input "40008867"
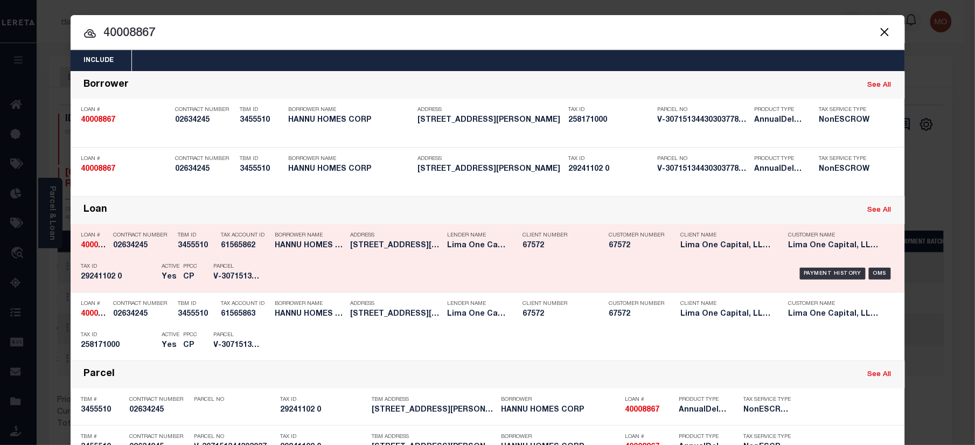
click at [134, 266] on p "Tax ID" at bounding box center [118, 266] width 75 height 6
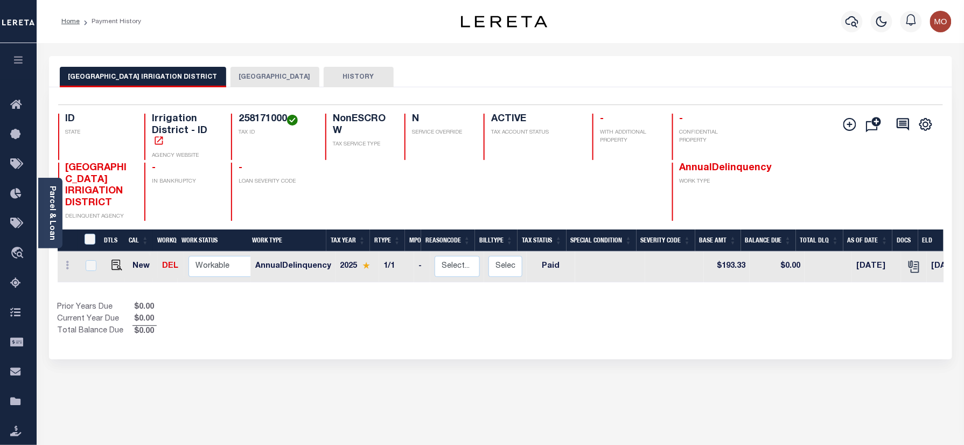
click at [249, 93] on div "Selected 1 Result 1 Items per page 25 50 100 ID STATE 258171000" at bounding box center [500, 223] width 903 height 272
click at [237, 79] on button "[GEOGRAPHIC_DATA]" at bounding box center [275, 77] width 89 height 20
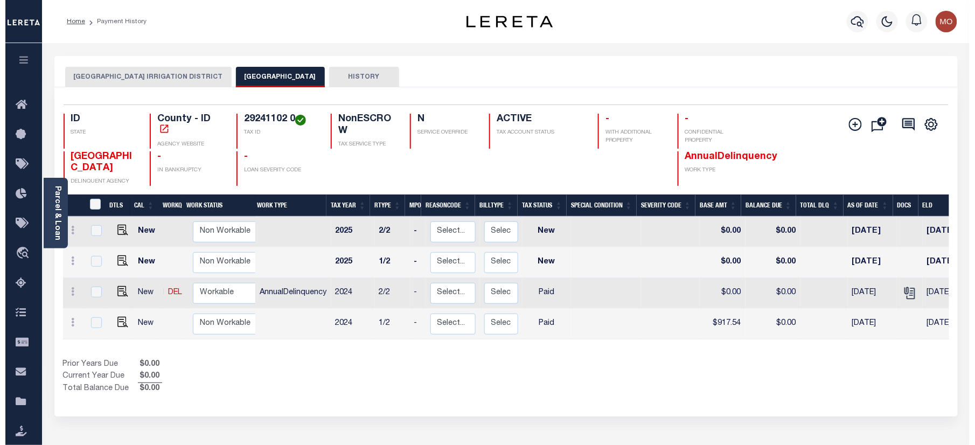
scroll to position [0, 207]
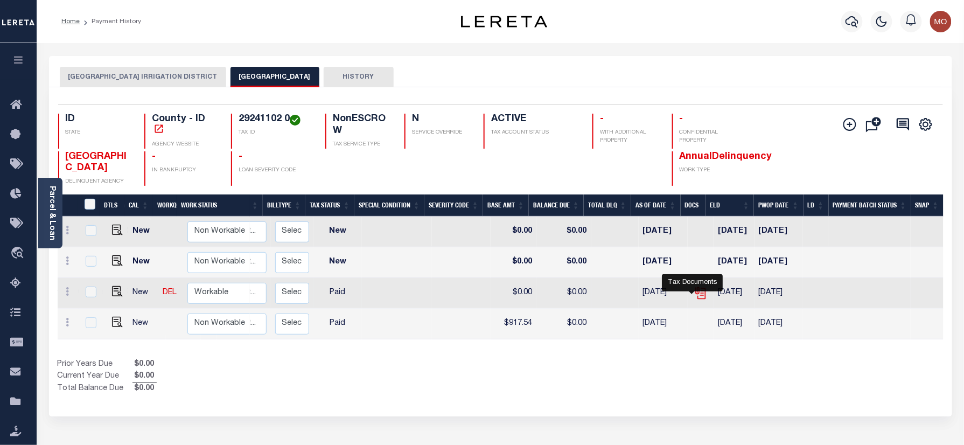
click at [696, 294] on icon "" at bounding box center [701, 293] width 14 height 14
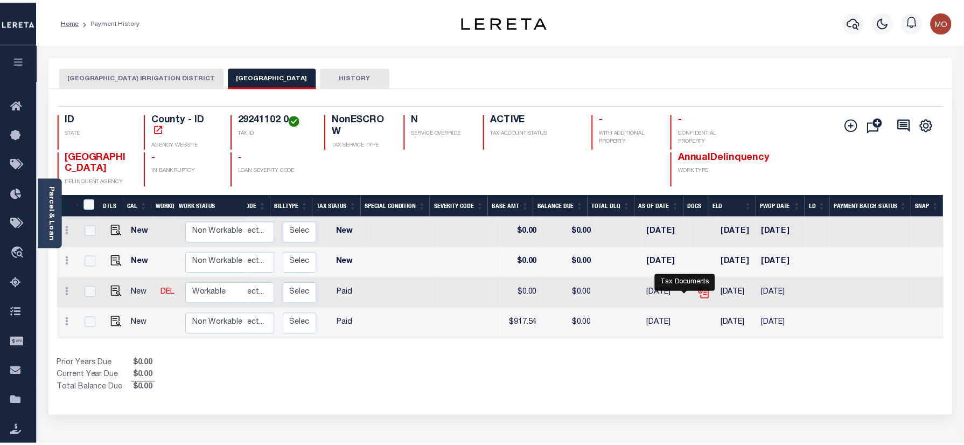
scroll to position [0, 196]
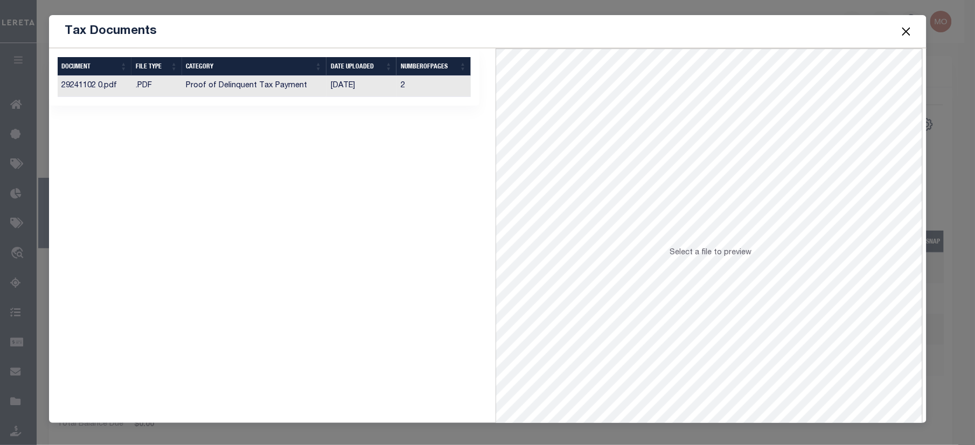
click at [337, 89] on td "[DATE]" at bounding box center [361, 86] width 71 height 21
click at [907, 32] on button "Close" at bounding box center [906, 31] width 14 height 14
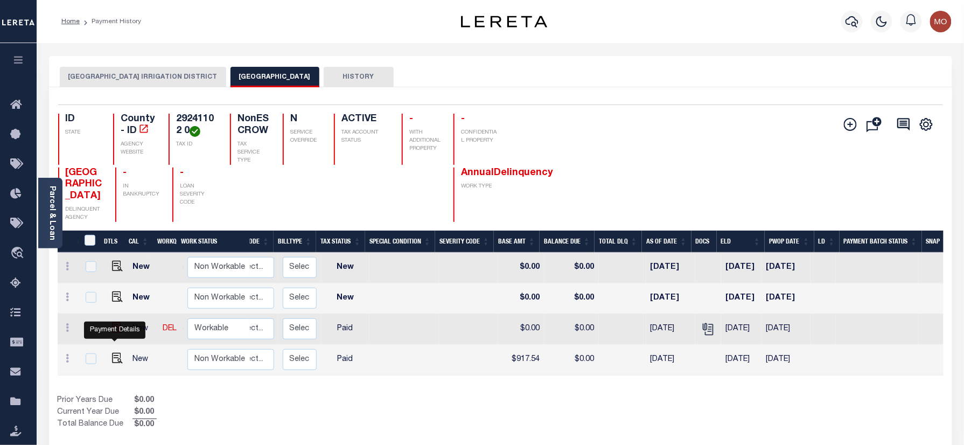
click at [112, 333] on img "" at bounding box center [117, 327] width 11 height 11
checkbox input "true"
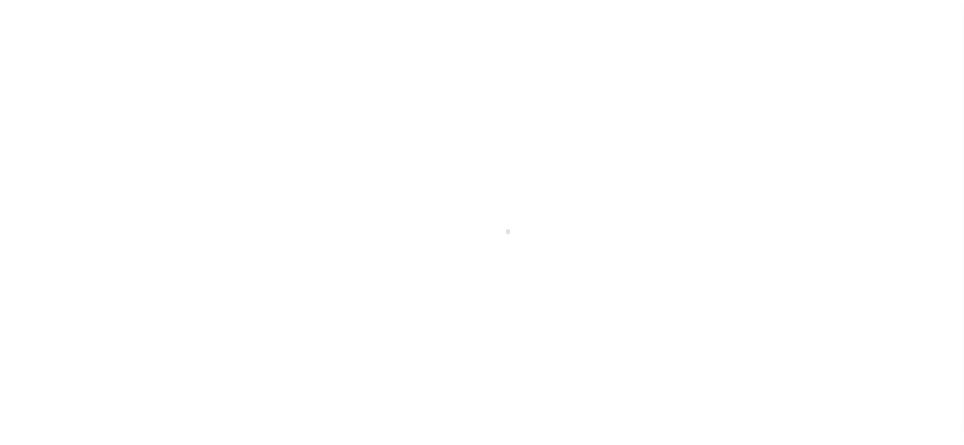
checkbox input "false"
type input "[DATE]"
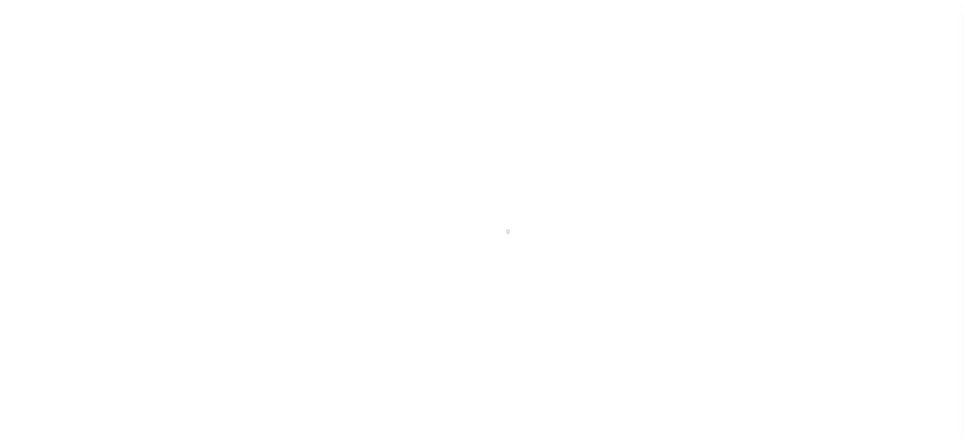
select select "PYD"
type input "$0"
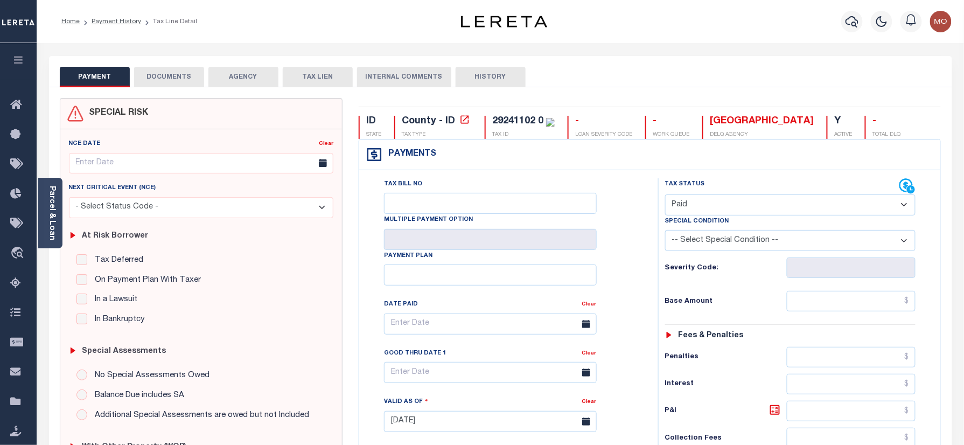
click at [48, 195] on div at bounding box center [482, 222] width 964 height 445
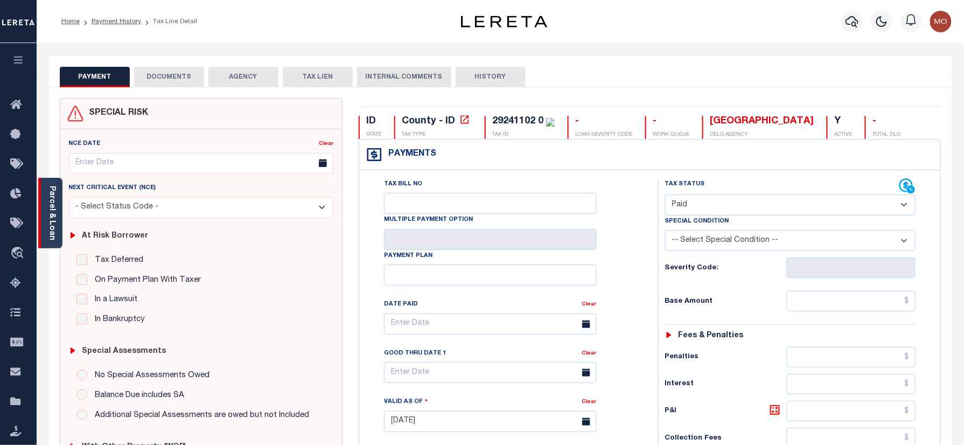
click at [51, 207] on link "Parcel & Loan" at bounding box center [52, 213] width 8 height 54
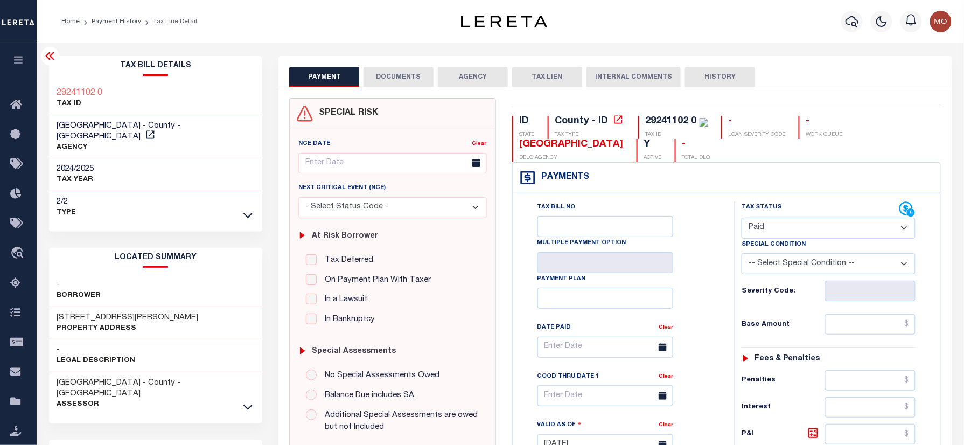
click at [409, 70] on button "DOCUMENTS" at bounding box center [399, 77] width 70 height 20
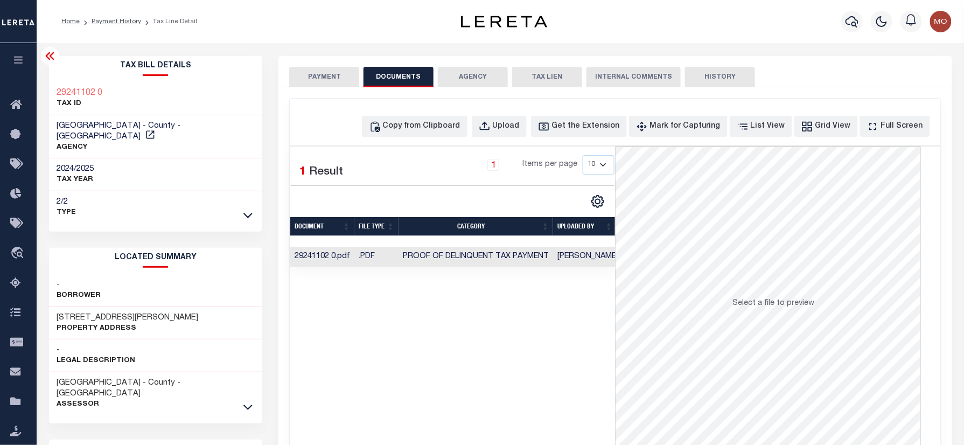
click at [511, 263] on td "Proof of Delinquent Tax Payment" at bounding box center [476, 257] width 155 height 21
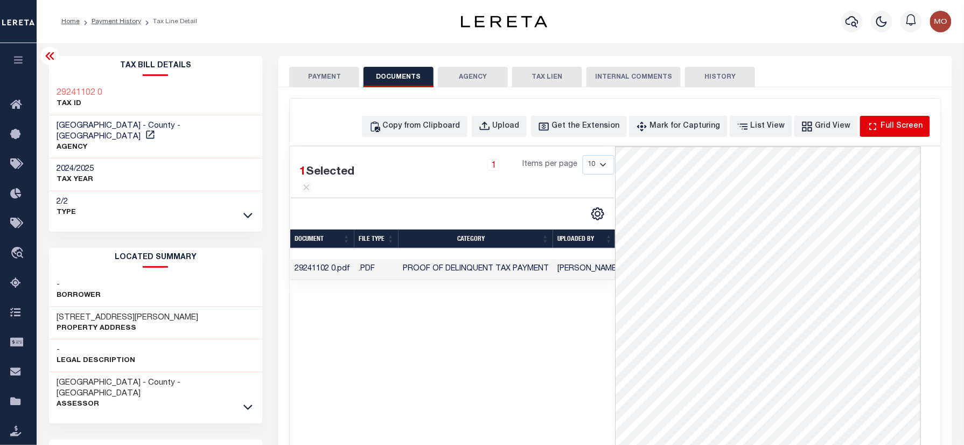
click at [892, 130] on div "Full Screen" at bounding box center [902, 127] width 42 height 12
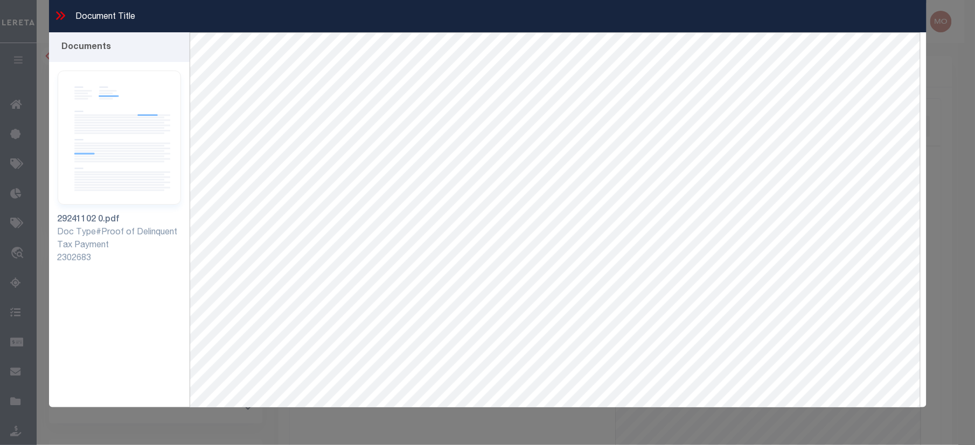
click at [57, 10] on icon at bounding box center [60, 16] width 14 height 14
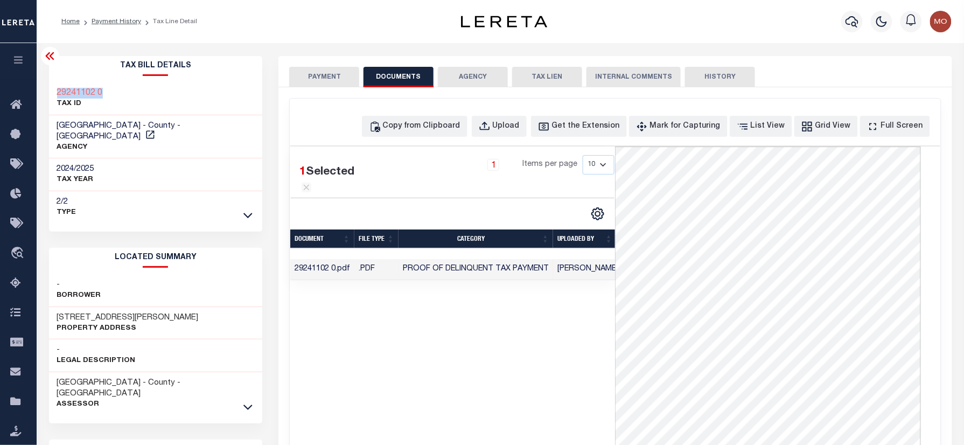
drag, startPoint x: 106, startPoint y: 87, endPoint x: 57, endPoint y: 89, distance: 49.1
click at [57, 89] on div "29241102 0 TAX ID" at bounding box center [156, 98] width 214 height 33
copy h3 "29241102 0"
click at [489, 129] on icon "button" at bounding box center [484, 125] width 10 height 9
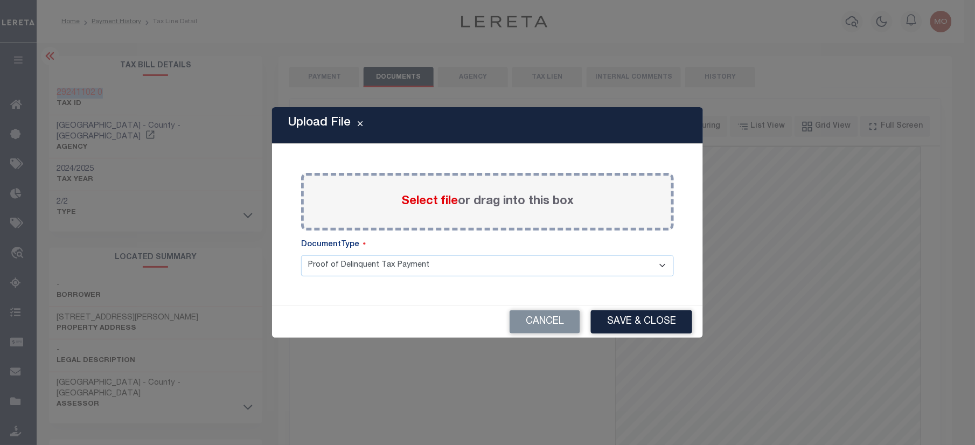
click at [428, 207] on span "Select file" at bounding box center [429, 202] width 57 height 12
click at [0, 0] on input "Select file or drag into this box" at bounding box center [0, 0] width 0 height 0
click at [537, 329] on button "Cancel" at bounding box center [544, 321] width 71 height 23
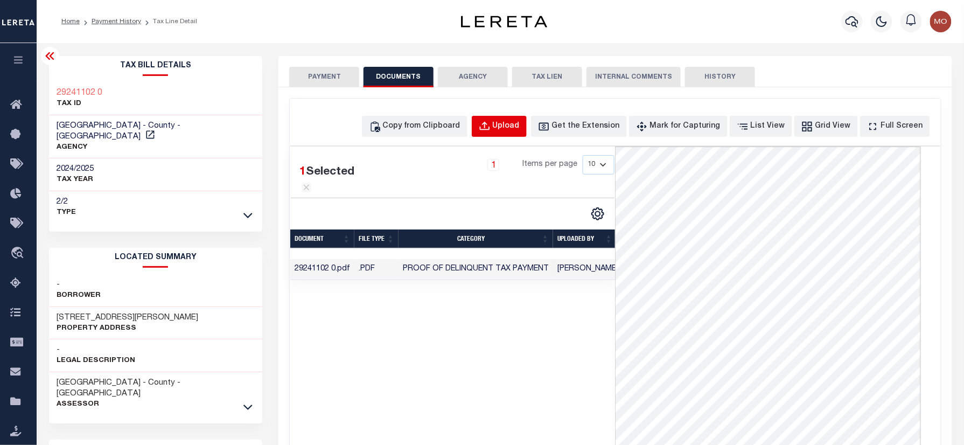
click at [520, 126] on div "Upload" at bounding box center [506, 127] width 27 height 12
select select "POP"
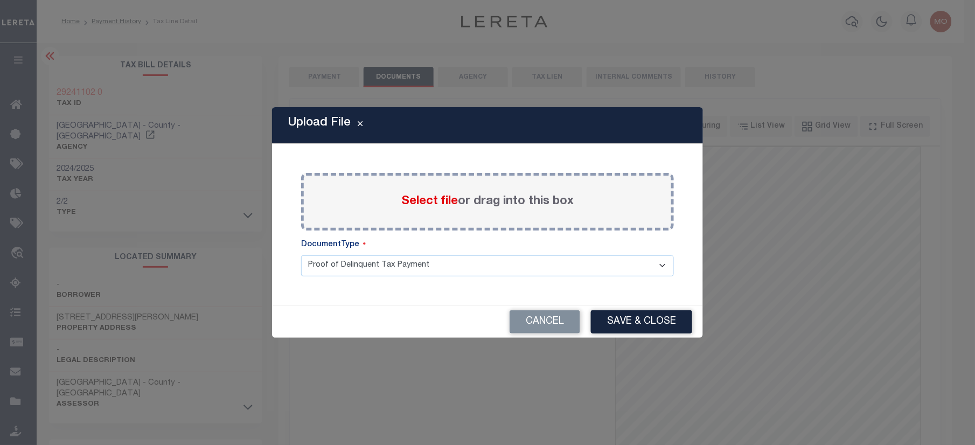
click at [429, 199] on span "Select file" at bounding box center [429, 202] width 57 height 12
click at [0, 0] on input "Select file or drag into this box" at bounding box center [0, 0] width 0 height 0
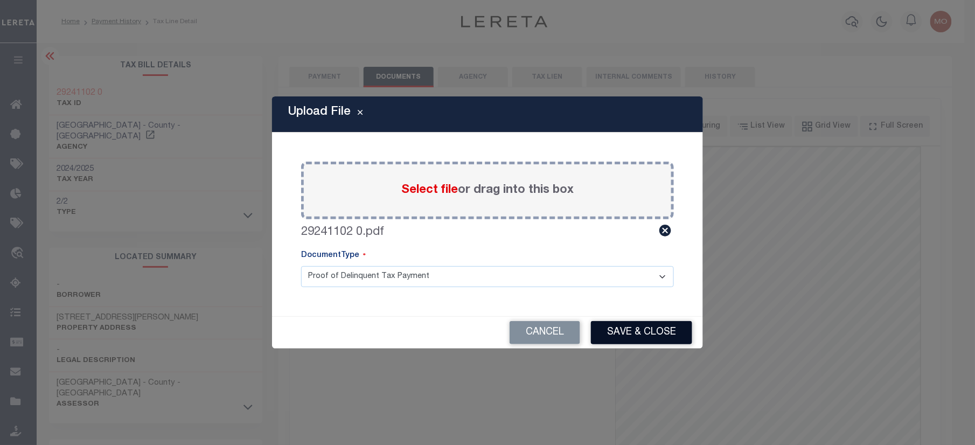
click at [631, 330] on button "Save & Close" at bounding box center [641, 332] width 101 height 23
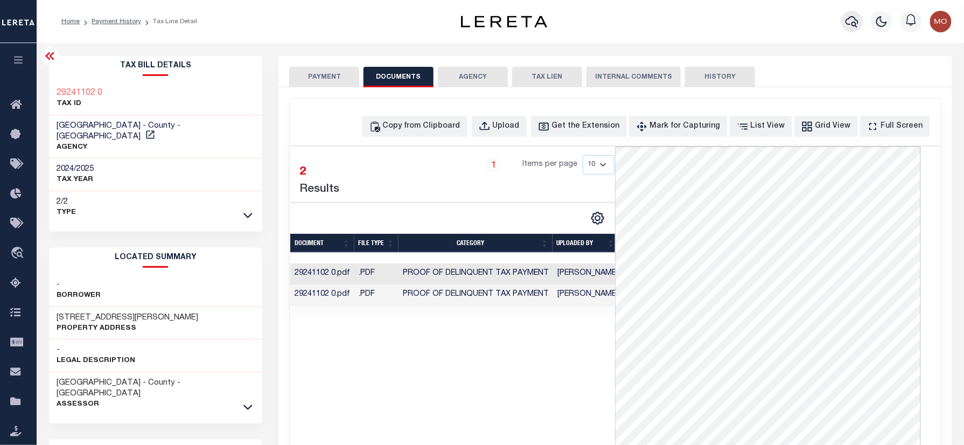
click at [847, 22] on icon "button" at bounding box center [852, 21] width 13 height 11
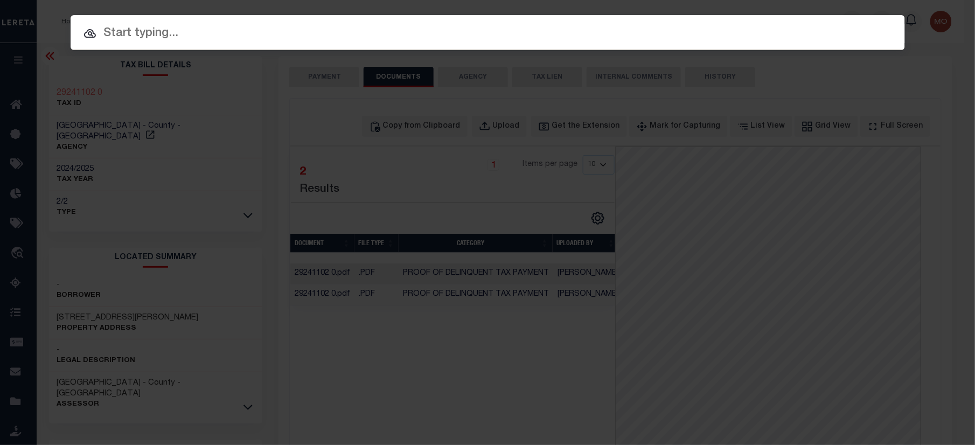
click at [179, 27] on input "text" at bounding box center [488, 33] width 834 height 19
paste input "40008233"
type input "40008233"
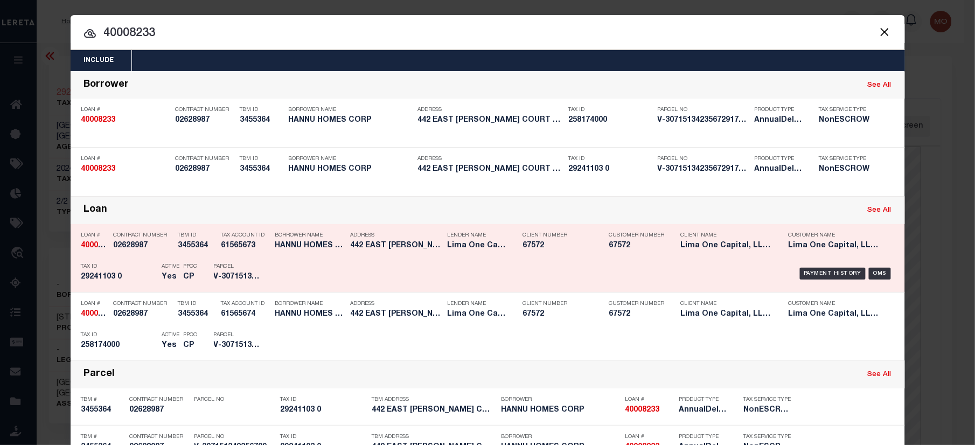
click at [143, 275] on h5 "29241103 0" at bounding box center [118, 277] width 75 height 9
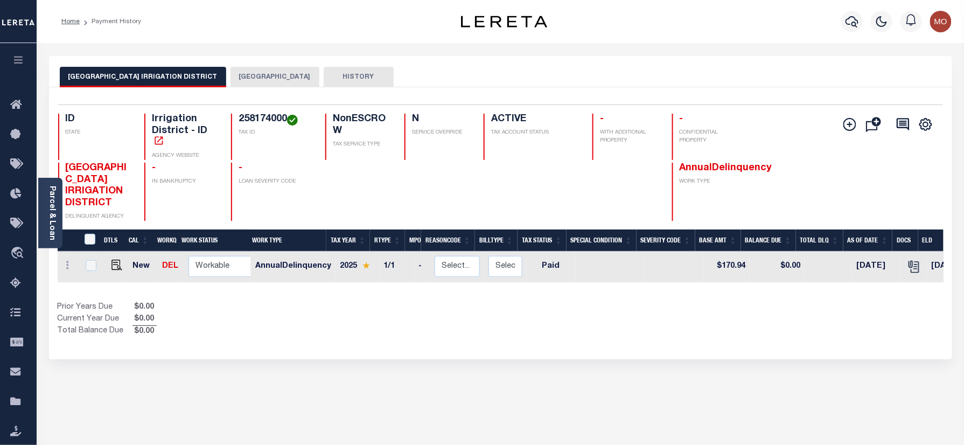
click at [231, 87] on button "CANYON COUNTY" at bounding box center [275, 77] width 89 height 20
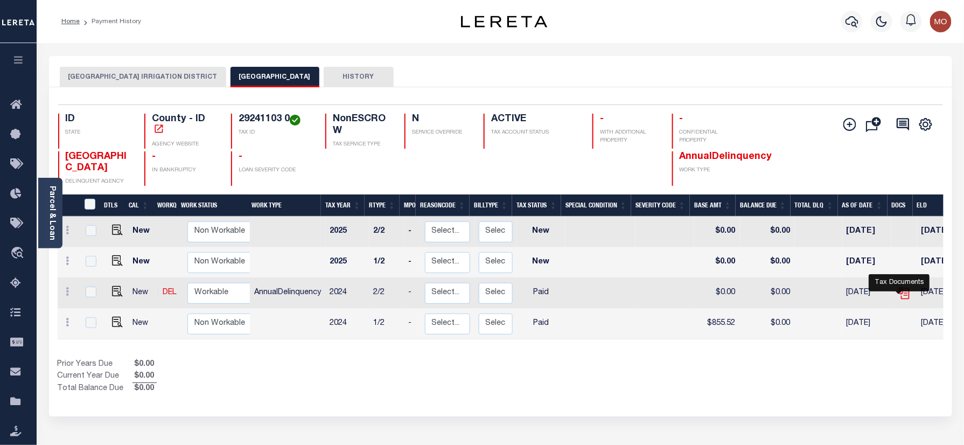
click at [899, 294] on icon "" at bounding box center [904, 293] width 14 height 14
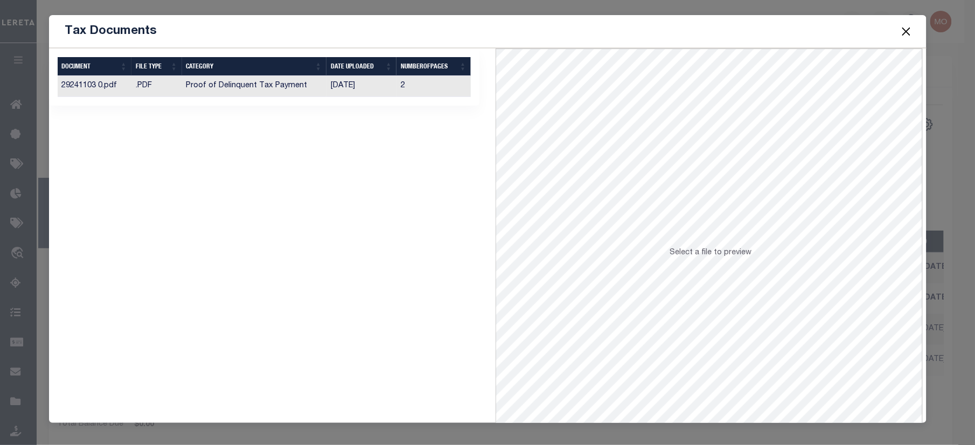
click at [217, 90] on td "Proof of Delinquent Tax Payment" at bounding box center [254, 86] width 144 height 21
click at [907, 29] on button "Close" at bounding box center [906, 31] width 14 height 14
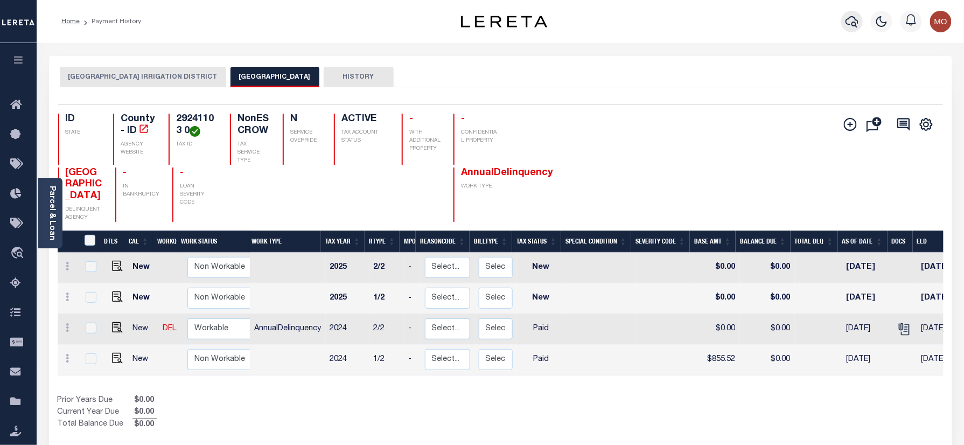
click at [862, 17] on button "button" at bounding box center [852, 22] width 22 height 22
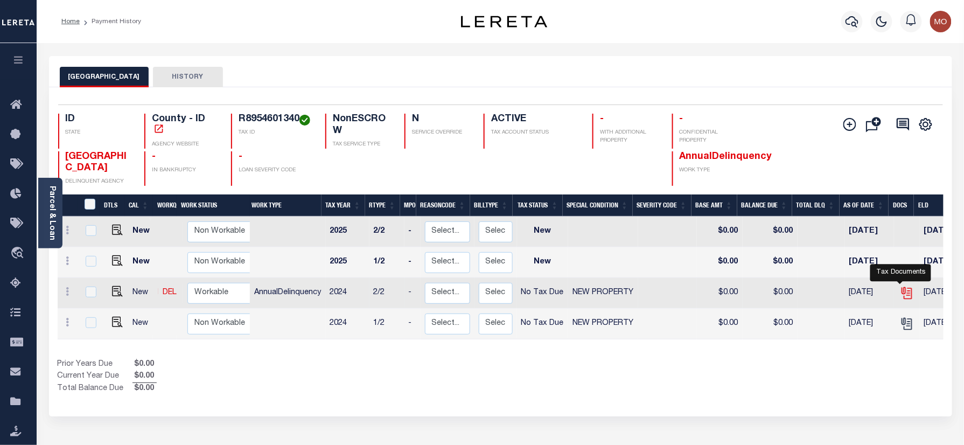
click at [903, 287] on icon "" at bounding box center [906, 291] width 9 height 9
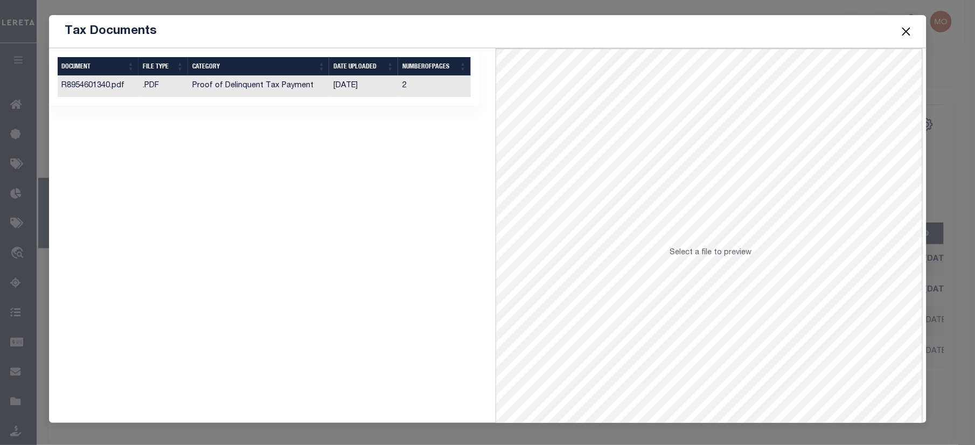
click at [207, 88] on td "Proof of Delinquent Tax Payment" at bounding box center [259, 86] width 142 height 21
